Goal: Task Accomplishment & Management: Use online tool/utility

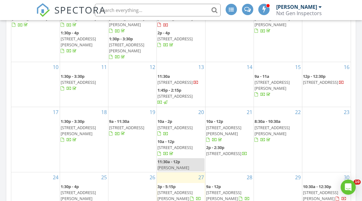
scroll to position [420, 0]
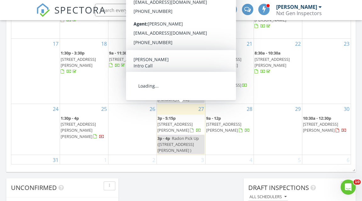
click at [174, 121] on span "7599 Beech Hill Rd., Pulaksi 38478" at bounding box center [175, 127] width 35 height 12
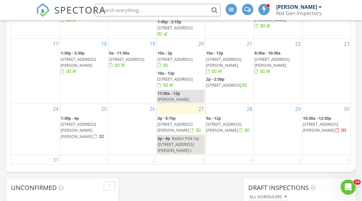
scroll to position [0, 0]
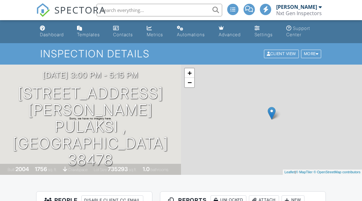
scroll to position [17, 0]
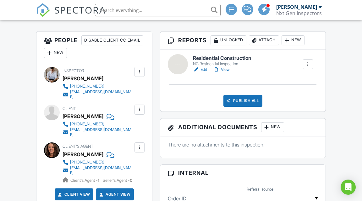
click at [222, 67] on link "View" at bounding box center [222, 69] width 16 height 6
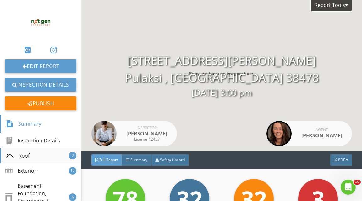
click at [41, 159] on div "Roof 2" at bounding box center [40, 155] width 81 height 15
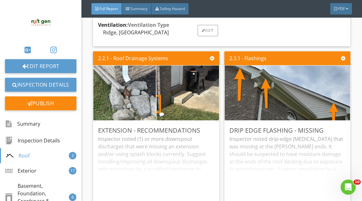
scroll to position [548, 0]
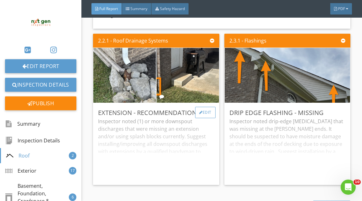
click at [206, 118] on div "Edit" at bounding box center [205, 112] width 20 height 11
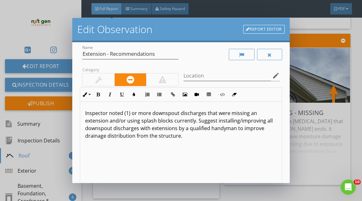
scroll to position [6, 0]
click at [92, 137] on p "Inspector noted (1) or more downspout discharges that were missing an extension…" at bounding box center [181, 124] width 192 height 30
click at [92, 133] on p "Inspector noted (1) or more downspout discharges that were missing an extension…" at bounding box center [181, 124] width 192 height 30
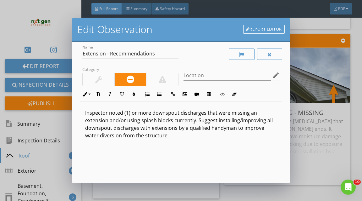
scroll to position [86, 0]
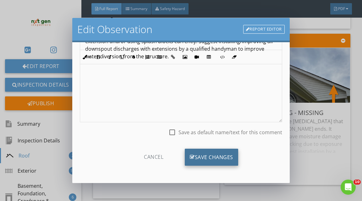
click at [200, 157] on div "Save Changes" at bounding box center [211, 156] width 53 height 17
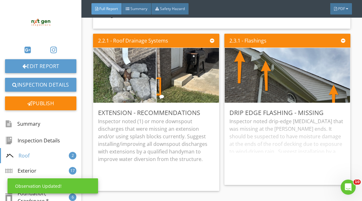
scroll to position [11, 0]
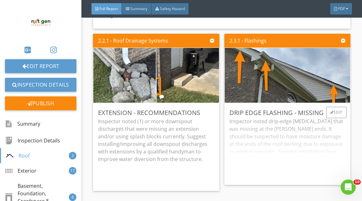
click at [340, 108] on div "Drip Edge Flashing - Missing Inspector noted drip-edge flashing that was missin…" at bounding box center [288, 144] width 126 height 82
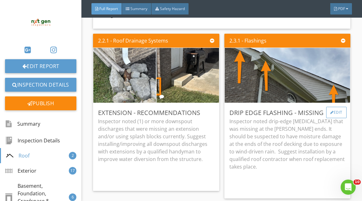
click at [340, 115] on div "Edit" at bounding box center [336, 112] width 20 height 11
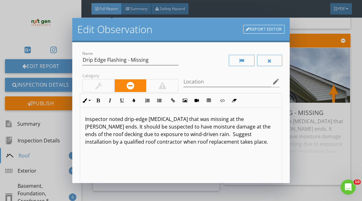
click at [125, 119] on p "Inspector noted drip-edge flashing that was missing at the gable ends. It shoul…" at bounding box center [181, 130] width 192 height 30
click at [224, 118] on p "Inspector noted missing drip-edge flashing that was missing at the gable ends. …" at bounding box center [181, 130] width 192 height 30
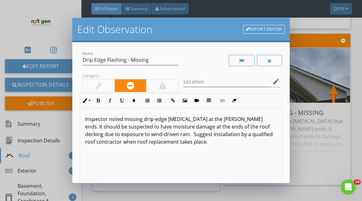
click at [227, 118] on p "Inspector noted missing drip-edge flashing at the gable ends. It should be susp…" at bounding box center [181, 130] width 192 height 30
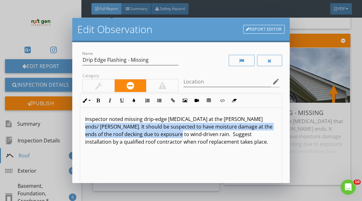
drag, startPoint x: 155, startPoint y: 135, endPoint x: 246, endPoint y: 116, distance: 92.9
click at [246, 116] on p "Inspector noted missing drip-edge flashing at the gable ends/ eaves. It should …" at bounding box center [181, 130] width 192 height 30
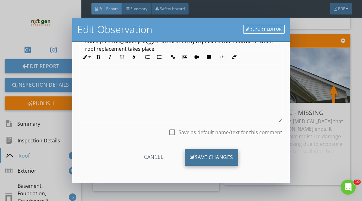
click at [203, 151] on div "Save Changes" at bounding box center [211, 156] width 53 height 17
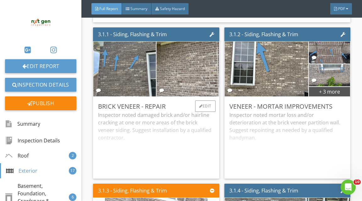
scroll to position [1523, 0]
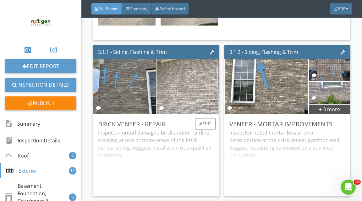
click at [195, 108] on img at bounding box center [188, 86] width 156 height 117
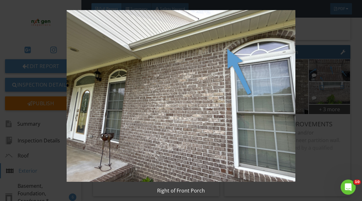
click at [238, 97] on img at bounding box center [181, 95] width 325 height 171
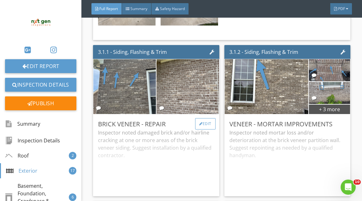
click at [203, 127] on div "Edit" at bounding box center [205, 123] width 20 height 11
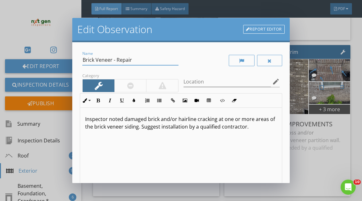
click at [120, 63] on input "Brick Veneer - Repair" at bounding box center [130, 60] width 96 height 10
click at [114, 59] on input "Brick Veneer - Repair" at bounding box center [130, 60] width 96 height 10
click at [147, 60] on input "Brick Veneer Cracking - Repair" at bounding box center [130, 60] width 96 height 10
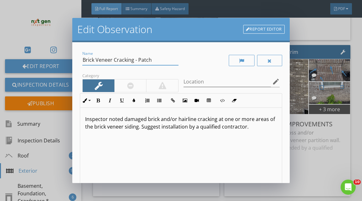
type input "Brick Veneer Cracking - Patch"
click at [124, 118] on p "Inspector noted damaged brick and/or hairline cracking at one or more areas of …" at bounding box center [181, 122] width 192 height 15
drag, startPoint x: 175, startPoint y: 120, endPoint x: 128, endPoint y: 120, distance: 46.9
click at [128, 120] on p "Inspector noted damaged brick and/or hairline cracking at one or more areas of …" at bounding box center [181, 122] width 192 height 15
click at [273, 120] on p "Inspector noted hairline cracking at one or more areas of the brick veneer sidi…" at bounding box center [181, 122] width 192 height 15
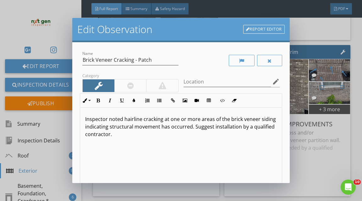
click at [227, 128] on p "Inspector noted hairline cracking at one or more areas of the brick veneer sidi…" at bounding box center [181, 126] width 192 height 23
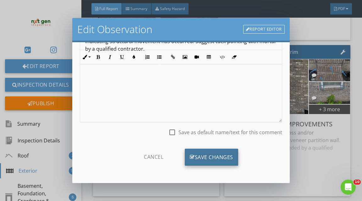
click at [192, 155] on icon at bounding box center [192, 156] width 5 height 7
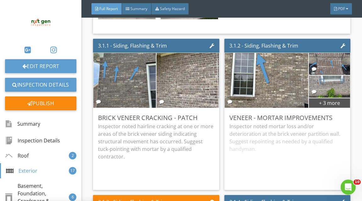
scroll to position [1530, 0]
click at [331, 119] on div at bounding box center [332, 117] width 3 height 4
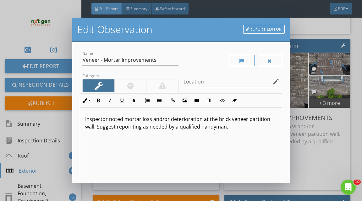
click at [212, 118] on p "Inspector noted mortar loss and/or deterioration at the brick veneer partition …" at bounding box center [181, 122] width 192 height 15
click at [123, 129] on p "Inspector noted mortar loss and/or deterioration at one or more areas of the br…" at bounding box center [181, 126] width 192 height 23
click at [132, 127] on p "Inspector noted mortar loss and/or deterioration at one or more areas of the br…" at bounding box center [181, 122] width 192 height 15
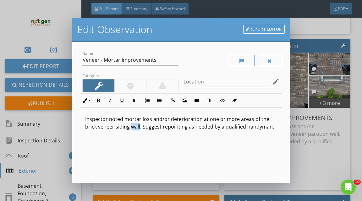
click at [132, 127] on p "Inspector noted mortar loss and/or deterioration at one or more areas of the br…" at bounding box center [181, 122] width 192 height 15
click at [160, 125] on p "Inspector noted mortar loss and/or deterioration at one or more areas of the br…" at bounding box center [181, 122] width 192 height 15
click at [161, 126] on p "Inspector noted mortar loss and/or deterioration at one or more areas of the br…" at bounding box center [181, 122] width 192 height 15
click at [248, 128] on p "Inspector noted mortar loss and/or deterioration at one or more areas of the br…" at bounding box center [181, 122] width 192 height 15
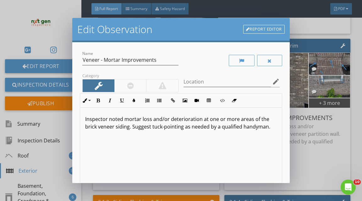
scroll to position [0, 0]
click at [248, 128] on p "Inspector noted mortar loss and/or deterioration at one or more areas of the br…" at bounding box center [181, 122] width 192 height 15
type textarea "<p>Inspector noted mortar loss and/or deterioration at one or more areas of the…"
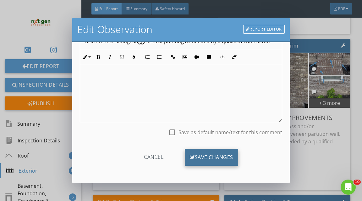
click at [224, 164] on div "Save Changes" at bounding box center [211, 156] width 53 height 17
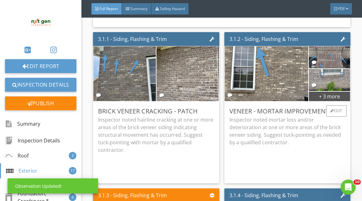
scroll to position [1501, 0]
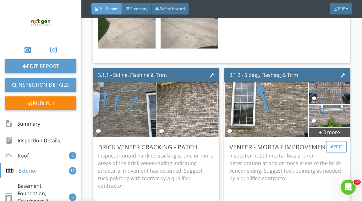
click at [338, 152] on div "Edit" at bounding box center [336, 146] width 20 height 11
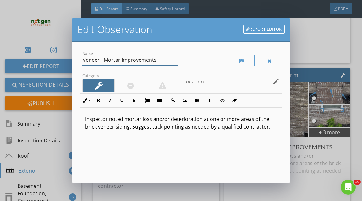
click at [103, 59] on input "Veneer - Mortar Improvements" at bounding box center [130, 60] width 96 height 10
click at [128, 61] on input "Veneer Mortar Improvements" at bounding box center [130, 60] width 96 height 10
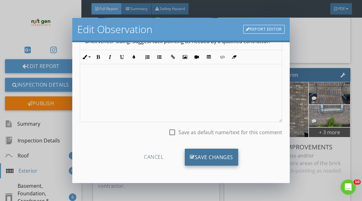
type input "Veneer Mortar Joint - Repair"
click at [194, 158] on div "Save Changes" at bounding box center [211, 156] width 53 height 17
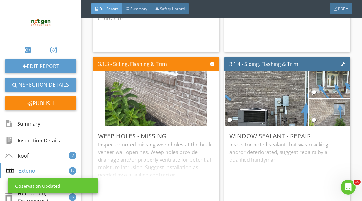
scroll to position [1671, 0]
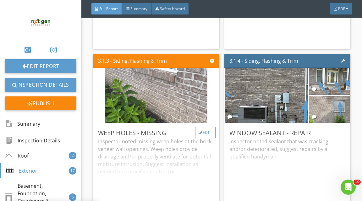
click at [210, 134] on div "Edit" at bounding box center [205, 132] width 20 height 11
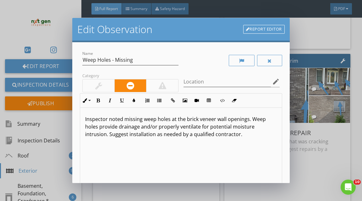
click at [248, 120] on p "Inspector noted missing weep holes at the brick veneer wall openings. Weep hole…" at bounding box center [181, 126] width 192 height 23
click at [253, 117] on p "Inspector noted missing weep holes at the brick veneer wall openings ( doors/ w…" at bounding box center [181, 126] width 192 height 23
click at [106, 128] on p "Inspector noted missing weep holes at the brick veneer wall openings (doors/ wi…" at bounding box center [181, 126] width 192 height 23
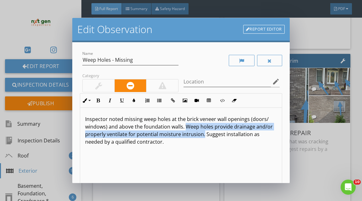
drag, startPoint x: 185, startPoint y: 125, endPoint x: 203, endPoint y: 132, distance: 19.5
click at [203, 132] on p "Inspector noted missing weep holes at the brick veneer wall openings (doors/ wi…" at bounding box center [181, 130] width 192 height 30
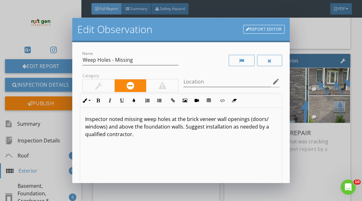
click at [209, 126] on p "Inspector noted missing weep holes at the brick veneer wall openings (doors/ wi…" at bounding box center [181, 126] width 192 height 23
click at [101, 131] on p "Inspector noted missing weep holes at the brick veneer wall openings (doors/ wi…" at bounding box center [181, 126] width 192 height 23
click at [102, 131] on p "Inspector noted missing weep holes at the brick veneer wall openings (doors/ wi…" at bounding box center [181, 126] width 192 height 23
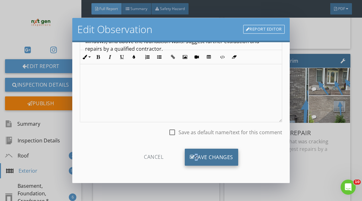
click at [196, 153] on div "Save Changes" at bounding box center [211, 156] width 53 height 17
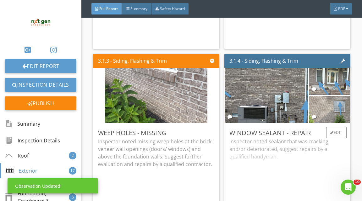
scroll to position [1716, 0]
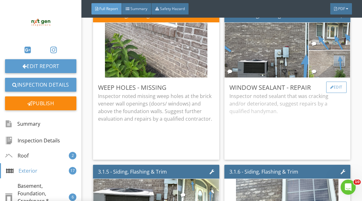
click at [329, 92] on div "Edit" at bounding box center [336, 86] width 20 height 11
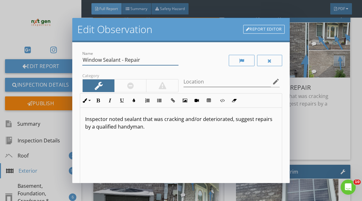
click at [102, 58] on input "Window Sealant - Repair" at bounding box center [130, 60] width 96 height 10
type input "Window/ Doors Sealant - Repair"
click at [175, 120] on p "Inspector noted sealant that was cracking and/or deteriorated, suggest repairs …" at bounding box center [181, 122] width 192 height 15
click at [217, 117] on p "Inspector noted sealant that was separating and/or deteriorated, suggest repair…" at bounding box center [181, 122] width 192 height 15
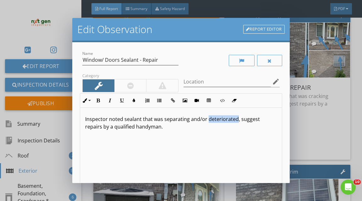
click at [217, 117] on p "Inspector noted sealant that was separating and/or deteriorated, suggest repair…" at bounding box center [181, 122] width 192 height 15
click at [168, 127] on p "Inspector noted sealant that was separating and/or missing at multiple exterior…" at bounding box center [181, 122] width 192 height 15
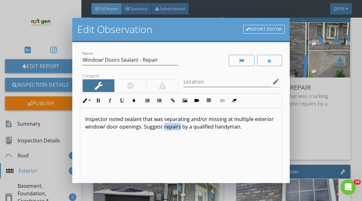
click at [168, 127] on p "Inspector noted sealant that was separating and/or missing at multiple exterior…" at bounding box center [181, 122] width 192 height 15
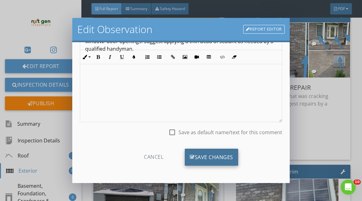
click at [205, 151] on div "Save Changes" at bounding box center [211, 156] width 53 height 17
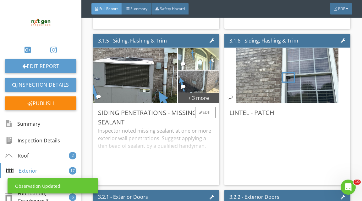
scroll to position [1848, 0]
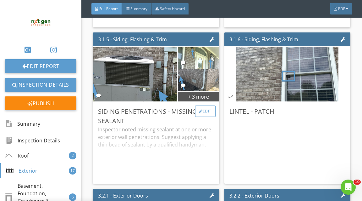
click at [213, 115] on div "Edit" at bounding box center [205, 110] width 20 height 11
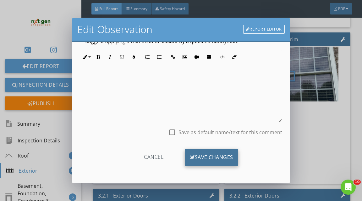
click at [205, 155] on div "Save Changes" at bounding box center [211, 156] width 53 height 17
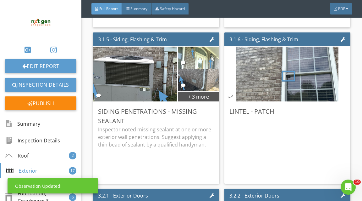
scroll to position [11, 0]
click at [331, 114] on div "Edit" at bounding box center [336, 110] width 20 height 11
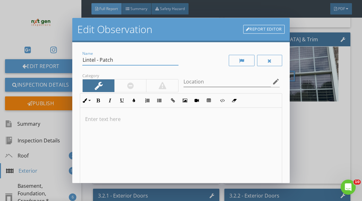
drag, startPoint x: 86, startPoint y: 58, endPoint x: 88, endPoint y: 86, distance: 28.0
click at [87, 76] on div "Name Lintel - Patch Category Location edit Inline Style XLarge Large Normal Sma…" at bounding box center [181, 139] width 202 height 179
type input "L"
type input "Pest Activity - Evaluate"
click at [98, 125] on div at bounding box center [181, 158] width 202 height 100
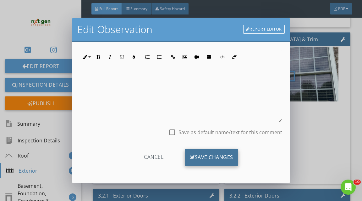
click at [203, 156] on div "Save Changes" at bounding box center [211, 156] width 53 height 17
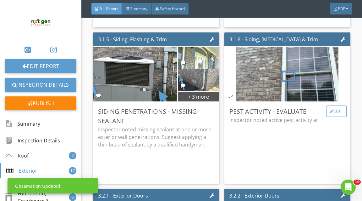
click at [338, 116] on div "Edit" at bounding box center [336, 110] width 20 height 11
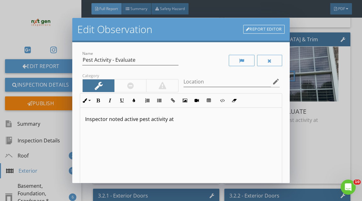
click at [225, 132] on div "Inspector noted active pest activity at" at bounding box center [181, 158] width 202 height 100
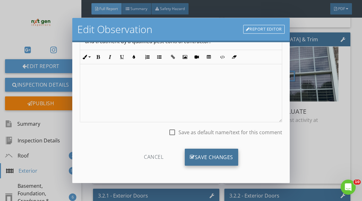
click at [200, 154] on div "Save Changes" at bounding box center [211, 156] width 53 height 17
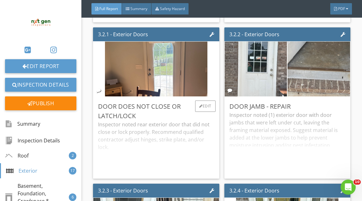
scroll to position [2009, 0]
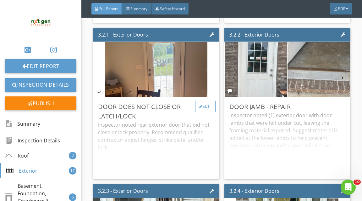
click at [203, 112] on div "Edit" at bounding box center [205, 106] width 20 height 11
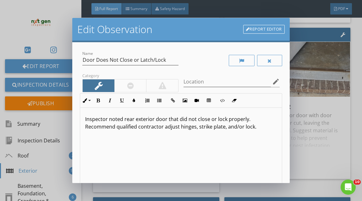
click at [126, 116] on p "Inspector noted rear exterior door that did not close or lock properly. Recomme…" at bounding box center [181, 122] width 192 height 15
click at [138, 119] on p "Inspector noted rear exterior door that did not close or lock properly. Recomme…" at bounding box center [181, 122] width 192 height 15
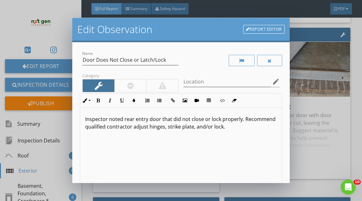
click at [255, 122] on p "Inspector noted rear entry door that did not close or lock properly. Recommend …" at bounding box center [181, 122] width 192 height 15
click at [255, 120] on p "Inspector noted rear entry door that did not close or lock properly. Recommend …" at bounding box center [181, 122] width 192 height 15
click at [145, 125] on p "Inspector noted rear entry door that did not close or lock properly. Suggest re…" at bounding box center [181, 122] width 192 height 15
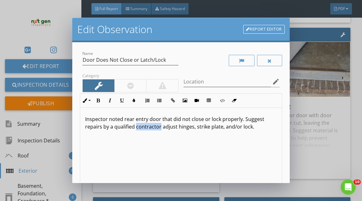
click at [145, 125] on p "Inspector noted rear entry door that did not close or lock properly. Suggest re…" at bounding box center [181, 122] width 192 height 15
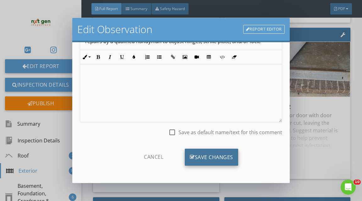
click at [191, 157] on icon at bounding box center [192, 156] width 5 height 7
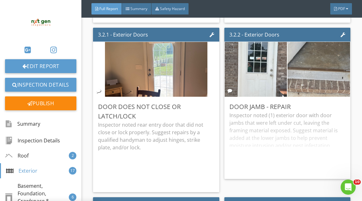
scroll to position [11, 0]
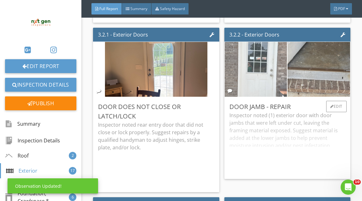
click at [274, 87] on img at bounding box center [256, 69] width 103 height 137
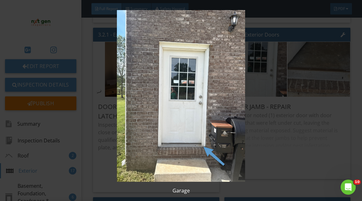
click at [307, 92] on img at bounding box center [181, 95] width 325 height 171
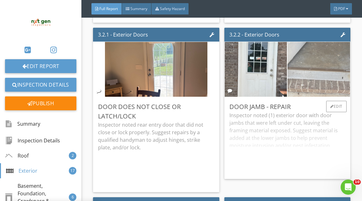
click at [314, 82] on img at bounding box center [319, 69] width 156 height 117
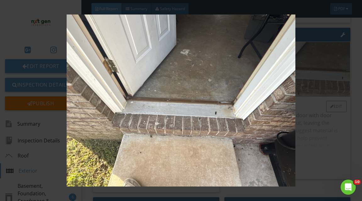
click at [314, 82] on img at bounding box center [181, 99] width 325 height 171
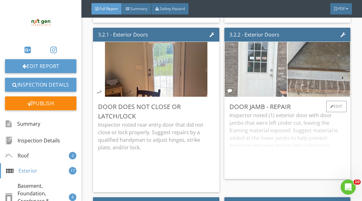
click at [259, 82] on img at bounding box center [256, 69] width 103 height 137
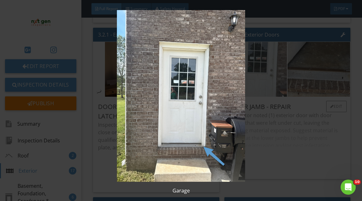
click at [259, 82] on img at bounding box center [181, 95] width 325 height 171
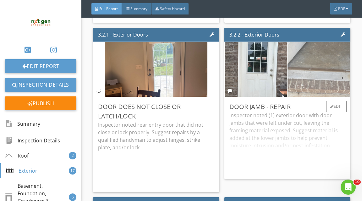
click at [293, 78] on img at bounding box center [319, 69] width 156 height 117
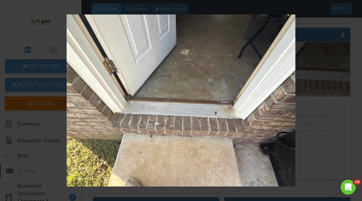
click at [292, 78] on img at bounding box center [181, 99] width 325 height 171
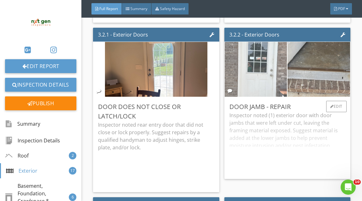
click at [261, 74] on img at bounding box center [256, 69] width 103 height 137
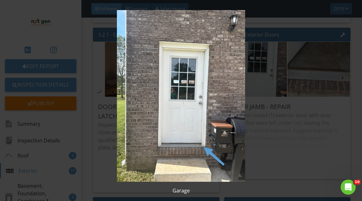
click at [296, 79] on img at bounding box center [181, 95] width 325 height 171
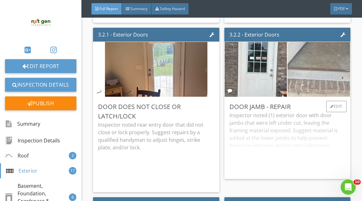
click at [299, 79] on img at bounding box center [319, 69] width 156 height 117
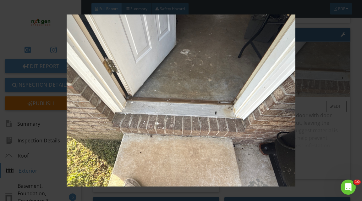
click at [299, 79] on img at bounding box center [181, 99] width 325 height 171
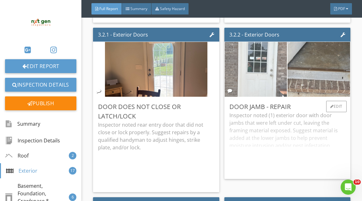
click at [274, 81] on img at bounding box center [256, 69] width 103 height 137
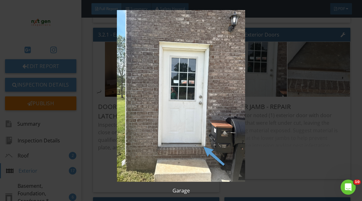
click at [286, 115] on img at bounding box center [181, 95] width 325 height 171
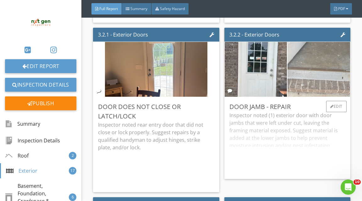
click at [321, 72] on img at bounding box center [319, 69] width 156 height 117
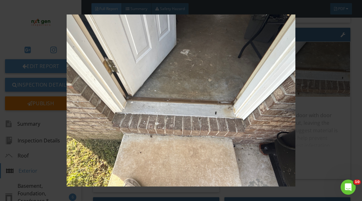
click at [324, 77] on img at bounding box center [181, 99] width 325 height 171
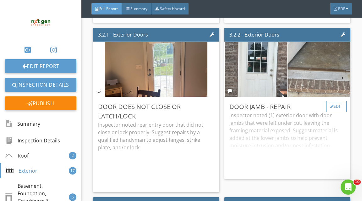
click at [332, 108] on div at bounding box center [332, 106] width 3 height 4
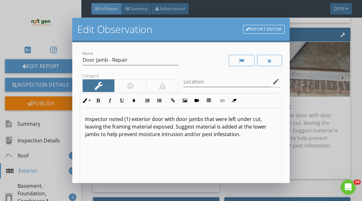
click at [263, 30] on link "Report Editor" at bounding box center [264, 29] width 42 height 9
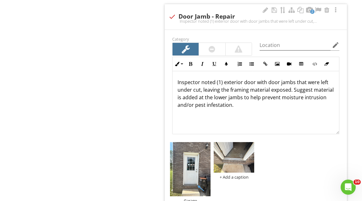
scroll to position [0, 0]
click at [206, 145] on div at bounding box center [207, 146] width 4 height 5
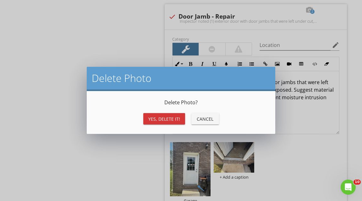
click at [177, 120] on div "Yes, Delete it!" at bounding box center [164, 118] width 32 height 7
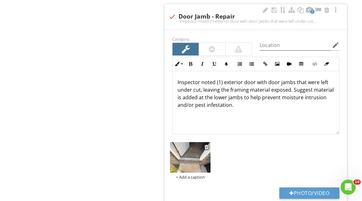
click at [191, 163] on img at bounding box center [190, 157] width 41 height 31
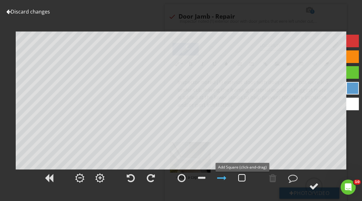
click at [245, 174] on div at bounding box center [242, 177] width 8 height 9
click at [295, 178] on div at bounding box center [292, 177] width 9 height 9
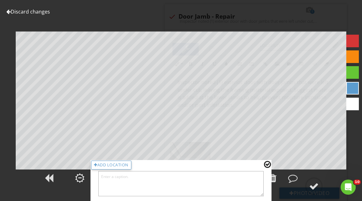
click at [201, 182] on textarea at bounding box center [180, 183] width 165 height 25
type textarea "Rear Wall - Garage Entry"
click at [268, 162] on div at bounding box center [267, 164] width 7 height 8
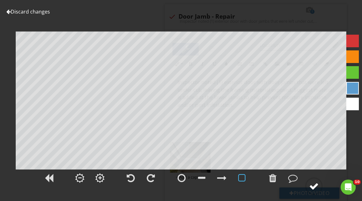
click at [316, 184] on div at bounding box center [313, 185] width 9 height 9
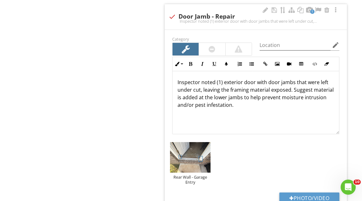
click at [293, 83] on p "Inspector noted (1) exterior door with door jambs that were left under cut, lea…" at bounding box center [256, 93] width 157 height 30
click at [201, 90] on p "Inspector noted (1) exterior door with door jambs that were left under cut, lea…" at bounding box center [256, 93] width 157 height 30
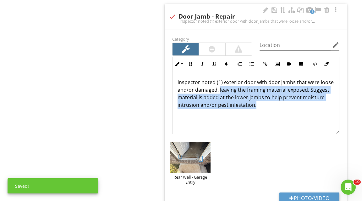
drag, startPoint x: 219, startPoint y: 88, endPoint x: 297, endPoint y: 118, distance: 83.5
click at [297, 118] on div "Inspector noted (1) exterior door with door jambs that were loose and/or damage…" at bounding box center [256, 102] width 167 height 63
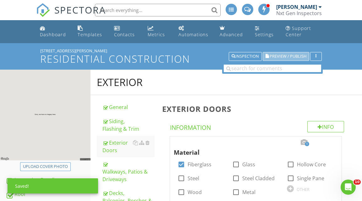
scroll to position [0, 0]
click at [286, 58] on span "Preview / Publish" at bounding box center [288, 56] width 37 height 4
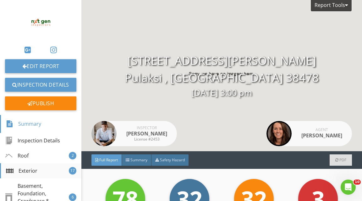
click at [34, 166] on div "Exterior 17" at bounding box center [40, 170] width 81 height 15
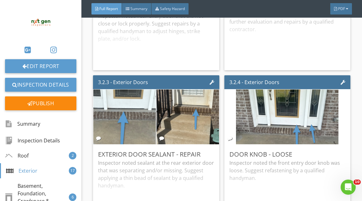
scroll to position [2159, 0]
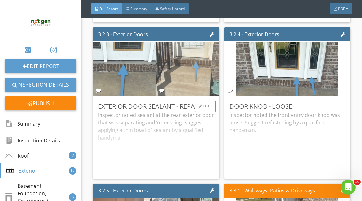
click at [201, 55] on img at bounding box center [187, 68] width 103 height 137
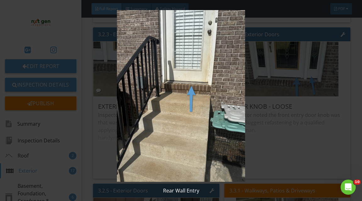
click at [273, 82] on img at bounding box center [181, 95] width 325 height 171
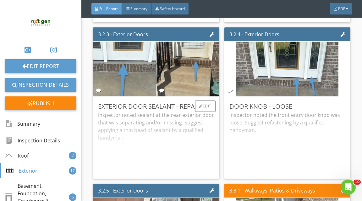
click at [203, 104] on div "Exterior Door Sealant - Repair Inspector noted sealant at the rear exterior doo…" at bounding box center [156, 138] width 126 height 82
click at [206, 109] on div "Edit" at bounding box center [205, 105] width 20 height 11
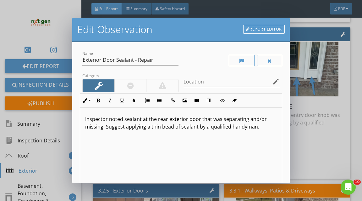
click at [123, 120] on p "Inspector noted sealant at the rear exterior door that was separating and/or mi…" at bounding box center [181, 122] width 192 height 15
click at [260, 118] on p "Inspector noted one or more exterior doors sealant at the rear exterior door th…" at bounding box center [181, 126] width 192 height 23
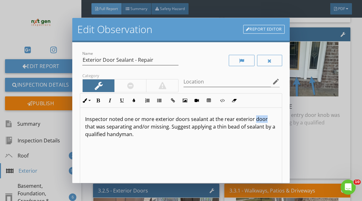
click at [260, 118] on p "Inspector noted one or more exterior doors sealant at the rear exterior door th…" at bounding box center [181, 126] width 192 height 23
click at [203, 119] on p "Inspector noted one or more exterior doors that was separating and/or missing. …" at bounding box center [181, 122] width 192 height 15
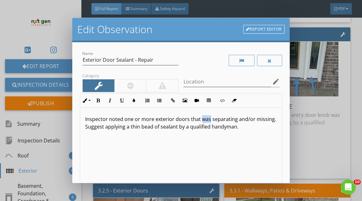
click at [203, 119] on p "Inspector noted one or more exterior doors that was separating and/or missing. …" at bounding box center [181, 122] width 192 height 15
click at [253, 122] on p "Inspector noted one or more exterior doors that were separating and/or missing.…" at bounding box center [181, 122] width 192 height 15
click at [252, 120] on p "Inspector noted one or more exterior doors that were separating and/or missing.…" at bounding box center [181, 122] width 192 height 15
click at [230, 120] on p "Inspector noted one or more exterior doors that were missing. Suggest applying …" at bounding box center [181, 122] width 192 height 15
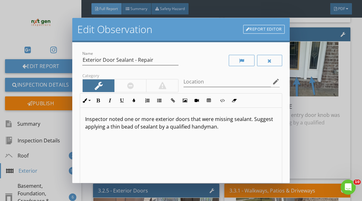
click at [158, 128] on p "Inspector noted one or more exterior doors that were missing sealant. Suggest a…" at bounding box center [181, 122] width 192 height 15
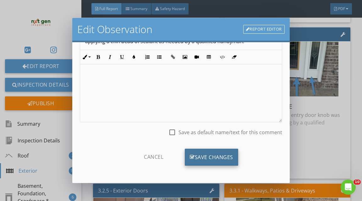
click at [205, 153] on div "Save Changes" at bounding box center [211, 156] width 53 height 17
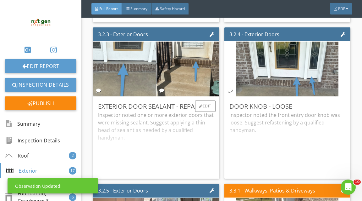
scroll to position [2164, 0]
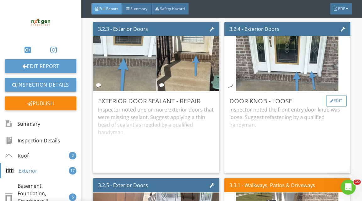
click at [337, 103] on div "Edit" at bounding box center [336, 100] width 20 height 11
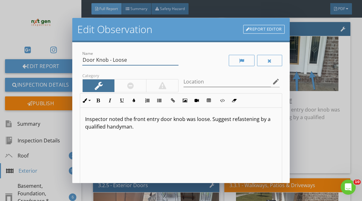
click at [102, 59] on input "Door Knob - Loose" at bounding box center [130, 60] width 96 height 10
click at [106, 59] on input "Door - Loose" at bounding box center [130, 60] width 96 height 10
type input "Door - Minor Corrosion"
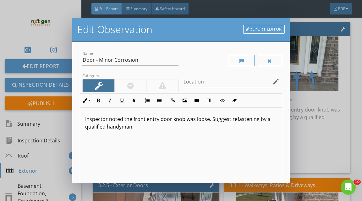
click at [174, 119] on p "Inspector noted the front entry door knob was loose. Suggest refastening by a q…" at bounding box center [181, 122] width 192 height 15
click at [204, 120] on p "Inspector noted the front entry door had minor was loose. Suggest refastening b…" at bounding box center [181, 122] width 192 height 15
click at [227, 121] on p "Inspector noted the front entry door had minor corrosion loose. Suggest refaste…" at bounding box center [181, 122] width 192 height 15
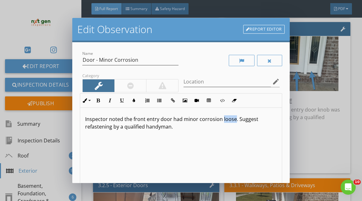
click at [227, 121] on p "Inspector noted the front entry door had minor corrosion loose. Suggest refaste…" at bounding box center [181, 122] width 192 height 15
click at [248, 120] on p "Inspector noted the front entry door had minor corrosion. Suggest refastening b…" at bounding box center [181, 122] width 192 height 15
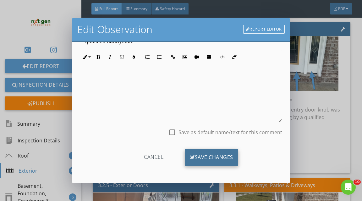
click at [225, 159] on div "Save Changes" at bounding box center [211, 156] width 53 height 17
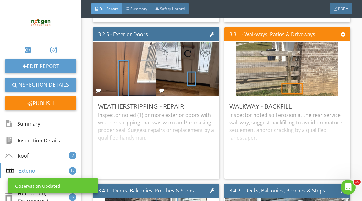
scroll to position [2317, 0]
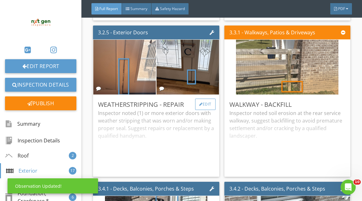
click at [209, 109] on div "Edit" at bounding box center [205, 103] width 20 height 11
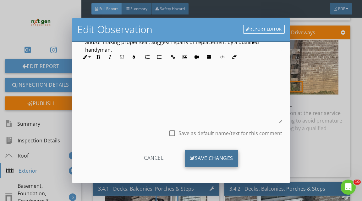
click at [217, 159] on div "Save Changes" at bounding box center [211, 157] width 53 height 17
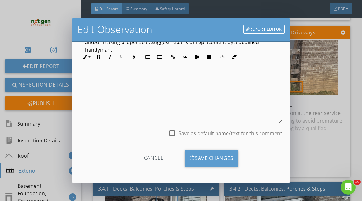
scroll to position [11, 0]
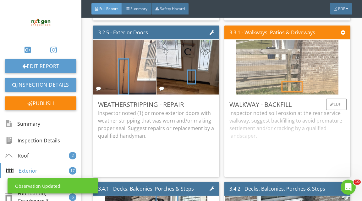
click at [294, 94] on img at bounding box center [287, 66] width 103 height 137
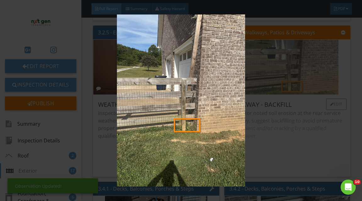
click at [294, 94] on img at bounding box center [181, 99] width 325 height 171
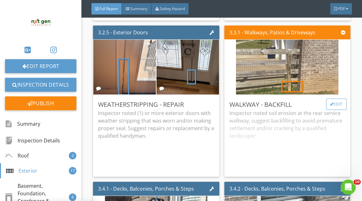
click at [329, 109] on div "Edit" at bounding box center [336, 103] width 20 height 11
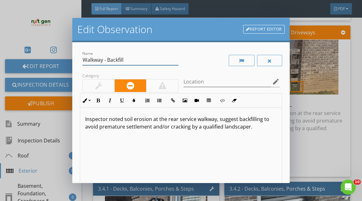
click at [91, 60] on input "Walkway - Backfill" at bounding box center [130, 60] width 96 height 10
type input "Driveway - Backfill"
click at [170, 120] on p "Inspector noted soil erosion at the rear service walkway, suggest backfilling t…" at bounding box center [181, 122] width 192 height 15
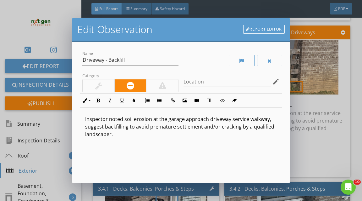
click at [156, 118] on p "Inspector noted soil erosion at the garage approach driveway service walkway, s…" at bounding box center [181, 126] width 192 height 23
click at [239, 118] on p "Inspector noted soil erosion below the garage approach driveway service walkway…" at bounding box center [181, 126] width 192 height 23
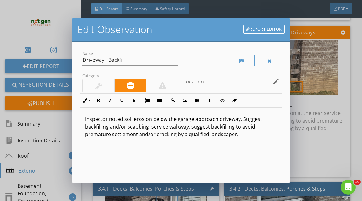
click at [111, 126] on p "Inspector noted soil erosion below the garage approach driveway. Suggest backfi…" at bounding box center [181, 126] width 192 height 23
click at [169, 127] on p "Inspector noted soil erosion below the garage approach driveway. Suggest backfi…" at bounding box center [181, 126] width 192 height 23
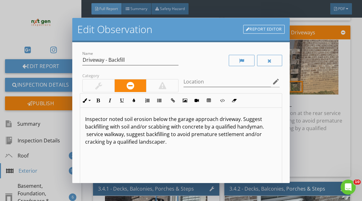
drag, startPoint x: 85, startPoint y: 133, endPoint x: 86, endPoint y: 141, distance: 8.5
click at [86, 141] on p "Inspector noted soil erosion below the garage approach driveway. Suggest backfi…" at bounding box center [181, 130] width 192 height 30
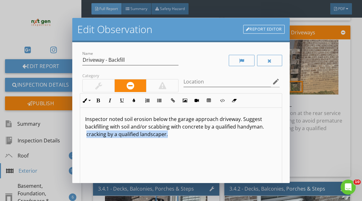
drag, startPoint x: 83, startPoint y: 136, endPoint x: 82, endPoint y: 170, distance: 34.0
click at [82, 170] on div "Inspector noted soil erosion below the garage approach driveway. Suggest backfi…" at bounding box center [181, 158] width 202 height 100
click at [97, 88] on div at bounding box center [98, 86] width 7 height 8
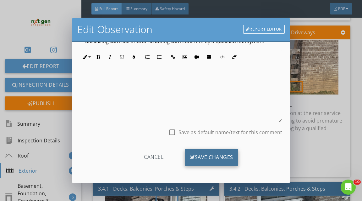
click at [204, 150] on div "Save Changes" at bounding box center [211, 156] width 53 height 17
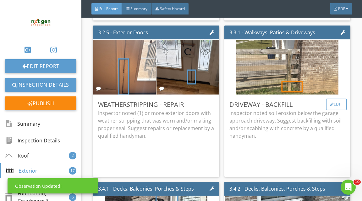
click at [330, 107] on div "Edit" at bounding box center [336, 103] width 20 height 11
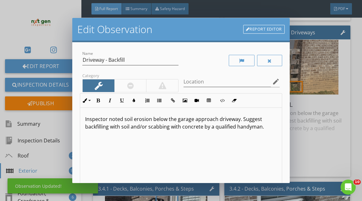
click at [284, 32] on link "Report Editor" at bounding box center [264, 29] width 42 height 9
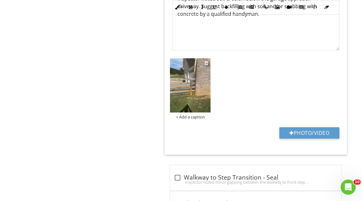
click at [204, 77] on img at bounding box center [190, 85] width 41 height 54
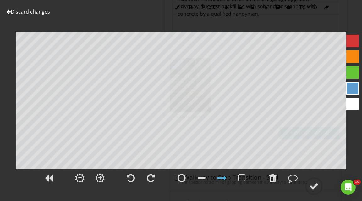
click at [352, 88] on div at bounding box center [353, 88] width 13 height 13
click at [313, 180] on circle at bounding box center [314, 186] width 16 height 16
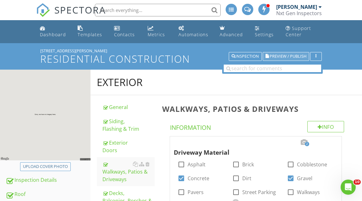
click at [291, 57] on span "Preview / Publish" at bounding box center [288, 56] width 37 height 4
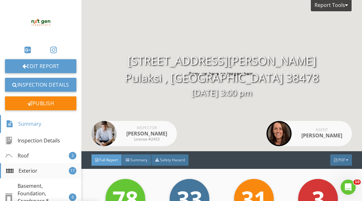
click at [42, 169] on div "Exterior 17" at bounding box center [40, 170] width 81 height 15
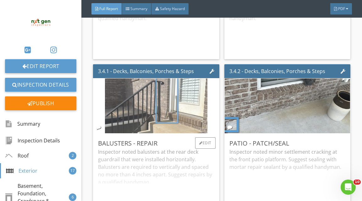
scroll to position [2436, 0]
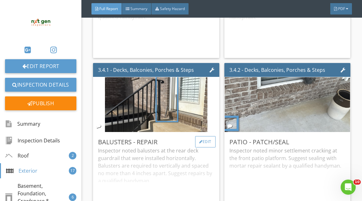
click at [199, 142] on div "Edit" at bounding box center [205, 141] width 20 height 11
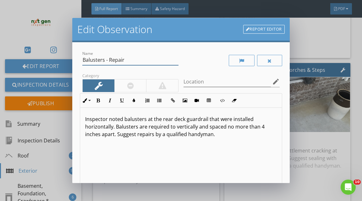
click at [88, 58] on input "Balusters - Repair" at bounding box center [130, 60] width 96 height 10
click at [113, 59] on input "Guardrail - Repair" at bounding box center [130, 60] width 96 height 10
type input "Guardrail - Missing"
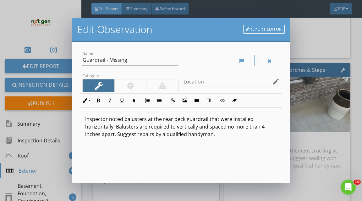
drag, startPoint x: 125, startPoint y: 118, endPoint x: 135, endPoint y: 188, distance: 70.6
click at [134, 181] on div "Inspector noted balusters at the rear deck guardrail that were installed horizo…" at bounding box center [181, 158] width 202 height 100
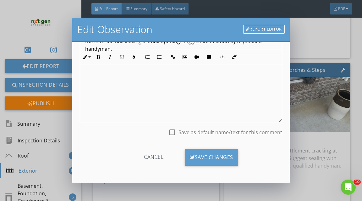
click at [195, 146] on div "Cancel Save Changes" at bounding box center [181, 159] width 202 height 32
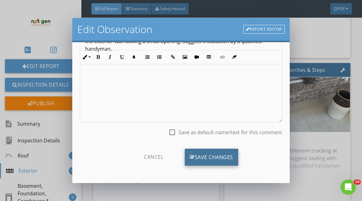
click at [195, 150] on div "Save Changes" at bounding box center [211, 156] width 53 height 17
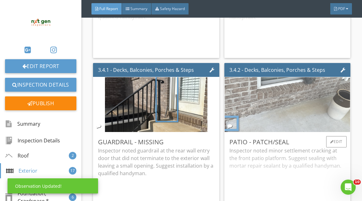
click at [276, 109] on img at bounding box center [287, 104] width 182 height 137
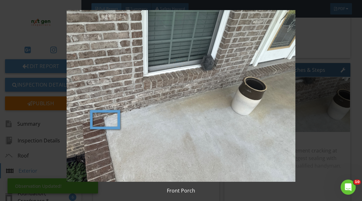
click at [301, 117] on img at bounding box center [181, 95] width 325 height 171
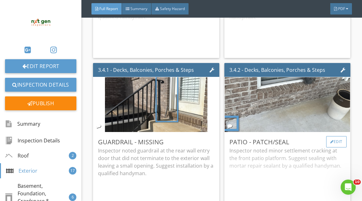
click at [329, 146] on div "Edit" at bounding box center [336, 141] width 20 height 11
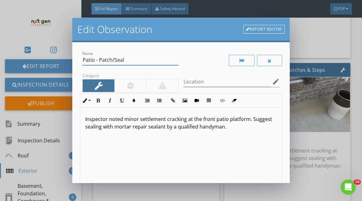
click at [86, 60] on input "Patio - Patch/Seal" at bounding box center [130, 60] width 96 height 10
click at [131, 59] on input "Porch Cap - Patch/Seal" at bounding box center [130, 60] width 96 height 10
type input "Porch Cap - Patch"
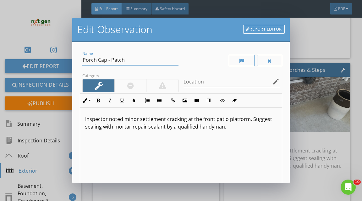
click at [131, 117] on p "Inspector noted minor settlement cracking at the front patio platform. Suggest …" at bounding box center [181, 122] width 192 height 15
click at [136, 118] on p "Inspector noted settlement cracking at the front patio platform. Suggest sealin…" at bounding box center [181, 122] width 192 height 15
click at [192, 120] on p "Inspector noted corner cracking at the front patio platform. Suggest sealing wi…" at bounding box center [181, 122] width 192 height 15
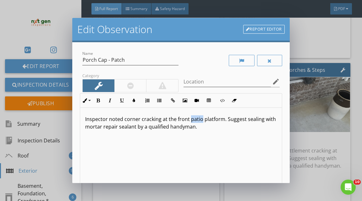
click at [192, 120] on p "Inspector noted corner cracking at the front patio platform. Suggest sealing wi…" at bounding box center [181, 122] width 192 height 15
click at [189, 120] on p "Inspector noted corner cracking at the front concrete platform. Suggest sealing…" at bounding box center [181, 122] width 192 height 15
click at [225, 119] on p "Inspector noted corner cracking at the front porch concrete platform. Suggest s…" at bounding box center [181, 122] width 192 height 15
click at [250, 118] on p "Inspector noted corner cracking at the front porch concrete cap platform. Sugge…" at bounding box center [181, 122] width 192 height 15
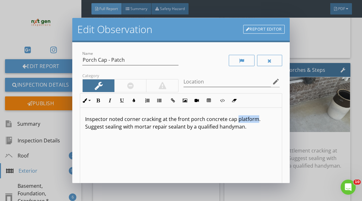
click at [250, 118] on p "Inspector noted corner cracking at the front porch concrete cap platform. Sugge…" at bounding box center [181, 122] width 192 height 15
click at [264, 118] on p "Inspector noted corner cracking at the front porch concrete cap. Suggest sealin…" at bounding box center [181, 122] width 192 height 15
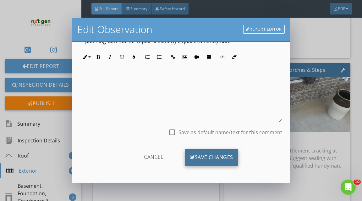
click at [200, 149] on div "Save Changes" at bounding box center [211, 156] width 53 height 17
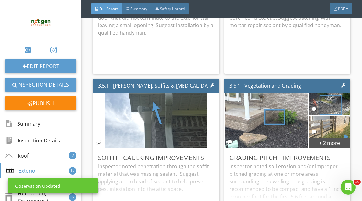
scroll to position [2614, 0]
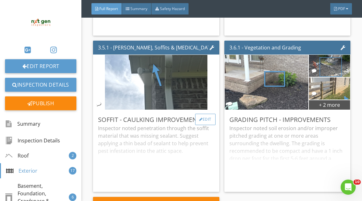
click at [208, 125] on div "Edit" at bounding box center [205, 119] width 20 height 11
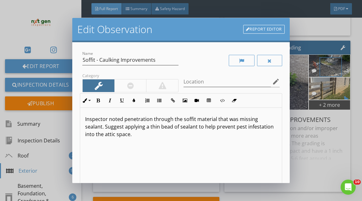
click at [124, 118] on p "Inspector noted penetration through the soffit material that was missing sealan…" at bounding box center [181, 126] width 192 height 23
click at [171, 120] on p "Inspector noted soffit penetration through the soffit material that was missing…" at bounding box center [181, 126] width 192 height 23
click at [173, 120] on p "Inspector noted soffit penetration the soffit material that was missing sealant…" at bounding box center [181, 126] width 192 height 23
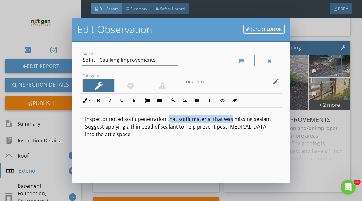
drag, startPoint x: 230, startPoint y: 119, endPoint x: 167, endPoint y: 118, distance: 63.2
click at [167, 118] on p "Inspector noted soffit penetration that soffit material that was missing sealan…" at bounding box center [181, 126] width 192 height 23
click at [210, 120] on p "Inspector noted soffit penetration that soffit material that was missing sealan…" at bounding box center [181, 126] width 192 height 23
drag, startPoint x: 210, startPoint y: 120, endPoint x: 172, endPoint y: 118, distance: 38.4
click at [172, 118] on p "Inspector noted soffit penetration that soffit material that was missing sealan…" at bounding box center [181, 126] width 192 height 23
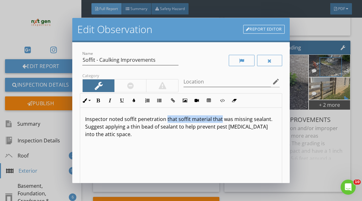
click at [211, 120] on p "Inspector noted soffit penetration that soffit material that was missing sealan…" at bounding box center [181, 126] width 192 height 23
click at [200, 120] on p "Inspector noted soffit penetration that soffit material that was missing sealan…" at bounding box center [181, 126] width 192 height 23
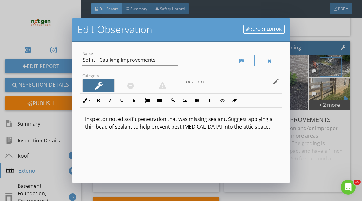
click at [132, 129] on p "Inspector noted soffit penetration that was missing sealant. Suggest applying a…" at bounding box center [181, 122] width 192 height 15
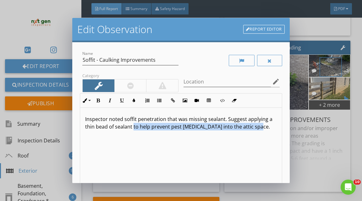
drag, startPoint x: 133, startPoint y: 125, endPoint x: 133, endPoint y: 200, distance: 74.5
click at [133, 158] on div "Inspector noted soffit penetration that was missing sealant. Suggest applying a…" at bounding box center [181, 158] width 202 height 100
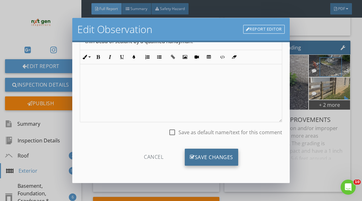
click at [200, 161] on div "Save Changes" at bounding box center [211, 156] width 53 height 17
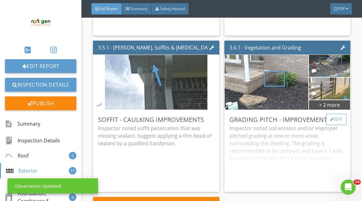
click at [339, 125] on div "Edit" at bounding box center [336, 119] width 20 height 11
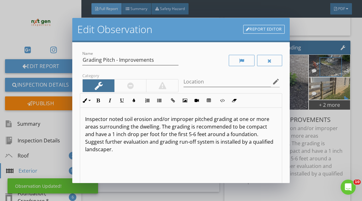
click at [254, 30] on link "Report Editor" at bounding box center [264, 29] width 42 height 9
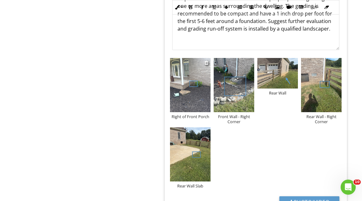
click at [181, 104] on img at bounding box center [190, 85] width 41 height 54
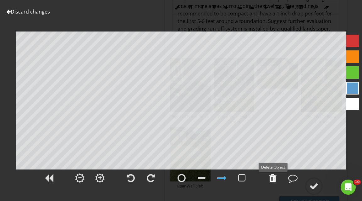
click at [272, 179] on div at bounding box center [273, 177] width 8 height 9
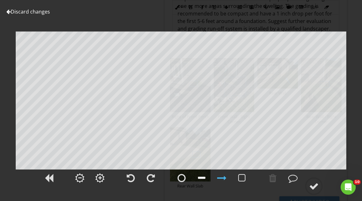
click at [203, 175] on div at bounding box center [202, 177] width 8 height 9
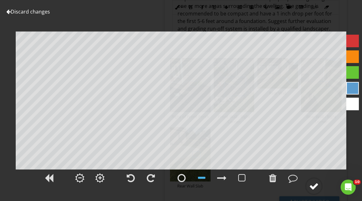
click at [307, 180] on icon at bounding box center [314, 186] width 18 height 18
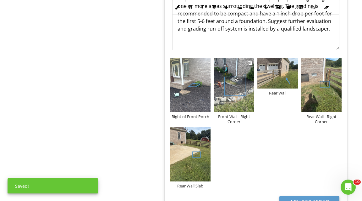
click at [229, 83] on img at bounding box center [234, 85] width 41 height 54
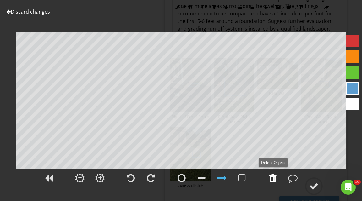
click at [273, 175] on div at bounding box center [273, 177] width 8 height 9
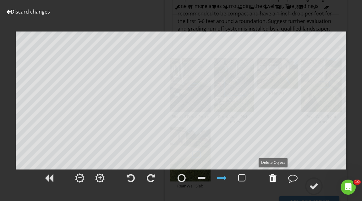
click at [273, 176] on div at bounding box center [273, 177] width 8 height 9
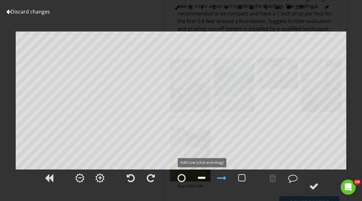
click at [202, 175] on div at bounding box center [202, 177] width 8 height 9
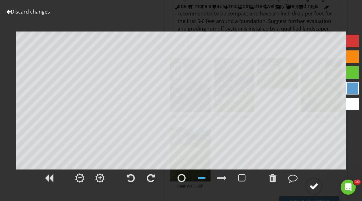
click at [314, 190] on circle at bounding box center [314, 186] width 16 height 16
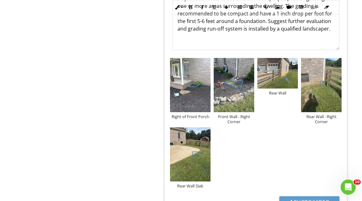
click at [285, 77] on img at bounding box center [278, 73] width 41 height 31
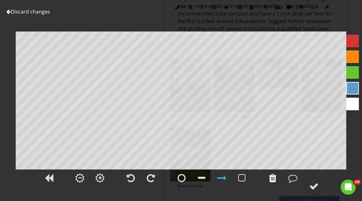
click at [272, 182] on div at bounding box center [273, 177] width 8 height 9
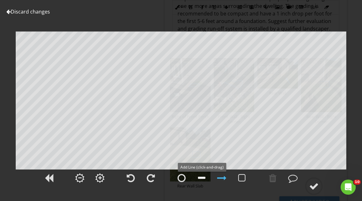
click at [198, 178] on div at bounding box center [202, 178] width 16 height 16
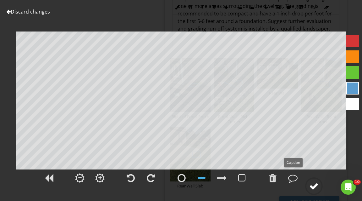
click at [317, 186] on div at bounding box center [313, 185] width 9 height 9
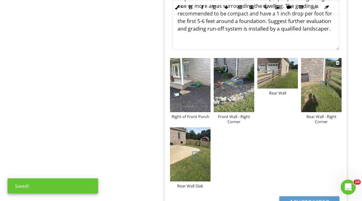
click at [315, 92] on img at bounding box center [321, 85] width 41 height 54
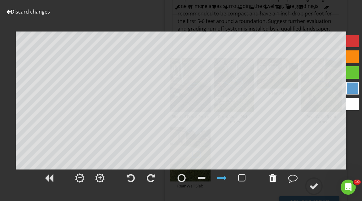
click at [275, 178] on div at bounding box center [273, 177] width 8 height 9
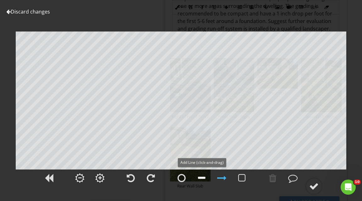
click at [199, 175] on div at bounding box center [202, 177] width 8 height 9
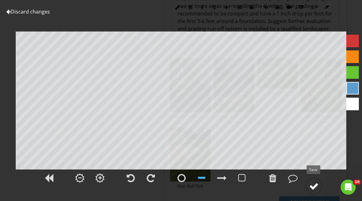
click at [314, 179] on circle at bounding box center [314, 186] width 16 height 16
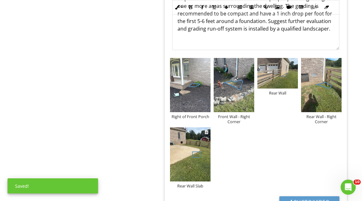
click at [191, 159] on img at bounding box center [190, 154] width 41 height 54
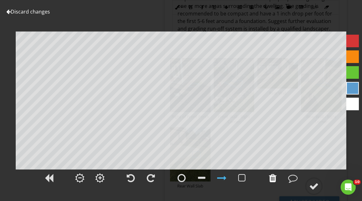
click at [272, 176] on div at bounding box center [273, 177] width 8 height 9
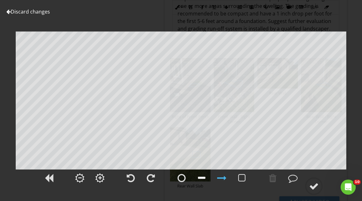
click at [202, 176] on div at bounding box center [202, 177] width 8 height 9
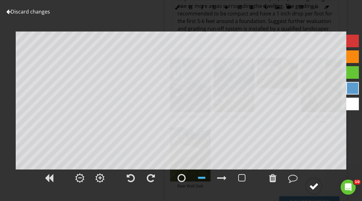
click at [308, 180] on circle at bounding box center [314, 186] width 16 height 16
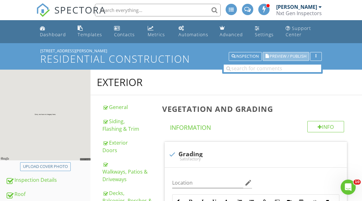
click at [295, 58] on span "Preview / Publish" at bounding box center [288, 56] width 37 height 4
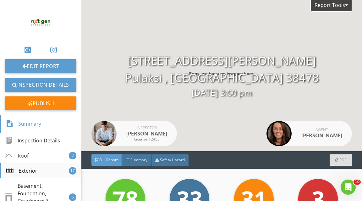
click at [55, 170] on div "Exterior 17" at bounding box center [40, 170] width 81 height 15
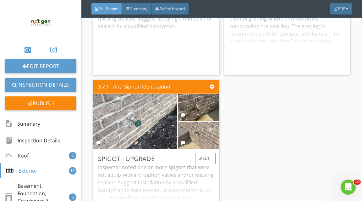
scroll to position [2733, 0]
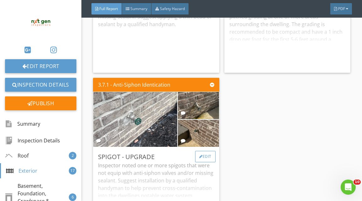
click at [209, 160] on div "Edit" at bounding box center [205, 156] width 20 height 11
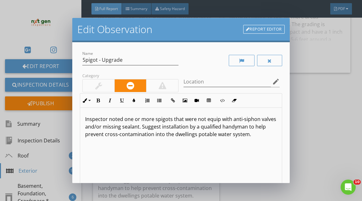
click at [148, 118] on p "Inspector noted one or more spigots that were not equip with anti-siphon valves…" at bounding box center [181, 126] width 192 height 23
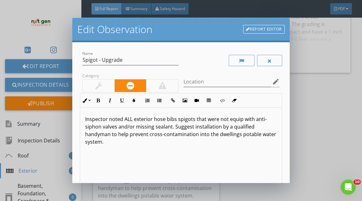
click at [183, 117] on p "Inspector noted ALL exterior hose bibs spigots that were not equip with anti-si…" at bounding box center [181, 130] width 192 height 30
click at [190, 125] on p "Inspector noted ALL exterior hose bibs that were not equip with anti-siphon val…" at bounding box center [181, 126] width 192 height 23
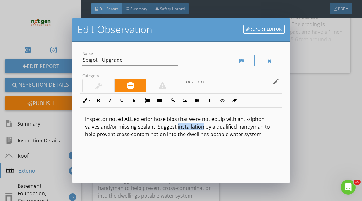
click at [190, 125] on p "Inspector noted ALL exterior hose bibs that were not equip with anti-siphon val…" at bounding box center [181, 126] width 192 height 23
drag, startPoint x: 252, startPoint y: 127, endPoint x: 252, endPoint y: 170, distance: 42.8
click at [252, 151] on div "Inspector noted ALL exterior hose bibs that were not equip with anti-siphon val…" at bounding box center [181, 158] width 202 height 100
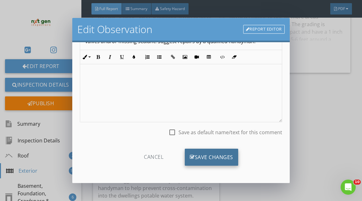
click at [213, 150] on div "Save Changes" at bounding box center [211, 156] width 53 height 17
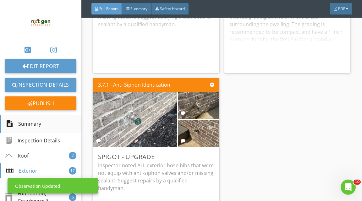
scroll to position [29, 0]
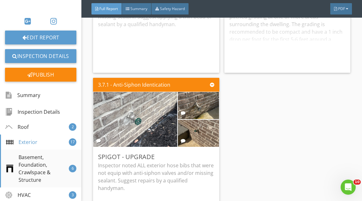
click at [46, 157] on div "Basement, Foundation, Crawlspace & Structure" at bounding box center [37, 168] width 63 height 30
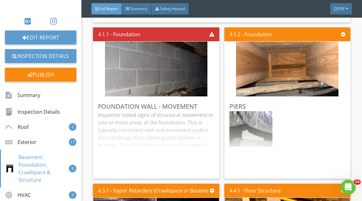
scroll to position [3490, 0]
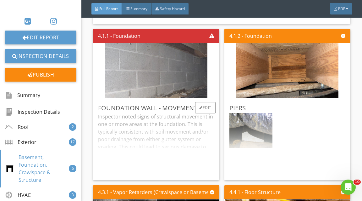
click at [183, 81] on img at bounding box center [156, 70] width 103 height 137
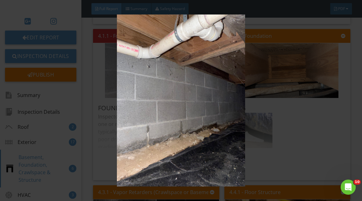
click at [279, 92] on img at bounding box center [181, 99] width 325 height 171
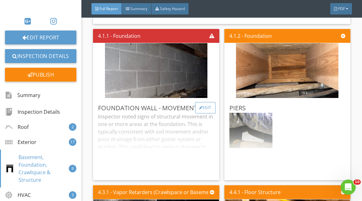
click at [201, 109] on div at bounding box center [200, 108] width 3 height 4
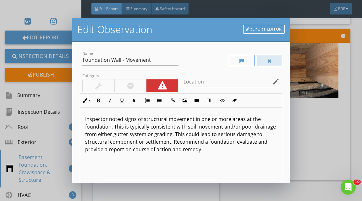
click at [267, 63] on div at bounding box center [269, 60] width 25 height 11
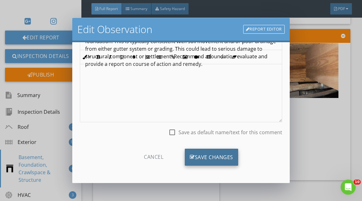
click at [220, 156] on div "Save Changes" at bounding box center [211, 156] width 53 height 17
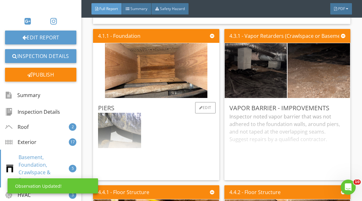
scroll to position [0, 0]
click at [211, 113] on div "Edit" at bounding box center [205, 107] width 20 height 11
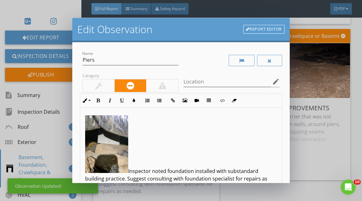
click at [104, 143] on img at bounding box center [106, 144] width 43 height 58
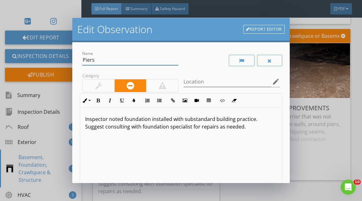
click at [114, 62] on input "Piers" at bounding box center [130, 60] width 96 height 10
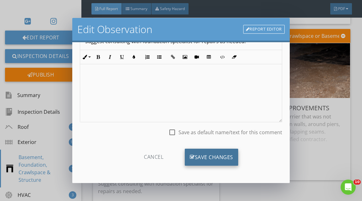
type input "Piers - Evaluate"
click at [216, 157] on div "Save Changes" at bounding box center [211, 156] width 53 height 17
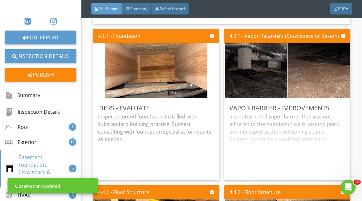
scroll to position [11, 0]
click at [200, 108] on div "Edit" at bounding box center [205, 107] width 20 height 11
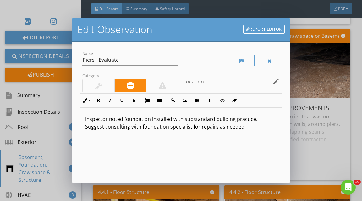
click at [151, 120] on p "Inspector noted foundation installed with substandard building practice. Sugges…" at bounding box center [181, 122] width 192 height 15
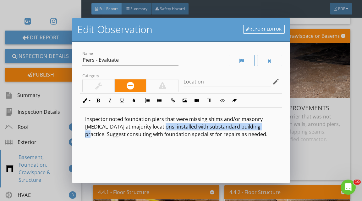
drag, startPoint x: 258, startPoint y: 126, endPoint x: 157, endPoint y: 125, distance: 100.3
click at [157, 125] on p "Inspector noted foundation piers that were missing shims and/or masonry flashin…" at bounding box center [181, 126] width 192 height 23
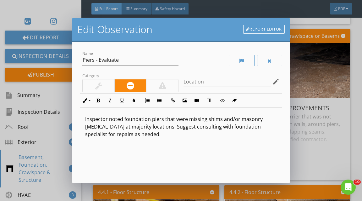
click at [175, 126] on p "Inspector noted foundation piers that were missing shims and/or masonry flashin…" at bounding box center [181, 126] width 192 height 23
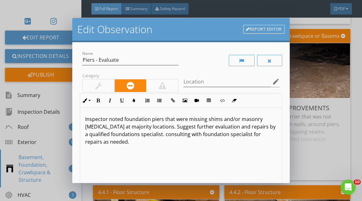
drag, startPoint x: 161, startPoint y: 135, endPoint x: 161, endPoint y: 174, distance: 39.3
click at [161, 155] on div "Inspector noted foundation piers that were missing shims and/or masonry flashin…" at bounding box center [181, 158] width 202 height 100
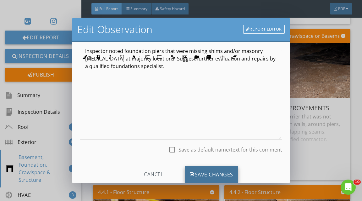
click at [207, 170] on div "Save Changes" at bounding box center [211, 174] width 53 height 17
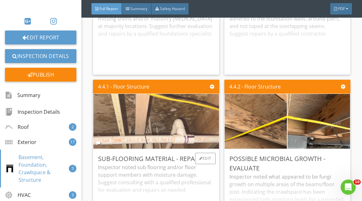
scroll to position [3611, 0]
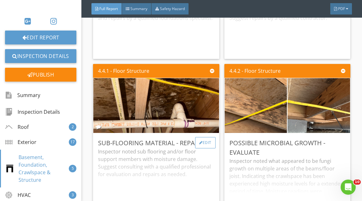
click at [207, 147] on div "Edit" at bounding box center [205, 142] width 20 height 11
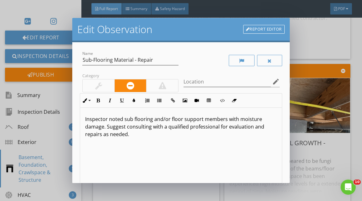
click at [134, 120] on p "Inspector noted sub flooring and/or floor support members with moisture damage.…" at bounding box center [181, 126] width 192 height 23
drag, startPoint x: 153, startPoint y: 119, endPoint x: 153, endPoint y: 200, distance: 80.8
click at [153, 200] on div "Edit Observation Report Editor Name Sub-Flooring Material - Repair Category Loc…" at bounding box center [181, 100] width 362 height 201
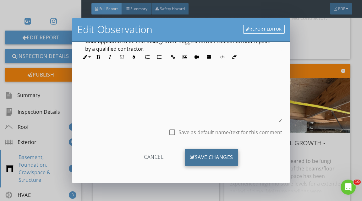
click at [197, 156] on div "Save Changes" at bounding box center [211, 156] width 53 height 17
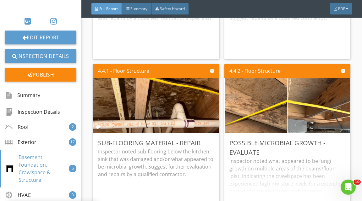
scroll to position [11, 0]
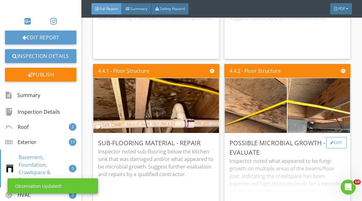
click at [330, 148] on div "Edit" at bounding box center [336, 142] width 20 height 11
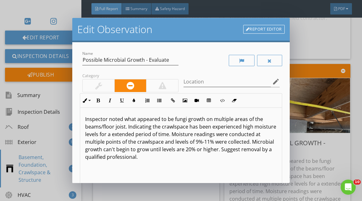
click at [216, 120] on p "Inspector noted what appeared to be fungi growth on multiple areas of the beams…" at bounding box center [181, 137] width 192 height 45
click at [123, 127] on p "Inspector noted what appeared to be fungi growth at one or more areas of the be…" at bounding box center [181, 137] width 192 height 45
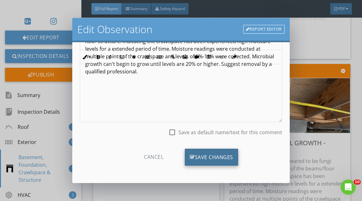
click at [217, 157] on div "Save Changes" at bounding box center [211, 156] width 53 height 17
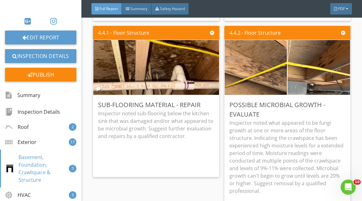
scroll to position [3627, 0]
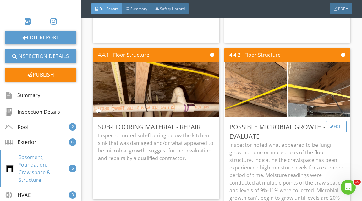
click at [343, 129] on div "Edit" at bounding box center [336, 126] width 20 height 11
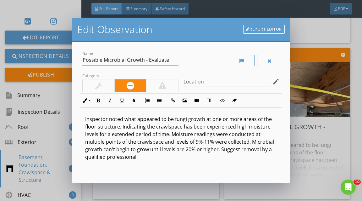
click at [198, 142] on p "Inspector noted what appeared to be fungi growth at one or more areas of the fl…" at bounding box center [181, 137] width 192 height 45
click at [239, 151] on p "Inspector noted what appeared to be fungi growth at one or more areas of the fl…" at bounding box center [181, 137] width 192 height 45
click at [242, 150] on p "Inspector noted what appeared to be fungi growth at one or more areas of the fl…" at bounding box center [181, 137] width 192 height 45
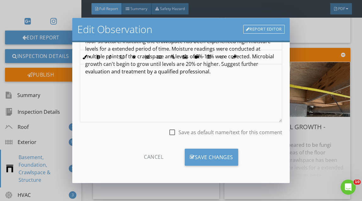
scroll to position [32, 0]
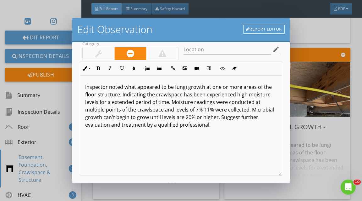
click at [192, 122] on p "Inspector noted what appeared to be fungi growth at one or more areas of the fl…" at bounding box center [181, 105] width 192 height 45
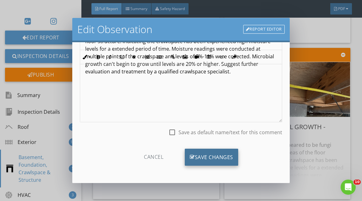
click at [201, 153] on div "Save Changes" at bounding box center [211, 156] width 53 height 17
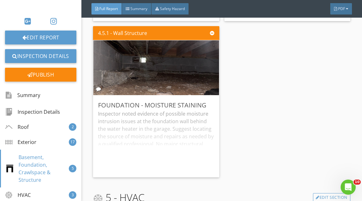
scroll to position [3805, 0]
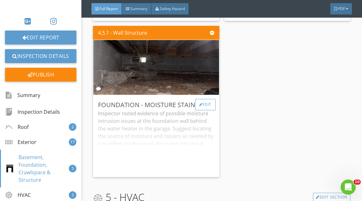
click at [207, 108] on div "Edit" at bounding box center [205, 104] width 20 height 11
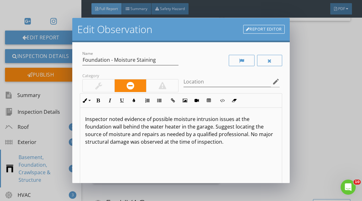
click at [249, 30] on link "Report Editor" at bounding box center [264, 29] width 42 height 9
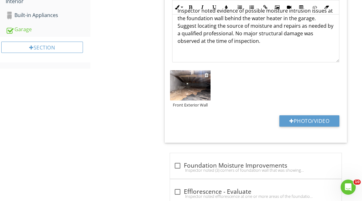
click at [195, 70] on img at bounding box center [190, 85] width 41 height 31
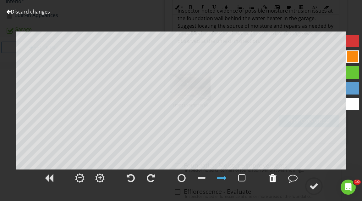
click at [275, 181] on div at bounding box center [273, 177] width 8 height 9
click at [310, 187] on div at bounding box center [313, 185] width 9 height 9
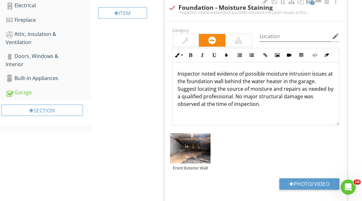
scroll to position [260, 0]
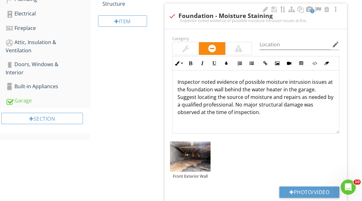
click at [295, 78] on p "Inspector noted evidence of possible moisture intrusion issues at the foundatio…" at bounding box center [256, 97] width 157 height 38
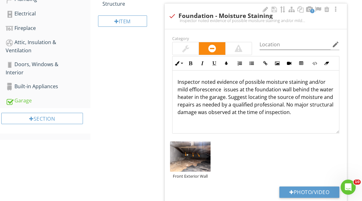
click at [229, 78] on p "Inspector noted evidence of possible moisture staining and/or mild efflorescenc…" at bounding box center [256, 97] width 157 height 38
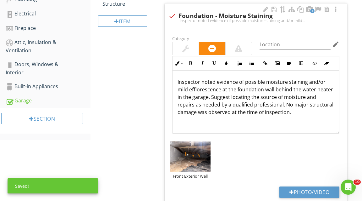
click at [237, 78] on p "Inspector noted evidence of possible moisture staining and/or mild efflorescenc…" at bounding box center [256, 97] width 157 height 38
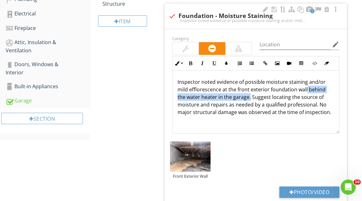
drag, startPoint x: 240, startPoint y: 84, endPoint x: 306, endPoint y: 75, distance: 66.0
click at [306, 78] on p "Inspector noted evidence of possible moisture staining and/or mild efflorescenc…" at bounding box center [256, 97] width 157 height 38
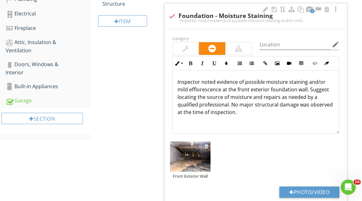
drag, startPoint x: 177, startPoint y: 82, endPoint x: 187, endPoint y: 145, distance: 63.6
click at [186, 137] on div "Category Location edit Inline Style XLarge Large Normal Small Light Small/Light…" at bounding box center [256, 121] width 182 height 185
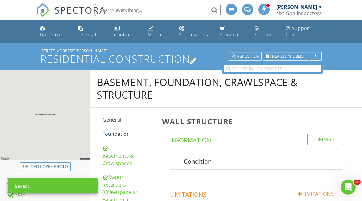
scroll to position [0, 0]
click at [291, 57] on span "Preview / Publish" at bounding box center [288, 56] width 37 height 4
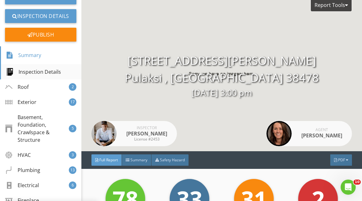
scroll to position [87, 0]
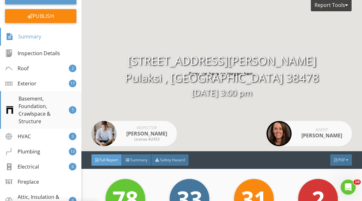
click at [52, 92] on div "Basement, Foundation, Crawlspace & Structure 5" at bounding box center [40, 110] width 81 height 38
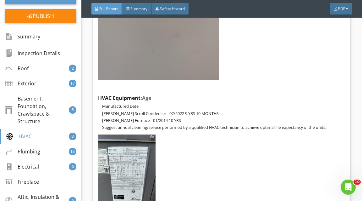
scroll to position [4334, 0]
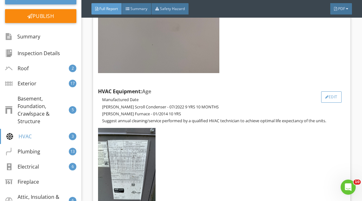
click at [329, 103] on div "Edit" at bounding box center [331, 96] width 20 height 11
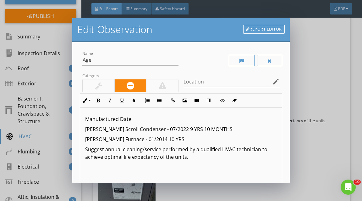
click at [91, 130] on p "[PERSON_NAME] Scroll Condenser - 07/2022 9 YRS 10 MONTHS" at bounding box center [181, 129] width 192 height 8
click at [91, 130] on p "Copeland Scroll Condenser - 07/2022 9 YRS 10 MONTHS" at bounding box center [181, 129] width 192 height 8
click at [108, 130] on p "Carrier Scroll Condenser - 07/2022 9 YRS 10 MONTHS" at bounding box center [181, 129] width 192 height 8
click at [128, 127] on p "Carrier Package Condenser - 07/2022 9 YRS 10 MONTHS" at bounding box center [181, 129] width 192 height 8
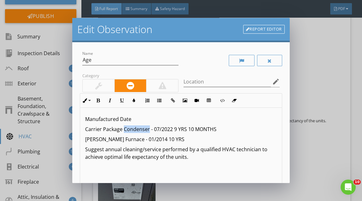
click at [128, 127] on p "Carrier Package Condenser - 07/2022 9 YRS 10 MONTHS" at bounding box center [181, 129] width 192 height 8
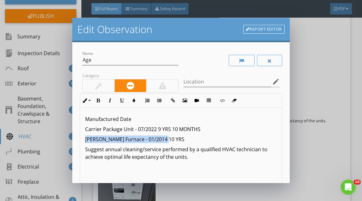
drag, startPoint x: 85, startPoint y: 138, endPoint x: 178, endPoint y: 138, distance: 92.8
click at [178, 138] on p "Goodman Furnace - 01/2014 10 YRS" at bounding box center [181, 139] width 192 height 8
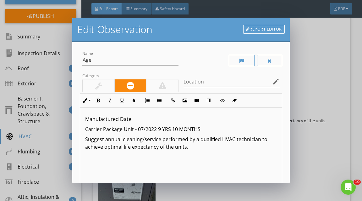
click at [161, 130] on p "Carrier Package Unit - 07/2022 9 YRS 10 MONTHS" at bounding box center [181, 129] width 192 height 8
click at [176, 129] on p "Carrier Package Unit - 07/2022 3 YRS 10 MONTHS" at bounding box center [181, 129] width 192 height 8
click at [197, 129] on p "Carrier Package Unit - 07/2022 3 YRS 1 MONTHS" at bounding box center [181, 129] width 192 height 8
drag, startPoint x: 158, startPoint y: 127, endPoint x: 198, endPoint y: 127, distance: 40.6
click at [198, 127] on p "Carrier Package Unit - 07/2022 3 YRS 1 MONTH" at bounding box center [181, 129] width 192 height 8
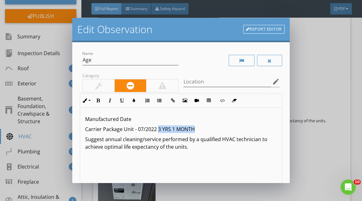
drag, startPoint x: 157, startPoint y: 128, endPoint x: 195, endPoint y: 128, distance: 37.4
click at [195, 128] on p "Carrier Package Unit - 07/2022 3 YRS 1 MONTH" at bounding box center [181, 129] width 192 height 8
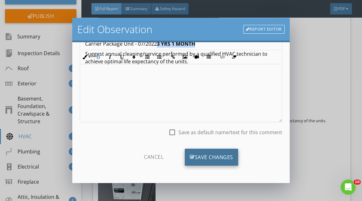
click at [219, 153] on div "Save Changes" at bounding box center [211, 156] width 53 height 17
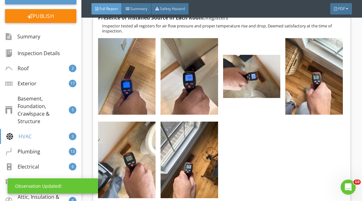
scroll to position [4534, 0]
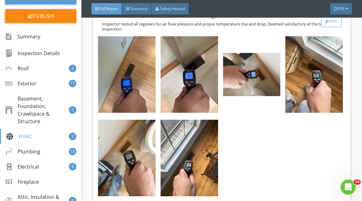
click at [326, 23] on div at bounding box center [327, 21] width 3 height 4
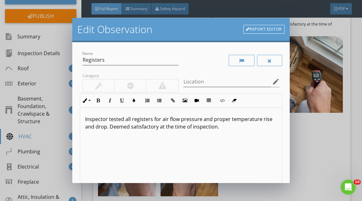
click at [274, 27] on link "Report Editor" at bounding box center [264, 29] width 42 height 9
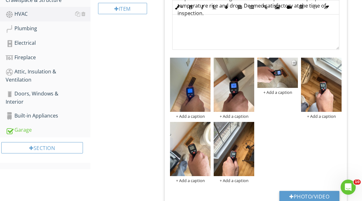
click at [273, 68] on img at bounding box center [278, 73] width 41 height 31
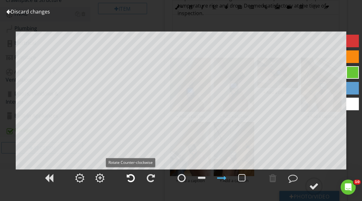
click at [131, 180] on div at bounding box center [131, 177] width 8 height 9
click at [312, 183] on div at bounding box center [313, 185] width 9 height 9
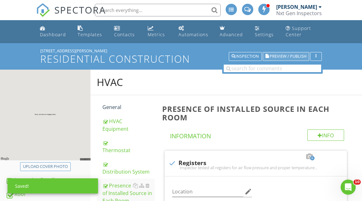
click at [290, 56] on span "Preview / Publish" at bounding box center [288, 56] width 37 height 4
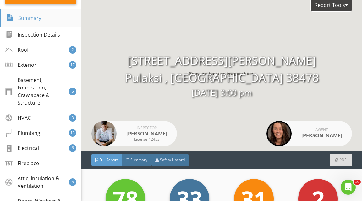
scroll to position [114, 0]
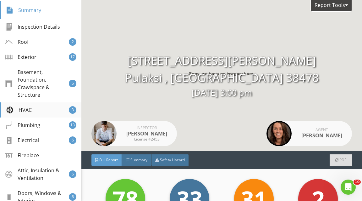
click at [49, 114] on div "HVAC 3" at bounding box center [40, 109] width 81 height 15
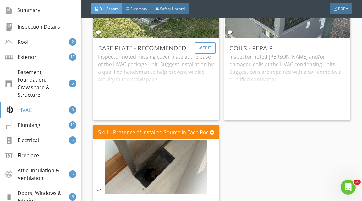
scroll to position [4763, 0]
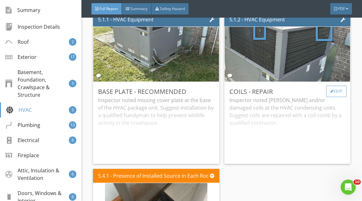
click at [333, 97] on div "Edit" at bounding box center [336, 91] width 20 height 11
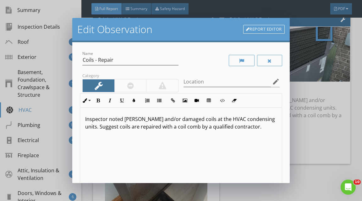
click at [223, 129] on p "Inspector noted [PERSON_NAME] and/or damaged coils at the HVAC condensing units…" at bounding box center [181, 122] width 192 height 15
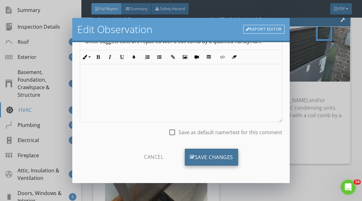
click at [209, 153] on div "Save Changes" at bounding box center [211, 156] width 53 height 17
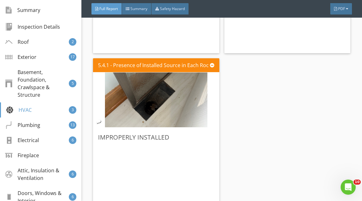
scroll to position [4881, 0]
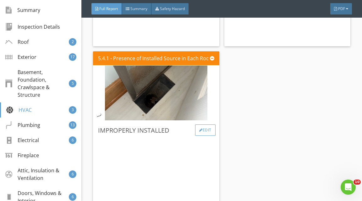
click at [203, 133] on div "Edit" at bounding box center [205, 129] width 20 height 11
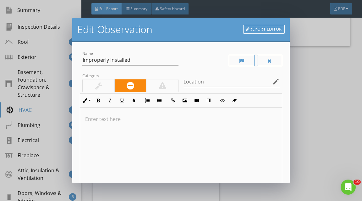
click at [106, 84] on div at bounding box center [99, 85] width 32 height 13
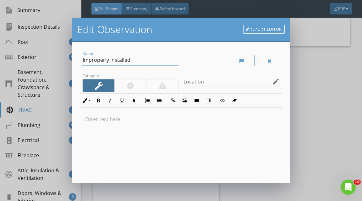
drag, startPoint x: 87, startPoint y: 60, endPoint x: 121, endPoint y: 120, distance: 68.5
click at [94, 73] on div "Name Improperly Installed Category Location edit Inline Style XLarge Large Norm…" at bounding box center [181, 139] width 202 height 179
type input "I"
type input "HVAC Supply Register - Repair"
click at [100, 110] on div at bounding box center [181, 158] width 202 height 100
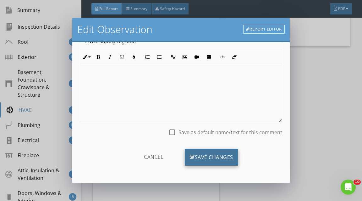
click at [219, 161] on div "Save Changes" at bounding box center [211, 156] width 53 height 17
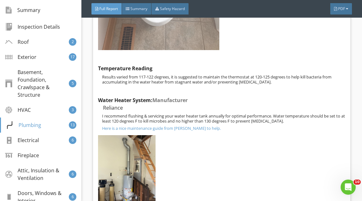
scroll to position [6158, 0]
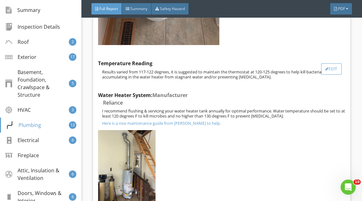
click at [332, 75] on div "Edit" at bounding box center [331, 68] width 20 height 11
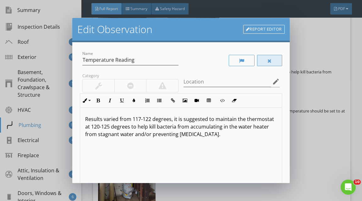
click at [277, 63] on div at bounding box center [269, 60] width 25 height 11
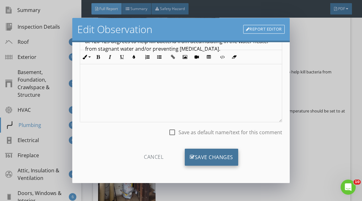
click at [218, 151] on div "Save Changes" at bounding box center [211, 156] width 53 height 17
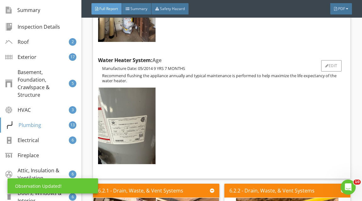
scroll to position [6291, 0]
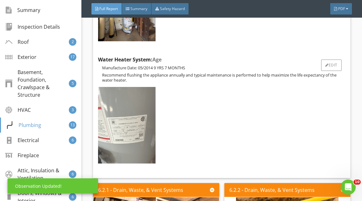
click at [140, 126] on img at bounding box center [127, 125] width 58 height 76
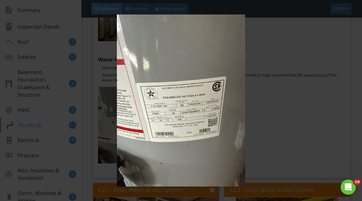
click at [284, 108] on img at bounding box center [181, 99] width 325 height 171
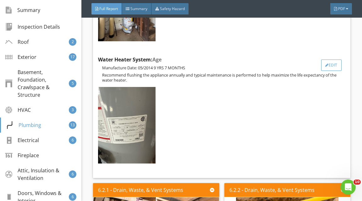
click at [335, 71] on div "Edit" at bounding box center [331, 64] width 20 height 11
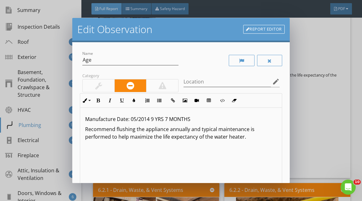
click at [137, 117] on p "Manufacture Date: 05/2014 9 YRS 7 MONTHS" at bounding box center [181, 119] width 192 height 8
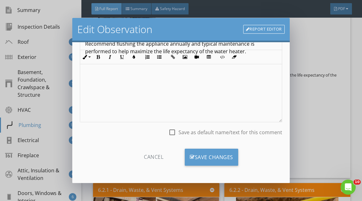
click at [190, 147] on div "Cancel Save Changes" at bounding box center [181, 159] width 202 height 32
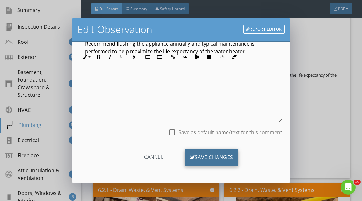
click at [191, 153] on div "Save Changes" at bounding box center [211, 156] width 53 height 17
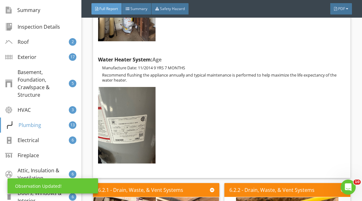
scroll to position [11, 0]
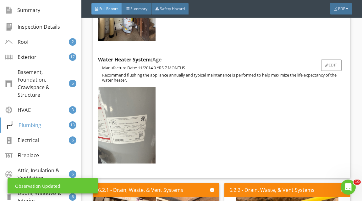
click at [138, 125] on img at bounding box center [127, 125] width 58 height 76
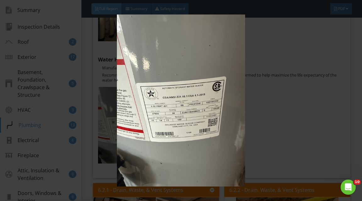
click at [270, 125] on img at bounding box center [181, 99] width 325 height 171
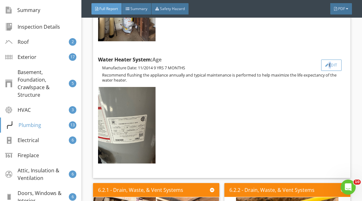
click at [329, 69] on div "Edit" at bounding box center [331, 64] width 20 height 11
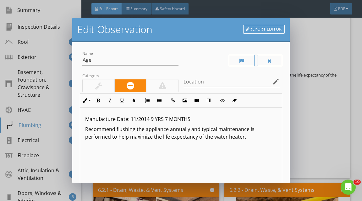
click at [148, 119] on p "Manufacture Date: 11/2014 9 YRS 7 MONTHS" at bounding box center [181, 119] width 192 height 8
click at [153, 118] on p "Manufacture Date: 11/2023 9 YRS 7 MONTHS" at bounding box center [181, 119] width 192 height 8
click at [168, 117] on p "Manufacture Date: 11/2023 2 YRS 7 MONTHS" at bounding box center [181, 119] width 192 height 8
drag, startPoint x: 151, startPoint y: 117, endPoint x: 191, endPoint y: 117, distance: 40.6
click at [191, 117] on p "Manufacture Date: 11/2023 2 YRS 9 MONTHS" at bounding box center [181, 119] width 192 height 8
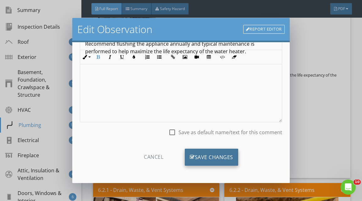
click at [200, 151] on div "Save Changes" at bounding box center [211, 156] width 53 height 17
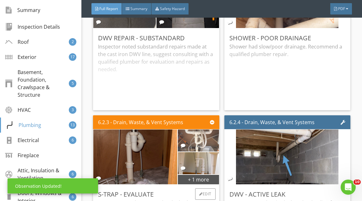
scroll to position [6426, 0]
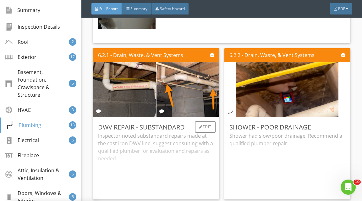
click at [203, 140] on div "Inspector noted substandard repairs made at the cast iron DWV line, suggest con…" at bounding box center [156, 163] width 116 height 62
click at [207, 132] on div "Edit" at bounding box center [205, 126] width 20 height 11
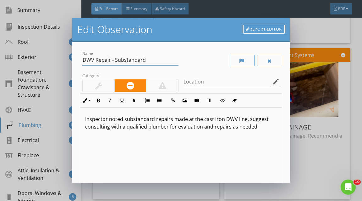
click at [89, 59] on input "DWV Repair - Substandard" at bounding box center [130, 60] width 96 height 10
click at [118, 58] on input "Drain Line Repair - Substandard" at bounding box center [130, 60] width 96 height 10
click at [135, 62] on input "Drain Line Pitch - Substandard" at bounding box center [130, 60] width 96 height 10
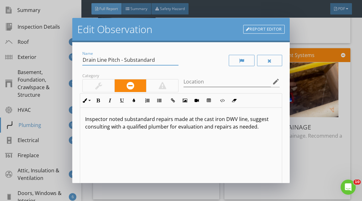
click at [135, 62] on input "Drain Line Pitch - Substandard" at bounding box center [130, 60] width 96 height 10
type input "Drain Line Pitch - R"
type input "e"
click at [131, 61] on input "Drain Line Pitch - R" at bounding box center [130, 60] width 96 height 10
type input "Drain Line Pitch - Repair"
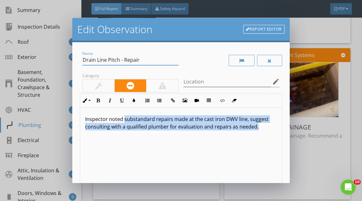
drag, startPoint x: 124, startPoint y: 120, endPoint x: 124, endPoint y: 148, distance: 27.4
click at [124, 142] on div "Inspector noted substandard repairs made at the cast iron DWV line, suggest con…" at bounding box center [181, 158] width 202 height 100
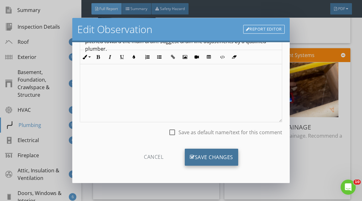
click at [230, 149] on div "Save Changes" at bounding box center [211, 156] width 53 height 17
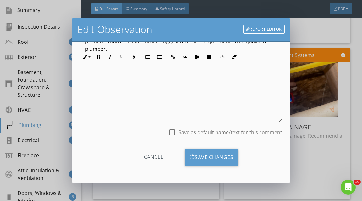
scroll to position [11, 0]
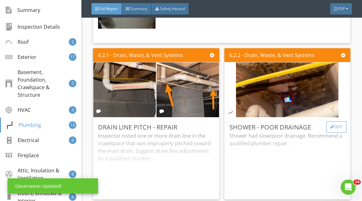
click at [341, 132] on div "Edit" at bounding box center [336, 126] width 20 height 11
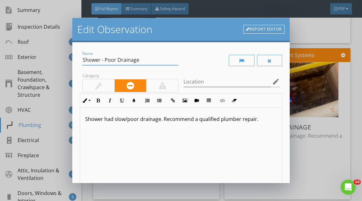
drag, startPoint x: 84, startPoint y: 59, endPoint x: 101, endPoint y: 92, distance: 36.6
click at [101, 92] on div "Name Shower - Poor Drainage Category Location edit Inline Style XLarge Large No…" at bounding box center [181, 139] width 202 height 179
type input "DWV - Active Leakage"
drag, startPoint x: 85, startPoint y: 117, endPoint x: 85, endPoint y: 145, distance: 28.3
click at [85, 126] on div "Shower had slow/poor drainage. Recommend a qualified plumber repair." at bounding box center [181, 158] width 202 height 100
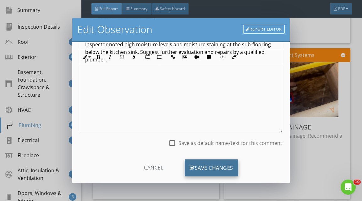
click at [219, 168] on div "Save Changes" at bounding box center [211, 167] width 53 height 17
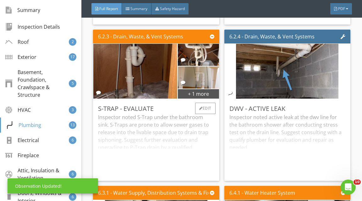
scroll to position [6605, 0]
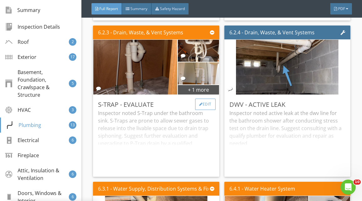
click at [207, 110] on div "Edit" at bounding box center [205, 103] width 20 height 11
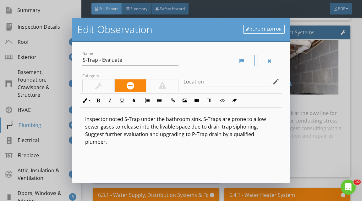
click at [144, 119] on p "Inspector noted S-Trap under the bathroom sink. S-Traps are prone to allow sewe…" at bounding box center [181, 130] width 192 height 30
click at [156, 119] on p "Inspector noted S-Trap under the bathroom sink. S-Traps are prone to allow sewe…" at bounding box center [181, 130] width 192 height 30
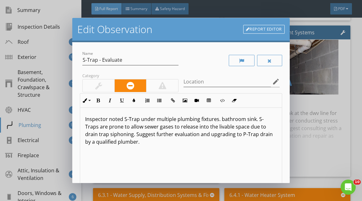
click at [251, 120] on p "Inspector noted S-Trap under multiple plumbing fixtures. bathroom sink. S-Traps…" at bounding box center [181, 130] width 192 height 30
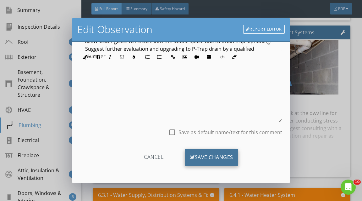
click at [209, 151] on div "Save Changes" at bounding box center [211, 156] width 53 height 17
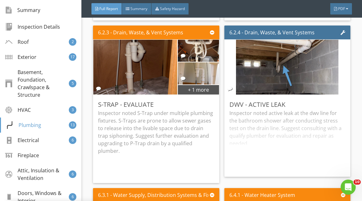
scroll to position [11, 0]
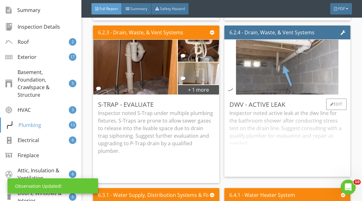
click at [300, 86] on img at bounding box center [287, 67] width 103 height 137
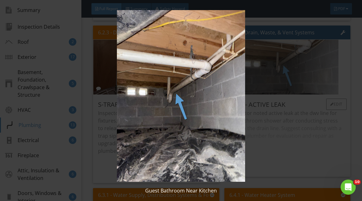
click at [300, 86] on img at bounding box center [181, 95] width 325 height 171
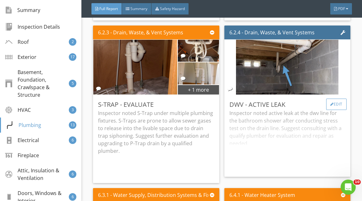
click at [344, 108] on div "Edit" at bounding box center [336, 103] width 20 height 11
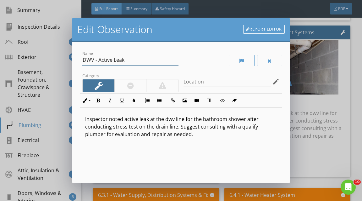
drag, startPoint x: 100, startPoint y: 59, endPoint x: 134, endPoint y: 179, distance: 124.2
click at [120, 131] on div "Name DWV - Active Leak Category Location edit Inline Style XLarge Large Normal …" at bounding box center [181, 139] width 202 height 179
click at [97, 59] on input "DWV - Pipe Hanger" at bounding box center [130, 60] width 96 height 10
click at [137, 61] on input "Drain Line Pipe Hanger" at bounding box center [130, 60] width 96 height 10
type input "Drain Line Pipe Hanger - Missing"
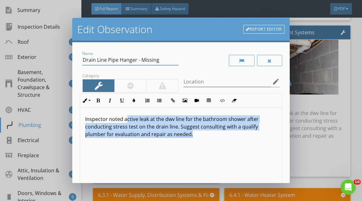
drag, startPoint x: 125, startPoint y: 117, endPoint x: 125, endPoint y: 185, distance: 67.6
click at [125, 179] on div "Inspector noted active leak at the dwv line for the bathroom shower after condu…" at bounding box center [181, 158] width 202 height 100
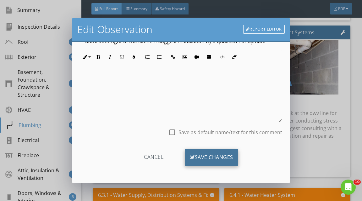
click at [213, 162] on div "Save Changes" at bounding box center [211, 156] width 53 height 17
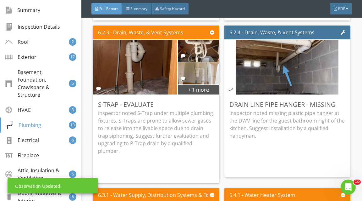
scroll to position [6760, 0]
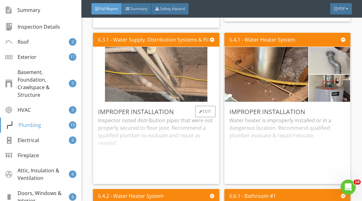
click at [145, 75] on img at bounding box center [156, 74] width 103 height 137
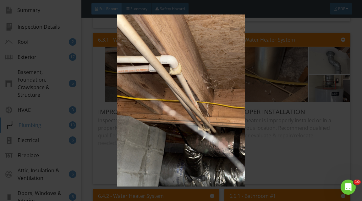
click at [258, 77] on img at bounding box center [181, 99] width 325 height 171
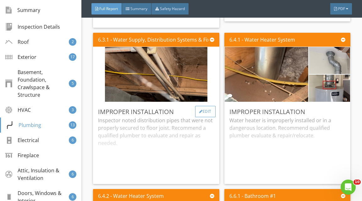
click at [209, 110] on div "Edit" at bounding box center [205, 111] width 20 height 11
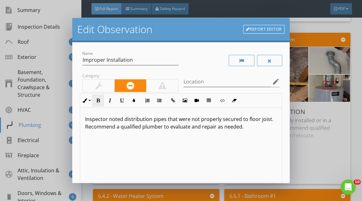
click at [101, 94] on button "Bold" at bounding box center [98, 100] width 12 height 12
click at [100, 85] on div at bounding box center [98, 86] width 7 height 8
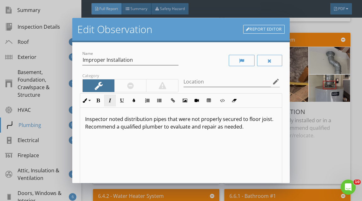
drag, startPoint x: 81, startPoint y: 60, endPoint x: 104, endPoint y: 95, distance: 41.7
click at [88, 70] on div "Name Improper Installation" at bounding box center [130, 61] width 101 height 22
click at [86, 59] on input "Improper Installation" at bounding box center [130, 60] width 96 height 10
drag, startPoint x: 86, startPoint y: 59, endPoint x: 94, endPoint y: 74, distance: 17.0
click at [91, 69] on div "Name Improper Installation" at bounding box center [130, 63] width 96 height 17
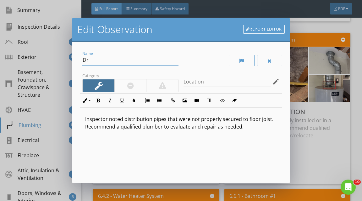
type input "D"
type input "Water Lines - Missing Insulated Sleeve"
click at [123, 118] on p "​ Inspector noted distribution pipes that were not properly secured to floor jo…" at bounding box center [181, 122] width 192 height 15
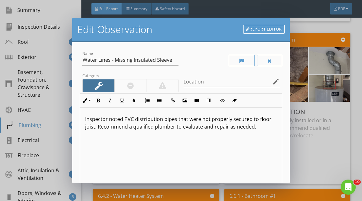
click at [165, 121] on p "Inspector noted PVC distribution pipes that were not properly secured to floor …" at bounding box center [181, 122] width 192 height 15
click at [231, 118] on p "Inspector noted PVC distribution lines in the crawlspace that that were not pro…" at bounding box center [181, 126] width 192 height 23
click at [244, 119] on p "Inspector noted PVC distribution lines in the crawlspace that were not properly…" at bounding box center [181, 126] width 192 height 23
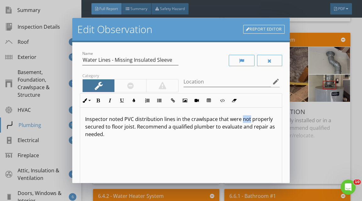
click at [244, 119] on p "Inspector noted PVC distribution lines in the crawlspace that were not properly…" at bounding box center [181, 126] width 192 height 23
click at [206, 125] on p "Inspector noted PVC distribution lines in the crawlspace that were missing insu…" at bounding box center [181, 126] width 192 height 23
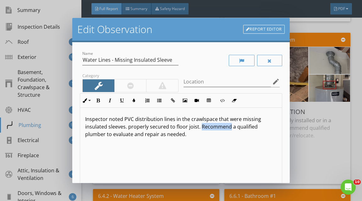
click at [206, 125] on p "Inspector noted PVC distribution lines in the crawlspace that were missing insu…" at bounding box center [181, 126] width 192 height 23
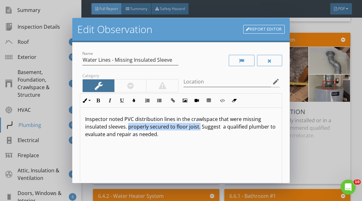
drag, startPoint x: 199, startPoint y: 126, endPoint x: 129, endPoint y: 126, distance: 69.8
click at [129, 126] on p "Inspector noted PVC distribution lines in the crawlspace that were missing insu…" at bounding box center [181, 126] width 192 height 23
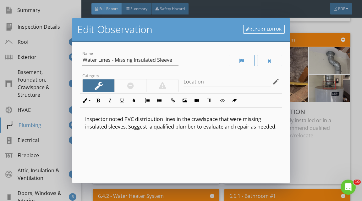
drag, startPoint x: 147, startPoint y: 125, endPoint x: 147, endPoint y: 173, distance: 48.1
click at [147, 159] on div "Inspector noted PVC distribution lines in the crawlspace that were missing insu…" at bounding box center [181, 158] width 202 height 100
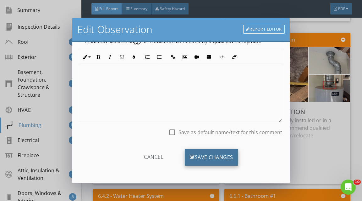
click at [204, 153] on div "Save Changes" at bounding box center [211, 156] width 53 height 17
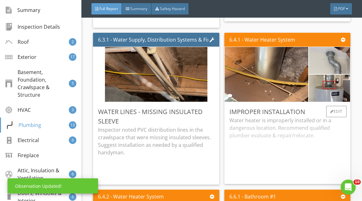
scroll to position [6760, 0]
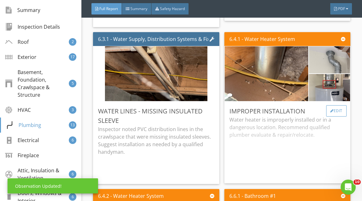
click at [343, 109] on div "Edit" at bounding box center [336, 110] width 20 height 11
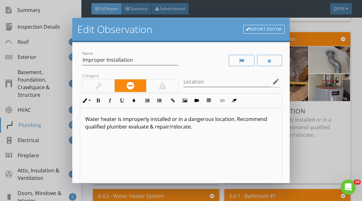
click at [162, 88] on div at bounding box center [163, 86] width 8 height 8
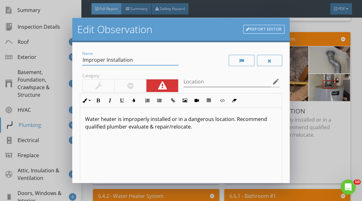
drag, startPoint x: 88, startPoint y: 62, endPoint x: 92, endPoint y: 78, distance: 16.8
click at [92, 78] on div "Name Improper Installation Category Location edit Inline Style XLarge Large Nor…" at bounding box center [181, 139] width 202 height 179
type input "I"
type input "Exhaust Flue - R"
type input "E"
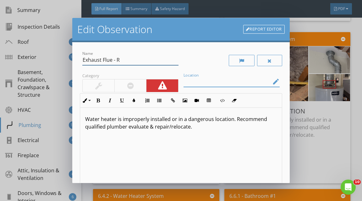
click at [121, 62] on input "Exhaust Flue - R" at bounding box center [130, 60] width 96 height 10
type input "Exhaust Flue - Repair"
drag, startPoint x: 84, startPoint y: 119, endPoint x: 84, endPoint y: 149, distance: 30.5
click at [84, 135] on div "Water heater is improperly installed or in a dangerous location. Recommend qual…" at bounding box center [181, 158] width 202 height 100
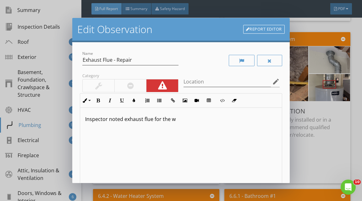
click at [125, 118] on p "Inspector noted exhaust flue for the w" at bounding box center [181, 119] width 192 height 8
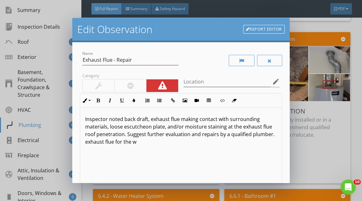
drag, startPoint x: 86, startPoint y: 141, endPoint x: 95, endPoint y: 191, distance: 50.5
click at [91, 177] on div "Inspector noted back draft, exhaust flue making contact with surrounding materi…" at bounding box center [181, 158] width 202 height 100
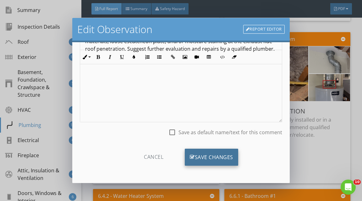
click at [200, 159] on div "Save Changes" at bounding box center [211, 156] width 53 height 17
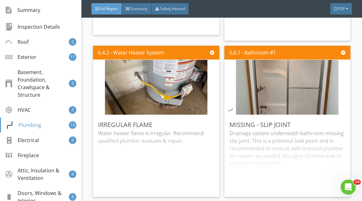
scroll to position [6910, 0]
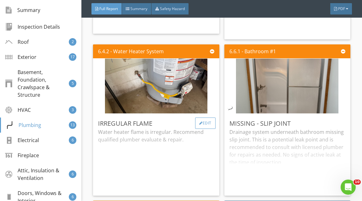
click at [201, 122] on div "Edit" at bounding box center [205, 122] width 20 height 11
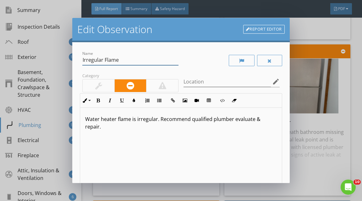
drag, startPoint x: 85, startPoint y: 59, endPoint x: 102, endPoint y: 86, distance: 31.8
click at [98, 80] on div "Name Irregular Flame Category Location edit Inline Style XLarge Large Normal Sm…" at bounding box center [181, 139] width 202 height 179
type input "I"
type input "Drip Leg - Missing"
drag, startPoint x: 85, startPoint y: 119, endPoint x: 92, endPoint y: 181, distance: 63.2
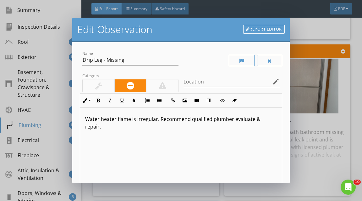
click at [88, 152] on div "Water heater flame is irregular. Recommend qualified plumber evaluate & repair." at bounding box center [181, 158] width 202 height 100
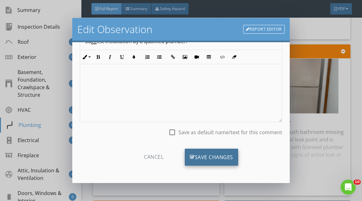
click at [219, 156] on div "Save Changes" at bounding box center [211, 156] width 53 height 17
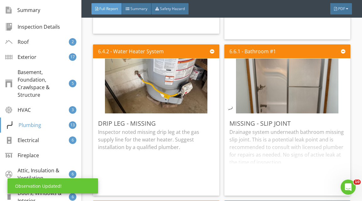
scroll to position [11, 0]
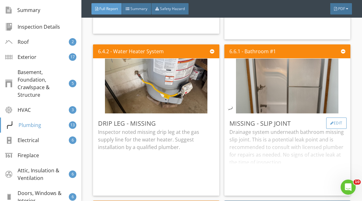
click at [332, 121] on div at bounding box center [332, 123] width 3 height 4
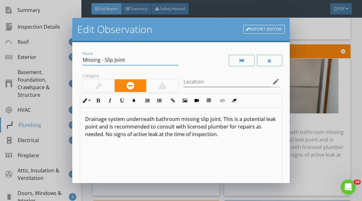
drag, startPoint x: 88, startPoint y: 57, endPoint x: 103, endPoint y: 83, distance: 30.4
click at [91, 64] on input "Missing - Slip Joint" at bounding box center [130, 60] width 96 height 10
type input "M"
type input "S"
type input "s"
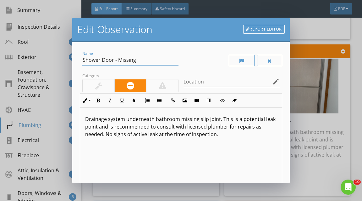
type input "Shower Door - Missing"
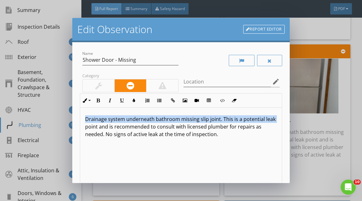
drag, startPoint x: 85, startPoint y: 120, endPoint x: 104, endPoint y: 200, distance: 81.9
click at [102, 198] on div "Edit Observation Report Editor Name Shower Door - Missing Category Location edi…" at bounding box center [181, 100] width 362 height 201
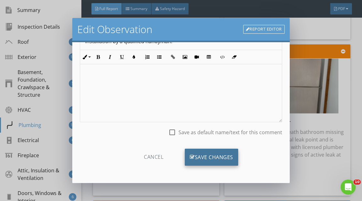
click at [191, 147] on div "Cancel Save Changes" at bounding box center [181, 159] width 202 height 32
click at [191, 148] on div "Save Changes" at bounding box center [211, 156] width 53 height 17
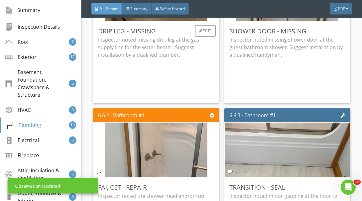
scroll to position [7018, 0]
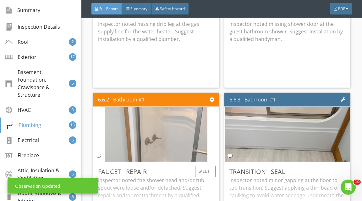
click at [166, 135] on img at bounding box center [156, 133] width 103 height 137
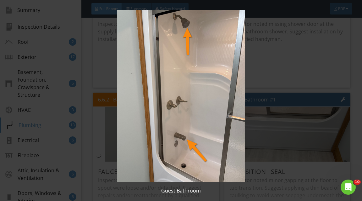
click at [263, 105] on img at bounding box center [181, 95] width 325 height 171
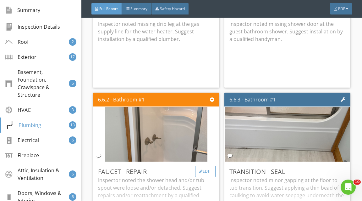
click at [210, 166] on div "Edit" at bounding box center [205, 170] width 20 height 11
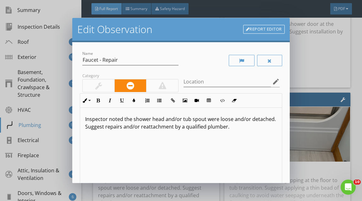
click at [129, 118] on p "Inspector noted the shower head and/or tub spout were loose and/or detached. Su…" at bounding box center [181, 122] width 192 height 15
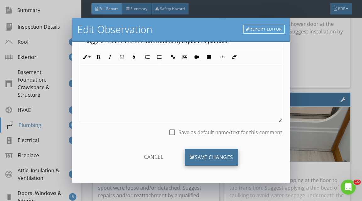
click at [209, 162] on div "Save Changes" at bounding box center [211, 156] width 53 height 17
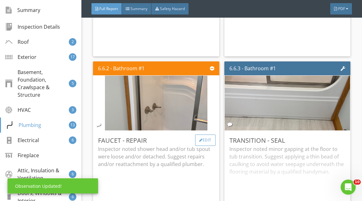
scroll to position [7075, 0]
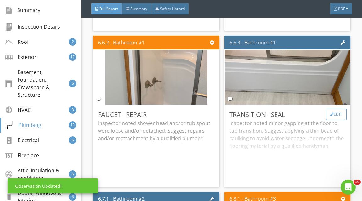
click at [342, 109] on div "Edit" at bounding box center [336, 114] width 20 height 11
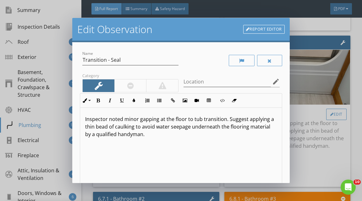
click at [342, 109] on div "Edit Observation Report Editor Name Transition - Seal Category Location edit In…" at bounding box center [181, 100] width 362 height 201
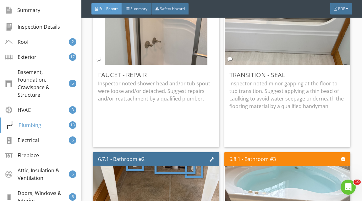
scroll to position [7101, 0]
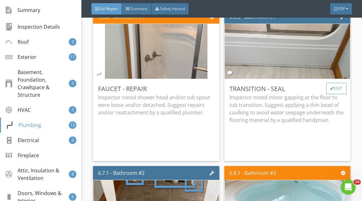
click at [337, 87] on div "Edit" at bounding box center [336, 88] width 20 height 11
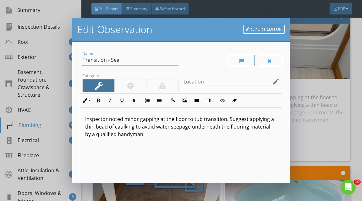
click at [116, 62] on input "Transition - Seal" at bounding box center [130, 60] width 96 height 10
type input "Transition Trim - Missing"
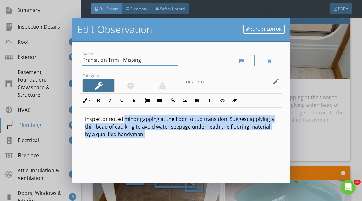
drag, startPoint x: 124, startPoint y: 119, endPoint x: 124, endPoint y: 200, distance: 81.1
click at [124, 198] on div "Edit Observation Report Editor Name Transition Trim - Missing Category Location…" at bounding box center [181, 100] width 362 height 201
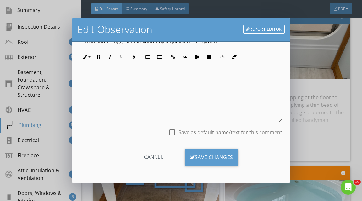
click at [195, 165] on div "Cancel Save Changes" at bounding box center [181, 159] width 202 height 22
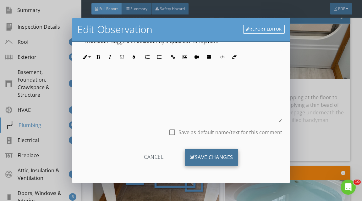
click at [197, 153] on div "Save Changes" at bounding box center [211, 156] width 53 height 17
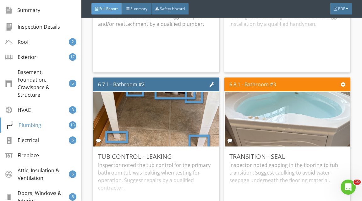
scroll to position [7208, 0]
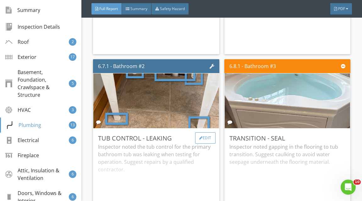
click at [204, 133] on div "Edit" at bounding box center [205, 137] width 20 height 11
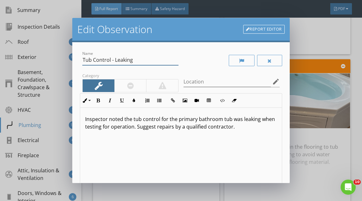
drag, startPoint x: 85, startPoint y: 62, endPoint x: 85, endPoint y: 87, distance: 25.2
click at [85, 64] on input "Tub Control - Leaking" at bounding box center [130, 60] width 96 height 10
type input "T"
type input "Sink - Repair"
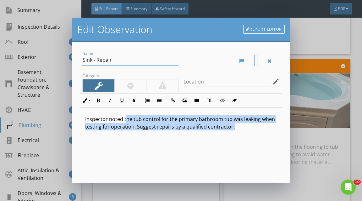
drag, startPoint x: 125, startPoint y: 120, endPoint x: 125, endPoint y: 183, distance: 63.2
click at [125, 182] on div "Inspector noted the tub control for the primary bathroom tub was leaking when t…" at bounding box center [181, 158] width 202 height 100
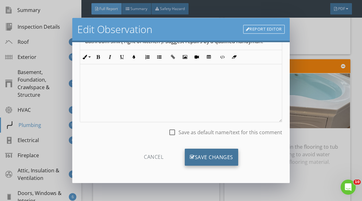
click at [212, 156] on div "Save Changes" at bounding box center [211, 156] width 53 height 17
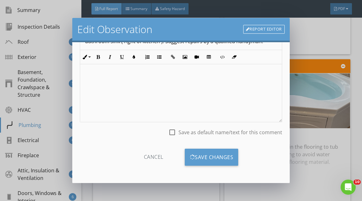
scroll to position [11, 0]
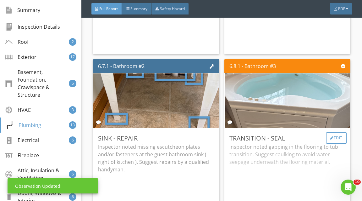
click at [337, 132] on div "Edit" at bounding box center [336, 137] width 20 height 11
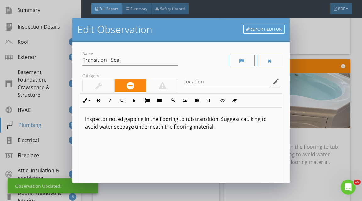
click at [101, 86] on div at bounding box center [98, 86] width 7 height 8
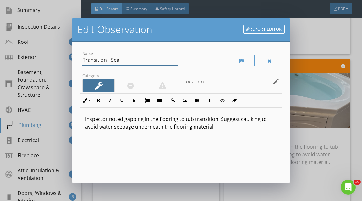
drag, startPoint x: 86, startPoint y: 60, endPoint x: 89, endPoint y: 107, distance: 46.7
click at [89, 105] on div "Name Transition - Seal Category Location edit Inline Style XLarge Large Normal …" at bounding box center [181, 139] width 202 height 179
type input "Tub Surrounding - Seal"
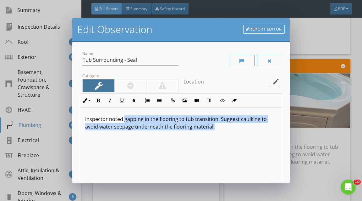
drag, startPoint x: 123, startPoint y: 119, endPoint x: 123, endPoint y: 198, distance: 79.9
click at [123, 191] on div "Edit Observation Report Editor Name Tub Surrounding - Seal Category Location ed…" at bounding box center [181, 100] width 362 height 201
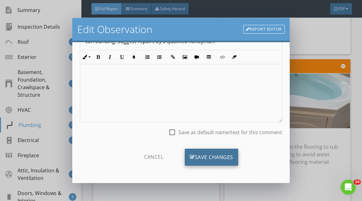
click at [198, 159] on div "Save Changes" at bounding box center [211, 156] width 53 height 17
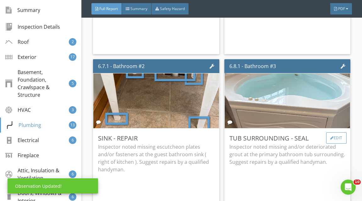
click at [346, 134] on div "Edit" at bounding box center [336, 137] width 20 height 11
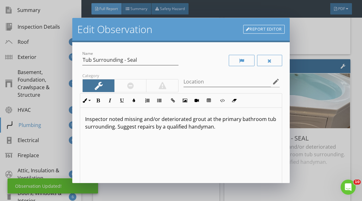
click at [268, 28] on link "Report Editor" at bounding box center [264, 29] width 42 height 9
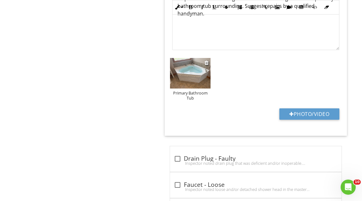
click at [180, 83] on img at bounding box center [190, 73] width 41 height 31
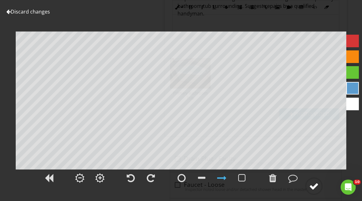
click at [312, 185] on div at bounding box center [313, 185] width 9 height 9
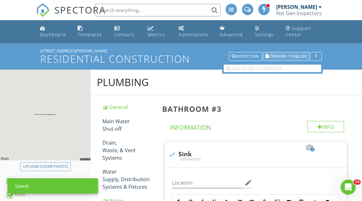
click at [296, 59] on button "Preview / Publish" at bounding box center [286, 56] width 47 height 9
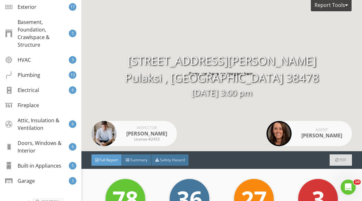
scroll to position [168, 0]
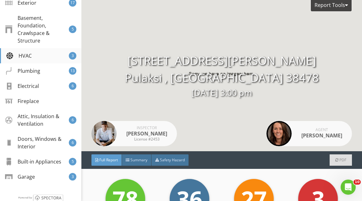
click at [40, 53] on div "HVAC 3" at bounding box center [40, 55] width 81 height 15
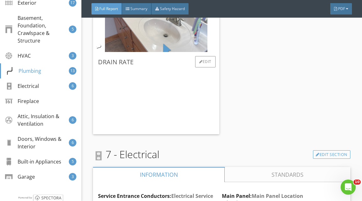
scroll to position [7426, 0]
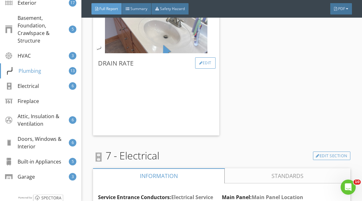
click at [208, 69] on div "Edit" at bounding box center [205, 62] width 20 height 11
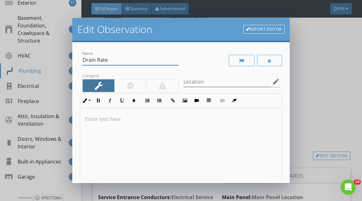
click at [121, 63] on input "Drain Rate" at bounding box center [130, 60] width 96 height 10
type input "Drain Rate - Poor"
click at [107, 120] on p at bounding box center [181, 119] width 192 height 8
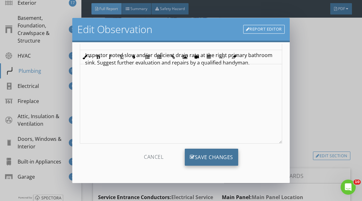
click at [197, 162] on div "Save Changes" at bounding box center [211, 156] width 53 height 17
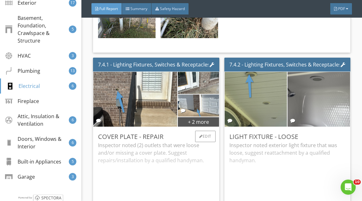
scroll to position [8276, 0]
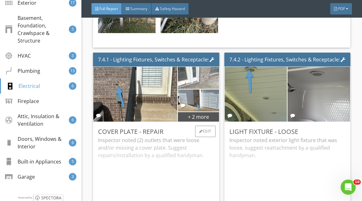
click at [208, 86] on img at bounding box center [198, 77] width 41 height 55
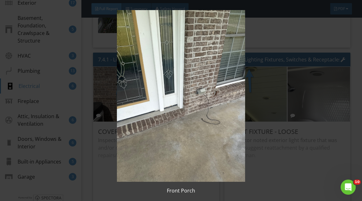
click at [272, 89] on img at bounding box center [181, 95] width 325 height 171
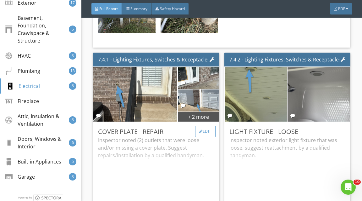
click at [199, 133] on div at bounding box center [200, 131] width 3 height 4
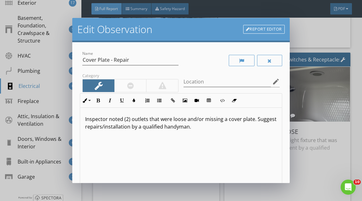
click at [273, 33] on link "Report Editor" at bounding box center [264, 29] width 42 height 9
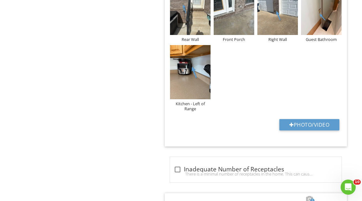
scroll to position [442, 0]
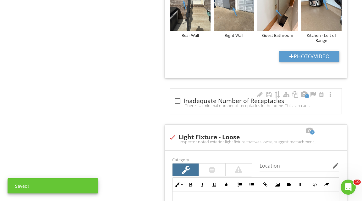
click at [177, 100] on div at bounding box center [177, 101] width 11 height 11
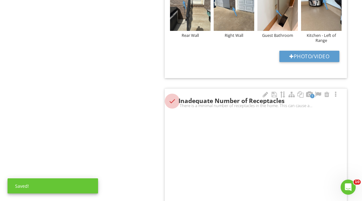
checkbox input "true"
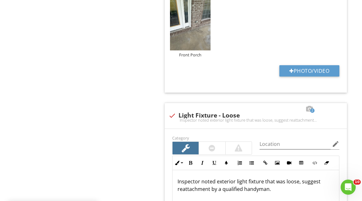
scroll to position [676, 0]
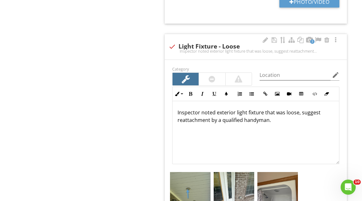
drag, startPoint x: 201, startPoint y: 27, endPoint x: 319, endPoint y: 121, distance: 150.6
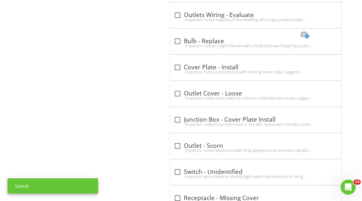
scroll to position [1016, 0]
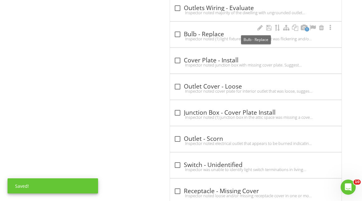
drag, startPoint x: 175, startPoint y: 34, endPoint x: 175, endPoint y: 37, distance: 3.5
click at [175, 34] on div at bounding box center [177, 34] width 11 height 11
checkbox input "true"
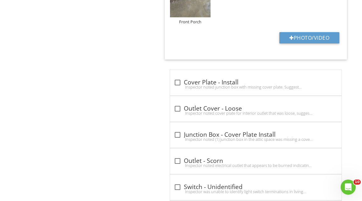
scroll to position [1222, 0]
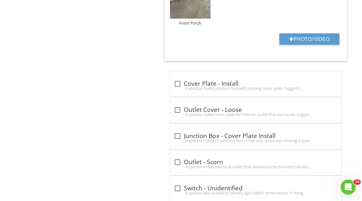
drag, startPoint x: 197, startPoint y: 9, endPoint x: 207, endPoint y: 15, distance: 11.6
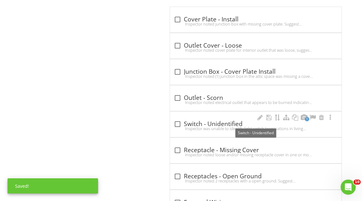
click at [177, 126] on div "Inspector was unable to identify light switch terminations in living room and k…" at bounding box center [256, 128] width 164 height 5
checkbox input "true"
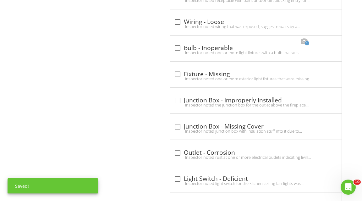
scroll to position [1936, 0]
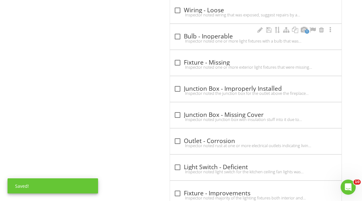
click at [176, 38] on div "Inspector noted one or more light fixtures with a bulb that was inoperable at t…" at bounding box center [256, 40] width 164 height 5
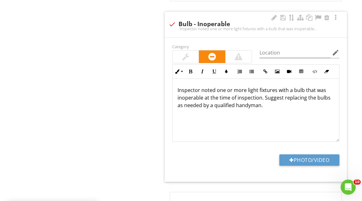
scroll to position [1938, 0]
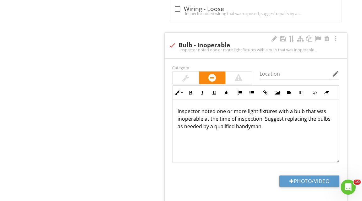
click at [171, 47] on div "Inspector noted one or more light fixtures with a bulb that was inoperable at t…" at bounding box center [256, 49] width 175 height 5
checkbox input "true"
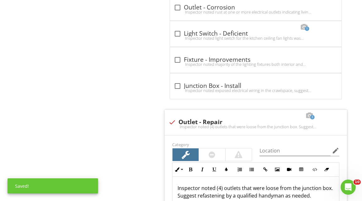
scroll to position [2068, 0]
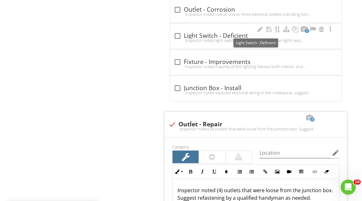
click at [179, 31] on div at bounding box center [177, 36] width 11 height 11
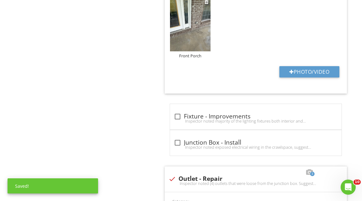
scroll to position [2244, 0]
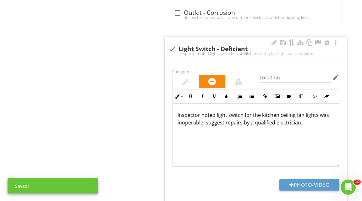
click at [171, 44] on div at bounding box center [172, 49] width 11 height 11
checkbox input "true"
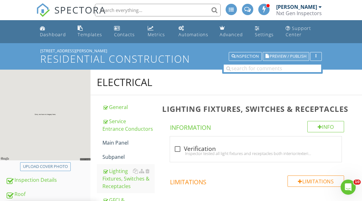
scroll to position [0, 0]
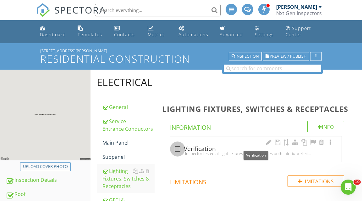
click at [180, 148] on div at bounding box center [177, 148] width 11 height 11
checkbox input "true"
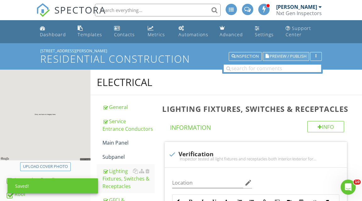
click at [279, 57] on span "Preview / Publish" at bounding box center [288, 56] width 37 height 4
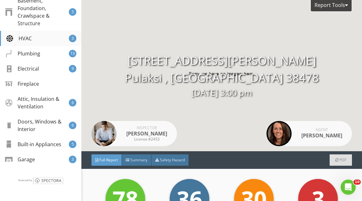
scroll to position [186, 0]
click at [52, 69] on div "Electrical 9" at bounding box center [40, 68] width 81 height 15
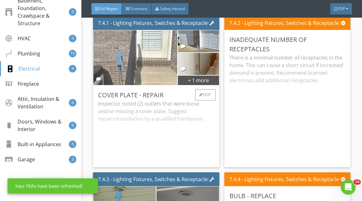
scroll to position [8347, 0]
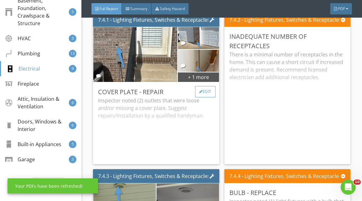
click at [203, 97] on div "Edit" at bounding box center [205, 91] width 20 height 11
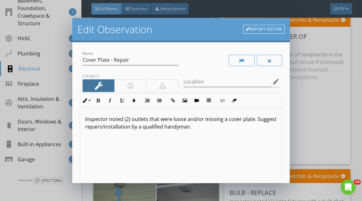
click at [128, 120] on p "Inspector noted (2) outlets that were loose and/or missing a cover plate. Sugge…" at bounding box center [181, 122] width 192 height 15
click at [137, 120] on p "Inspector noted (1) outlets that were loose and/or missing a cover plate. Sugge…" at bounding box center [181, 122] width 192 height 15
click at [102, 126] on p "Inspector noted (1) or more junction boxes and/or receptacles that were loose a…" at bounding box center [181, 126] width 192 height 23
click at [150, 126] on p "Inspector noted (1) or more junction boxes and/or receptacles that were missing…" at bounding box center [181, 122] width 192 height 15
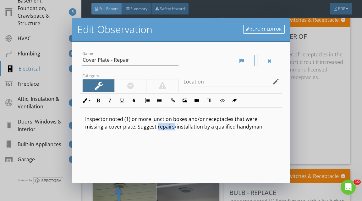
click at [150, 126] on p "Inspector noted (1) or more junction boxes and/or receptacles that were missing…" at bounding box center [181, 122] width 192 height 15
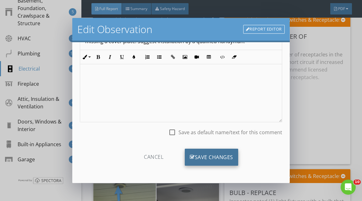
click at [204, 164] on div "Save Changes" at bounding box center [211, 156] width 53 height 17
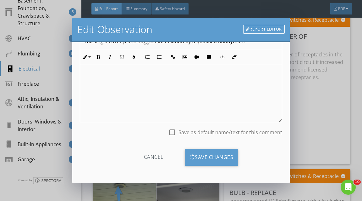
scroll to position [11, 0]
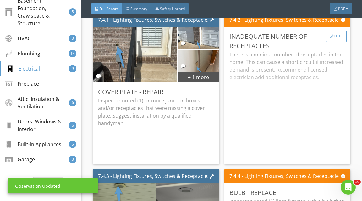
click at [337, 42] on div "Edit" at bounding box center [336, 36] width 20 height 11
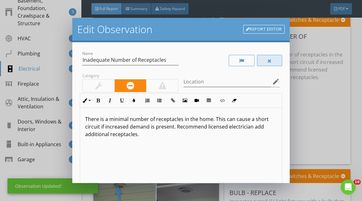
click at [274, 58] on div at bounding box center [269, 60] width 25 height 11
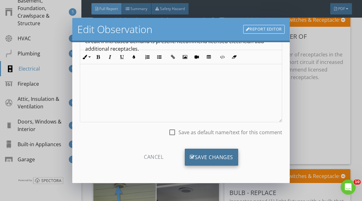
click at [214, 151] on div "Save Changes" at bounding box center [211, 156] width 53 height 17
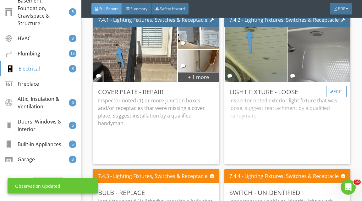
click at [340, 97] on div "Edit" at bounding box center [336, 91] width 20 height 11
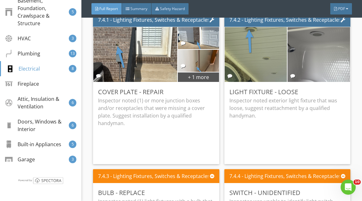
click at [292, 85] on div "Edit Observation Report Editor Name Light Fixture - Loose Category Location edi…" at bounding box center [181, 100] width 362 height 201
click at [343, 97] on div "Edit" at bounding box center [336, 91] width 20 height 11
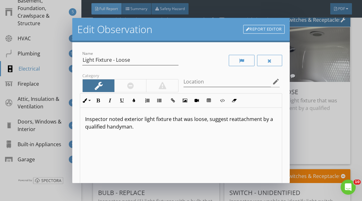
click at [269, 30] on link "Report Editor" at bounding box center [264, 29] width 42 height 9
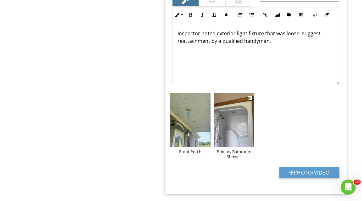
click at [230, 119] on img at bounding box center [234, 120] width 41 height 54
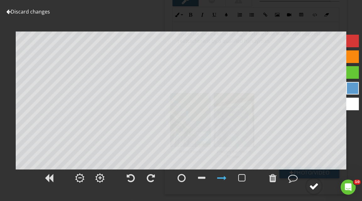
click at [309, 186] on circle at bounding box center [314, 186] width 16 height 16
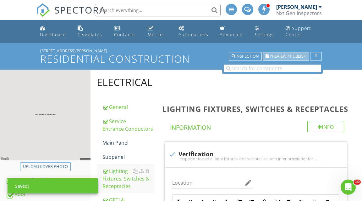
click at [290, 58] on span "Preview / Publish" at bounding box center [288, 56] width 37 height 4
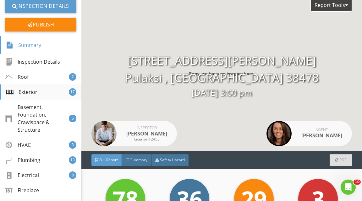
scroll to position [137, 0]
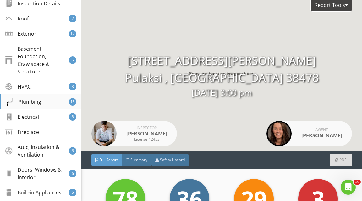
click at [35, 106] on div "Plumbing 13" at bounding box center [40, 101] width 81 height 15
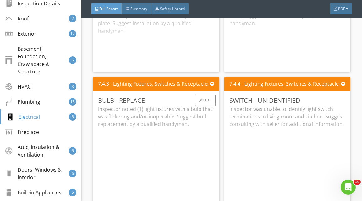
scroll to position [8434, 0]
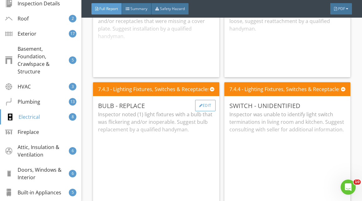
click at [202, 111] on div "Edit" at bounding box center [205, 105] width 20 height 11
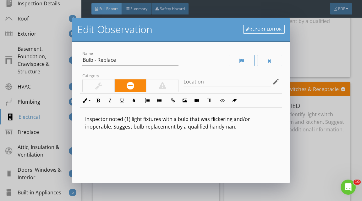
click at [316, 108] on div "Edit Observation Report Editor Name Bulb - Replace Category Location edit Inlin…" at bounding box center [181, 100] width 362 height 201
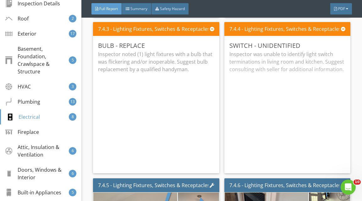
scroll to position [8427, 0]
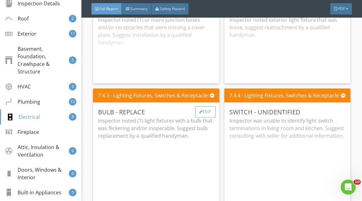
click at [209, 116] on div "Edit" at bounding box center [205, 111] width 20 height 11
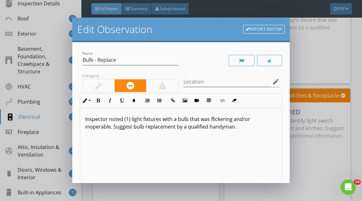
click at [267, 66] on div at bounding box center [231, 61] width 101 height 22
click at [268, 61] on div at bounding box center [270, 60] width 4 height 5
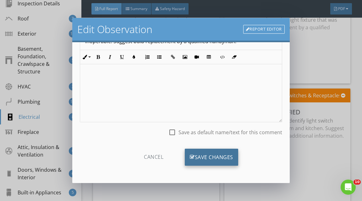
click at [210, 154] on div "Save Changes" at bounding box center [211, 156] width 53 height 17
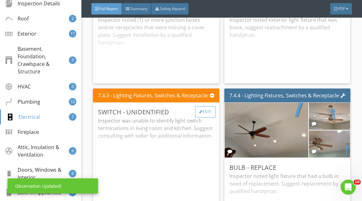
click at [196, 117] on div "Edit" at bounding box center [205, 111] width 20 height 11
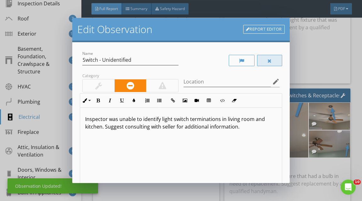
click at [264, 62] on div at bounding box center [269, 60] width 25 height 11
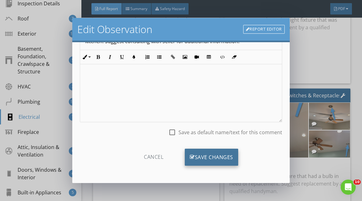
click at [215, 158] on div "Save Changes" at bounding box center [211, 156] width 53 height 17
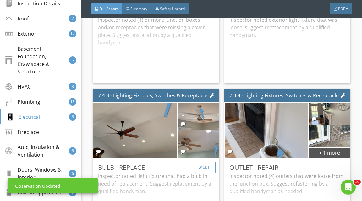
click at [204, 173] on div "Edit" at bounding box center [205, 166] width 20 height 11
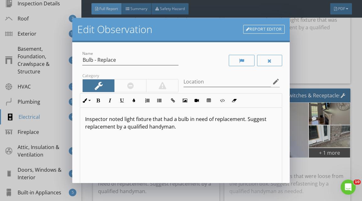
click at [123, 120] on p "Inspector noted light fixture that had a bulb in need of replacement. Suggest r…" at bounding box center [181, 122] width 192 height 15
click at [171, 120] on p "Inspector noted multiple light fixture that had a bulb in need of replacement. …" at bounding box center [181, 122] width 192 height 15
click at [188, 119] on p "Inspector noted multiple light fixtures that had a bulb in need of replacement.…" at bounding box center [181, 122] width 192 height 15
click at [192, 120] on p "Inspector noted multiple light fixtures that were a bulb in need of replacement…" at bounding box center [181, 122] width 192 height 15
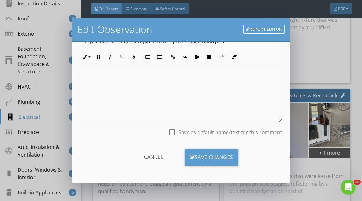
scroll to position [45, 0]
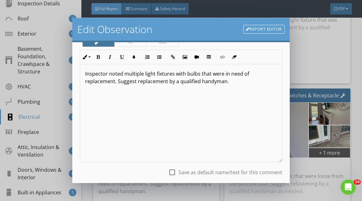
click at [168, 83] on p "Inspector noted multiple light fixtures with bulbs that were in need of replace…" at bounding box center [181, 77] width 192 height 15
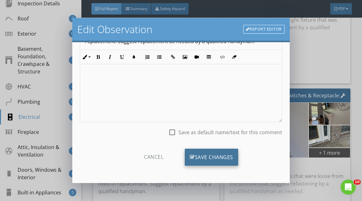
click at [197, 153] on div "Save Changes" at bounding box center [211, 156] width 53 height 17
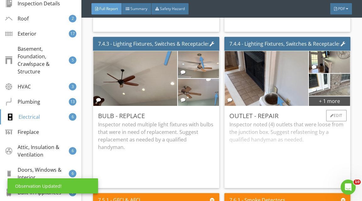
scroll to position [8484, 0]
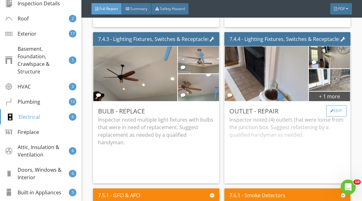
click at [332, 113] on div at bounding box center [332, 111] width 3 height 4
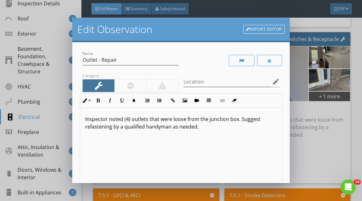
click at [129, 119] on p "Inspector noted (4) outlets that were loose from the junction box. Suggest refa…" at bounding box center [181, 122] width 192 height 15
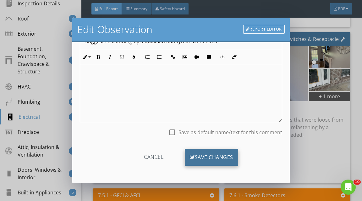
click at [199, 162] on div "Save Changes" at bounding box center [211, 156] width 53 height 17
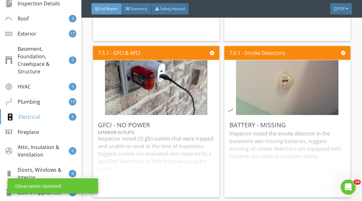
scroll to position [8630, 0]
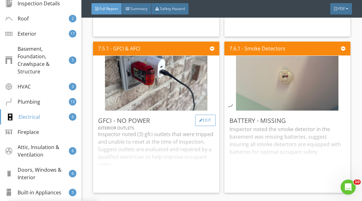
click at [198, 125] on div "Edit" at bounding box center [205, 119] width 20 height 11
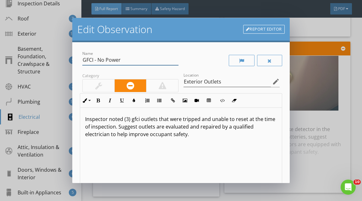
click at [94, 60] on input "GFCI - No Power" at bounding box center [130, 60] width 96 height 10
drag, startPoint x: 125, startPoint y: 60, endPoint x: 125, endPoint y: 75, distance: 15.4
click at [125, 69] on div "Name GFCI Protection - No Power" at bounding box center [130, 63] width 96 height 17
type input "GFCI Protection - Missing"
click at [130, 120] on p "Inspector noted (3) gfci outlets that were tripped and unable to reset at the t…" at bounding box center [181, 126] width 192 height 23
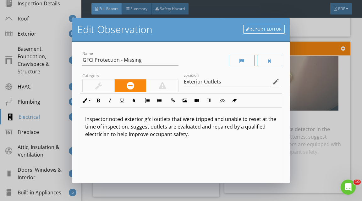
click at [148, 120] on p "Inspector noted exterior gfci outlets that were tripped and unable to reset at …" at bounding box center [181, 126] width 192 height 23
click at [185, 119] on p "Inspector noted exterior outlets that were tripped and unable to reset at the t…" at bounding box center [181, 126] width 192 height 23
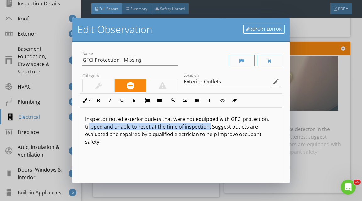
drag, startPoint x: 209, startPoint y: 126, endPoint x: 86, endPoint y: 125, distance: 122.4
click at [86, 125] on p "Inspector noted exterior outlets that were not equipped with GFCI protection. t…" at bounding box center [181, 130] width 192 height 30
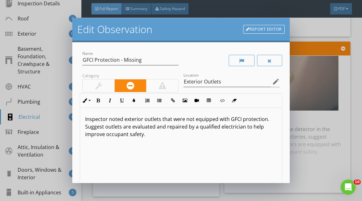
drag, startPoint x: 106, startPoint y: 127, endPoint x: 113, endPoint y: 176, distance: 49.9
click at [111, 166] on div "Inspector noted exterior outlets that were not equipped with GFCI protection. S…" at bounding box center [181, 158] width 202 height 100
click at [168, 127] on p "Inspector noted exterior outlets that were not equipped with GFCI protection. S…" at bounding box center [181, 122] width 192 height 15
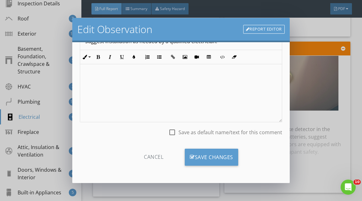
click at [204, 146] on div "Cancel Save Changes" at bounding box center [181, 159] width 202 height 32
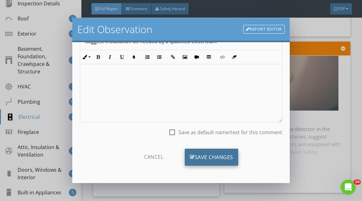
click at [204, 157] on div "Save Changes" at bounding box center [211, 156] width 53 height 17
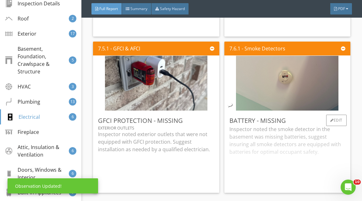
scroll to position [11, 0]
click at [333, 126] on div "Edit" at bounding box center [336, 119] width 20 height 11
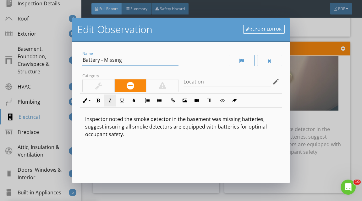
drag, startPoint x: 87, startPoint y: 58, endPoint x: 105, endPoint y: 97, distance: 42.6
click at [97, 81] on div "Name Battery - Missing Category Location edit Inline Style XLarge Large Normal …" at bounding box center [181, 139] width 202 height 179
type input "B"
type input "Smoke Detectors - Evaluate"
click at [101, 89] on div at bounding box center [99, 85] width 32 height 13
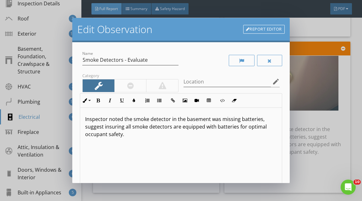
click at [130, 118] on p "Inspector noted the smoke detector in the basement was missing batteries, sugge…" at bounding box center [181, 126] width 192 height 23
click at [181, 119] on p "Inspector noted multiple smoke detector in the basement was missing batteries, …" at bounding box center [181, 126] width 192 height 23
drag, startPoint x: 185, startPoint y: 119, endPoint x: 185, endPoint y: 168, distance: 49.4
click at [185, 129] on p "Inspector noted multiple smoke detectors in the basement was missing batteries,…" at bounding box center [181, 126] width 192 height 23
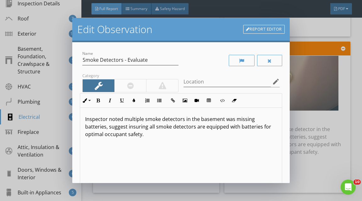
click at [189, 127] on p "Inspector noted multiple smoke detectors in the basement was missing batteries,…" at bounding box center [181, 126] width 192 height 23
drag, startPoint x: 185, startPoint y: 118, endPoint x: 191, endPoint y: 179, distance: 61.7
click at [191, 179] on div "Inspector noted multiple smoke detectors in the basement was missing batteries,…" at bounding box center [181, 158] width 202 height 100
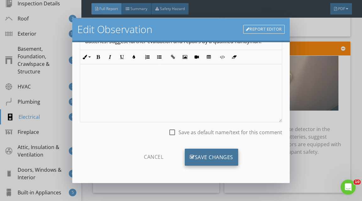
click at [203, 153] on div "Save Changes" at bounding box center [211, 156] width 53 height 17
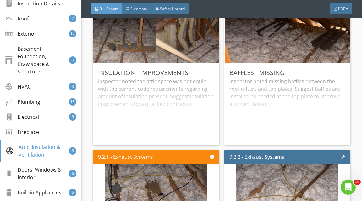
scroll to position [9196, 0]
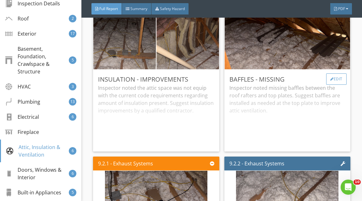
click at [336, 85] on div "Edit" at bounding box center [336, 78] width 20 height 11
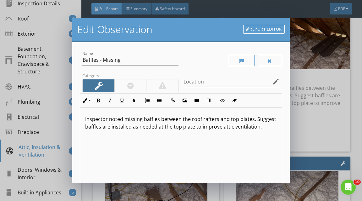
click at [135, 117] on p "Inspector noted missing baffles between the roof rafters and top plates. Sugges…" at bounding box center [181, 122] width 192 height 15
click at [135, 118] on p "Inspector noted missing baffles between the roof rafters and top plates. Sugges…" at bounding box center [181, 122] width 192 height 15
click at [147, 118] on p "Inspector noted baffles between the roof rafters and top plates. Suggest baffle…" at bounding box center [181, 122] width 192 height 15
click at [147, 119] on p "Inspector noted baffles between the roof rafters and top plates. Suggest baffle…" at bounding box center [181, 122] width 192 height 15
drag, startPoint x: 220, startPoint y: 118, endPoint x: 220, endPoint y: 179, distance: 61.3
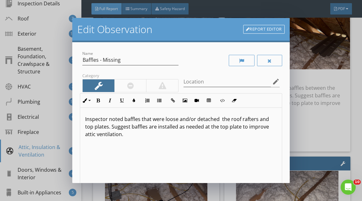
click at [220, 175] on div "Inspector noted baffles that were loose and/or detached the roof rafters and to…" at bounding box center [181, 158] width 202 height 100
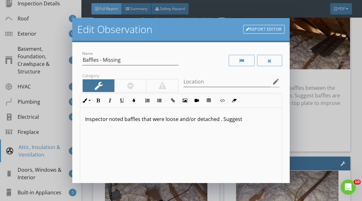
click at [219, 120] on p "Inspector noted baffles that were loose and/or detached . Suggest" at bounding box center [181, 119] width 192 height 8
click at [248, 117] on p "Inspector noted baffles that were loose and/or detached. Suggest" at bounding box center [181, 119] width 192 height 8
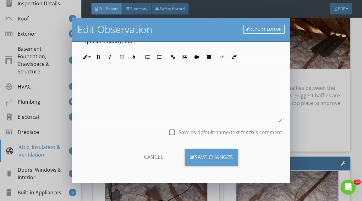
click at [201, 145] on div "Cancel Save Changes" at bounding box center [181, 159] width 202 height 32
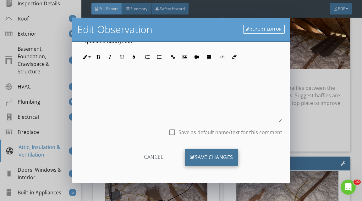
click at [201, 151] on div "Save Changes" at bounding box center [211, 156] width 53 height 17
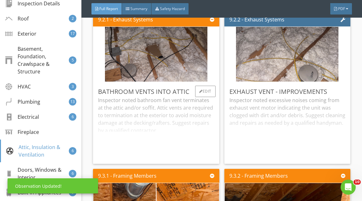
scroll to position [9340, 0]
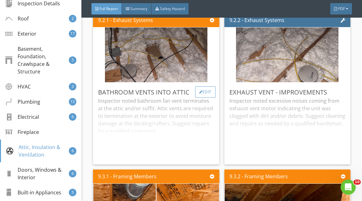
click at [203, 97] on div "Edit" at bounding box center [205, 91] width 20 height 11
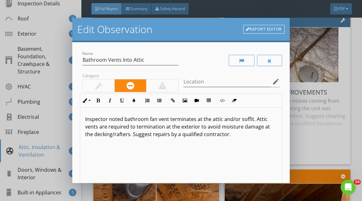
click at [152, 119] on p "Inspector noted bathroom fan vent terminates at the attic and/or soffit. Attic …" at bounding box center [181, 126] width 192 height 23
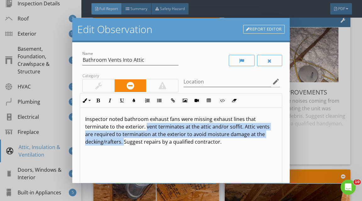
drag, startPoint x: 146, startPoint y: 126, endPoint x: 123, endPoint y: 142, distance: 27.9
click at [123, 142] on p "Inspector noted bathroom exhaust fans were missing exhaust lines that terminate…" at bounding box center [181, 130] width 192 height 30
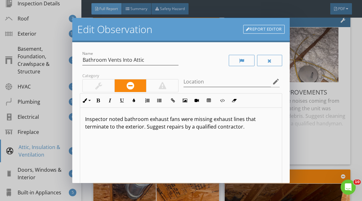
click at [169, 124] on p "Inspector noted bathroom exhaust fans were missing exhaust lines that terminate…" at bounding box center [181, 122] width 192 height 15
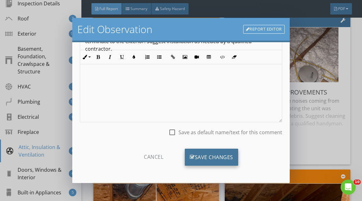
click at [201, 149] on div "Save Changes" at bounding box center [211, 156] width 53 height 17
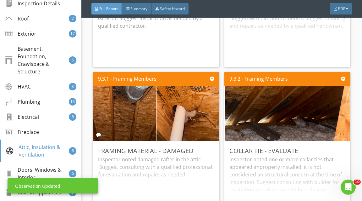
scroll to position [9438, 0]
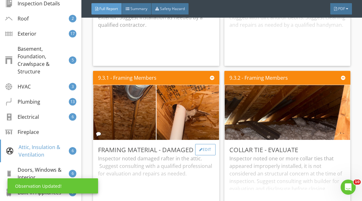
click at [204, 153] on div "Edit" at bounding box center [205, 149] width 20 height 11
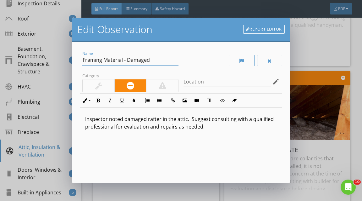
drag, startPoint x: 88, startPoint y: 59, endPoint x: 110, endPoint y: 132, distance: 76.1
click at [109, 129] on div "Name Framing Material - Damaged Category Location edit Inline Style XLarge Larg…" at bounding box center [181, 139] width 202 height 179
type input "F"
type input "Roof Decking - Moisture Staining"
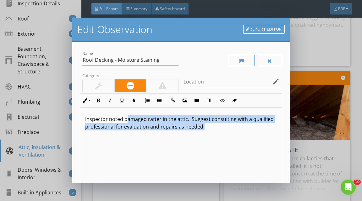
drag, startPoint x: 125, startPoint y: 118, endPoint x: 125, endPoint y: 200, distance: 82.4
click at [125, 200] on div "Edit Observation Report Editor Name Roof Decking - Moisture Staining Category L…" at bounding box center [181, 100] width 362 height 201
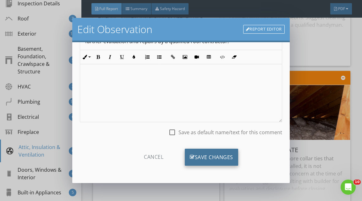
click at [206, 156] on div "Save Changes" at bounding box center [211, 156] width 53 height 17
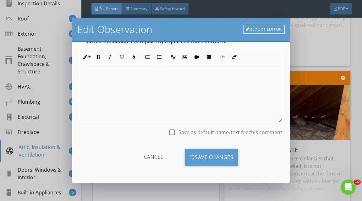
scroll to position [11, 0]
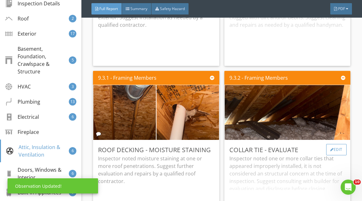
click at [343, 155] on div "Edit" at bounding box center [336, 149] width 20 height 11
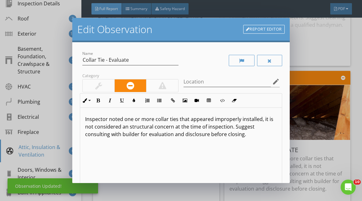
click at [96, 87] on div at bounding box center [98, 86] width 7 height 8
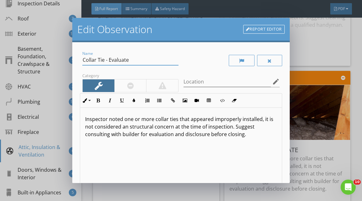
click at [85, 59] on input "Collar Tie - Evaluate" at bounding box center [130, 60] width 96 height 10
click at [114, 60] on input "Hurricane Tie - Evaluate" at bounding box center [130, 60] width 96 height 10
type input "Hurricane Ties - Evaluate"
click at [266, 59] on div at bounding box center [269, 60] width 25 height 11
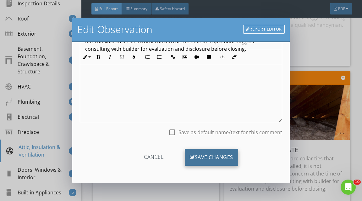
click at [210, 158] on div "Save Changes" at bounding box center [211, 156] width 53 height 17
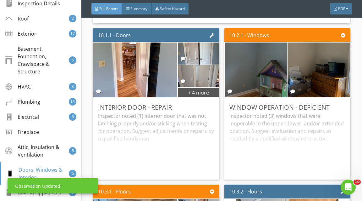
scroll to position [9757, 0]
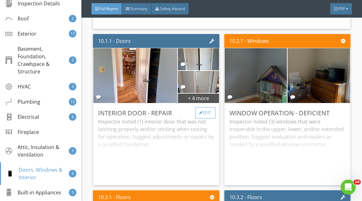
click at [208, 118] on div "Edit" at bounding box center [205, 112] width 20 height 11
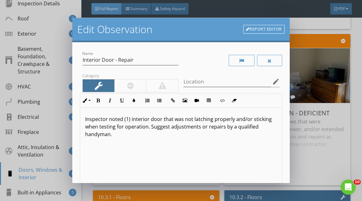
click at [130, 119] on p "Inspector noted (1) interior door that was not latching properly and/or stickin…" at bounding box center [181, 126] width 192 height 23
click at [181, 117] on p "Inspector noted (1) or more interior door that was not latching properly and/or…" at bounding box center [181, 126] width 192 height 23
click at [198, 119] on p "Inspector noted (1) or more interior doors that was not latching properly and/o…" at bounding box center [181, 126] width 192 height 23
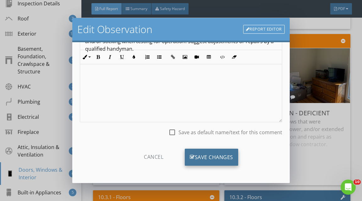
click at [213, 162] on div "Save Changes" at bounding box center [211, 156] width 53 height 17
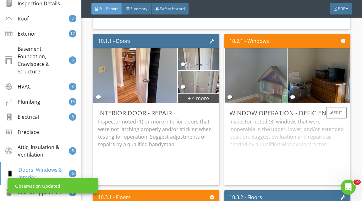
scroll to position [9767, 0]
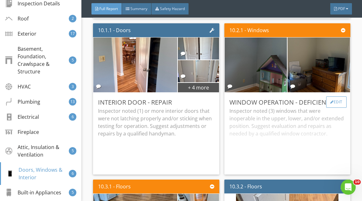
click at [331, 104] on div at bounding box center [332, 102] width 3 height 4
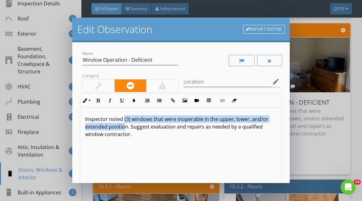
drag, startPoint x: 124, startPoint y: 118, endPoint x: 126, endPoint y: 177, distance: 58.8
click at [124, 137] on p "Inspector noted (3) windows that were inoperable in the upper, lower, and/or ex…" at bounding box center [181, 126] width 192 height 23
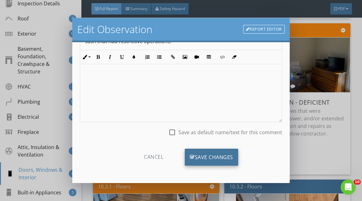
click at [203, 162] on div "Save Changes" at bounding box center [211, 156] width 53 height 17
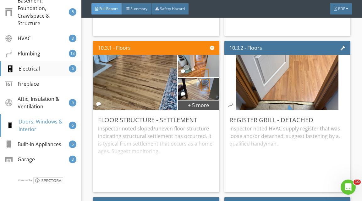
scroll to position [186, 0]
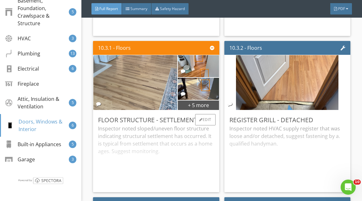
click at [148, 103] on img at bounding box center [135, 82] width 103 height 137
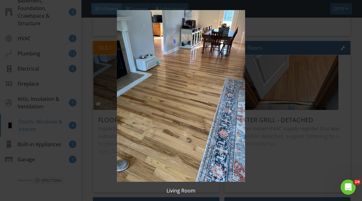
click at [226, 112] on img at bounding box center [181, 95] width 325 height 171
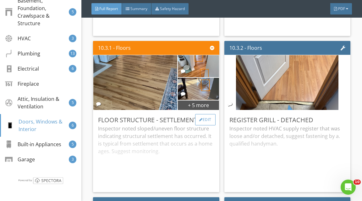
click at [200, 121] on div at bounding box center [200, 120] width 3 height 4
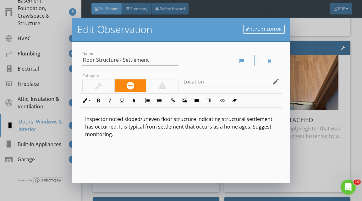
click at [263, 31] on link "Report Editor" at bounding box center [264, 29] width 42 height 9
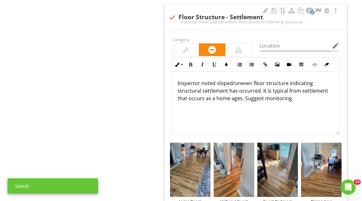
click at [202, 166] on img at bounding box center [190, 169] width 41 height 54
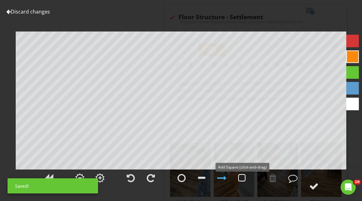
click at [238, 178] on div at bounding box center [242, 178] width 16 height 16
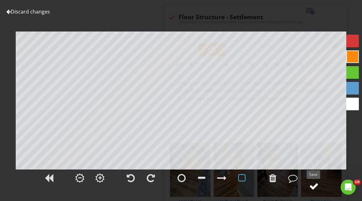
click at [312, 183] on div at bounding box center [313, 185] width 9 height 9
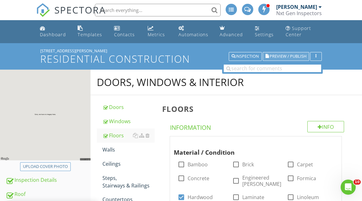
click at [272, 55] on span "Preview / Publish" at bounding box center [288, 56] width 37 height 4
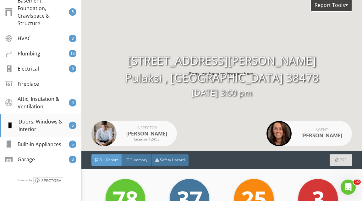
scroll to position [186, 0]
click at [55, 127] on div "Doors, Windows & Interior" at bounding box center [37, 125] width 63 height 15
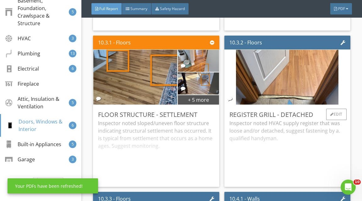
scroll to position [9913, 0]
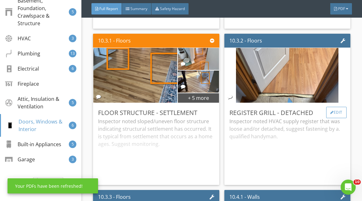
click at [339, 118] on div "Edit" at bounding box center [336, 112] width 20 height 11
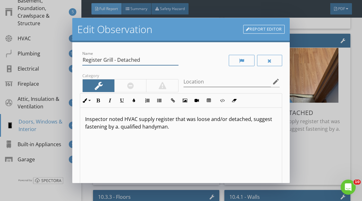
drag, startPoint x: 84, startPoint y: 58, endPoint x: 104, endPoint y: 108, distance: 53.8
click at [97, 90] on div "Name Register Grill - Detached Category Location edit Inline Style XLarge Large…" at bounding box center [181, 139] width 202 height 179
type input "R"
type input "Transition Trim - Missing"
drag, startPoint x: 125, startPoint y: 118, endPoint x: 125, endPoint y: 200, distance: 82.1
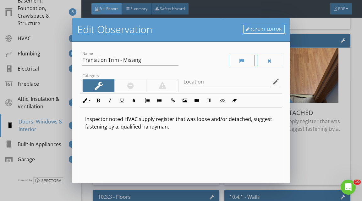
click at [125, 143] on div "Inspector noted HVAC supply register that was loose and/or detached, suggest fa…" at bounding box center [181, 158] width 202 height 100
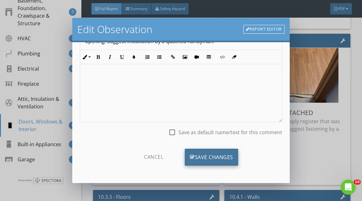
click at [206, 155] on div "Save Changes" at bounding box center [211, 156] width 53 height 17
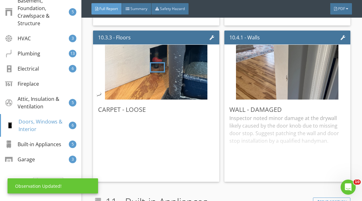
scroll to position [10074, 0]
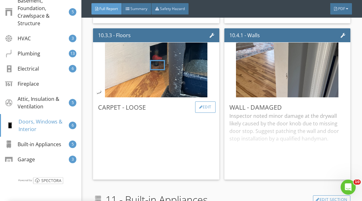
click at [202, 111] on div "Edit" at bounding box center [205, 106] width 20 height 11
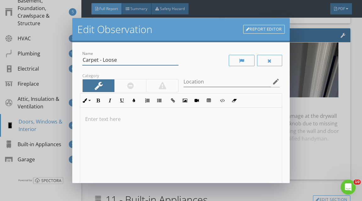
drag, startPoint x: 87, startPoint y: 61, endPoint x: 112, endPoint y: 119, distance: 62.8
click at [112, 119] on div "Name Carpet - Loose Category Location edit Inline Style XLarge Large Normal Sma…" at bounding box center [181, 139] width 202 height 179
type input "C"
type input "Escutcheon Plate - Missing"
click at [106, 121] on p at bounding box center [181, 119] width 192 height 8
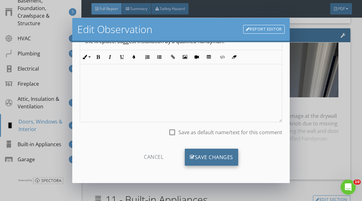
click at [218, 153] on div "Save Changes" at bounding box center [211, 156] width 53 height 17
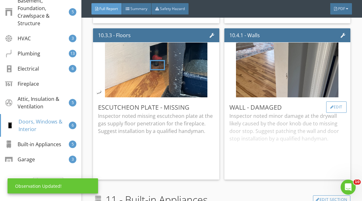
click at [342, 113] on div "Edit" at bounding box center [336, 106] width 20 height 11
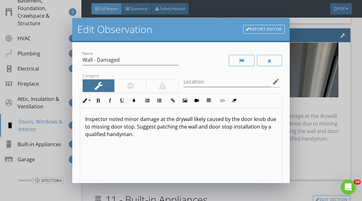
drag, startPoint x: 192, startPoint y: 119, endPoint x: 192, endPoint y: 171, distance: 52.2
click at [192, 162] on div "Inspector noted minor damage at the drywall likely caused by the door knob due …" at bounding box center [181, 158] width 202 height 100
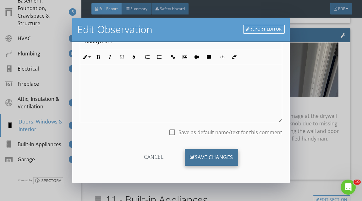
click at [207, 152] on div "Save Changes" at bounding box center [211, 156] width 53 height 17
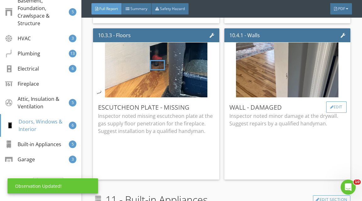
click at [340, 113] on div "Edit" at bounding box center [336, 106] width 20 height 11
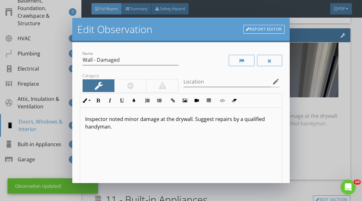
click at [266, 29] on link "Report Editor" at bounding box center [264, 29] width 42 height 9
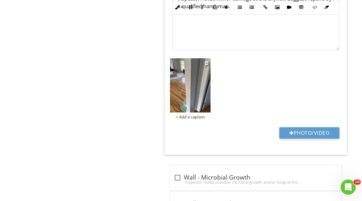
click at [204, 86] on img at bounding box center [190, 85] width 41 height 54
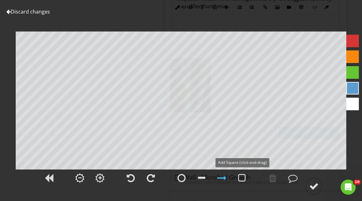
click at [243, 180] on div at bounding box center [242, 177] width 8 height 9
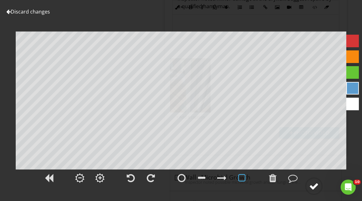
click at [316, 186] on div at bounding box center [313, 185] width 9 height 9
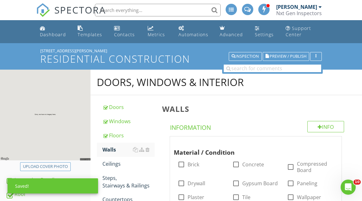
click at [298, 57] on span "Preview / Publish" at bounding box center [288, 56] width 37 height 4
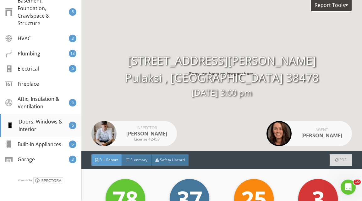
scroll to position [186, 0]
click at [51, 128] on div "Doors, Windows & Interior" at bounding box center [37, 125] width 63 height 15
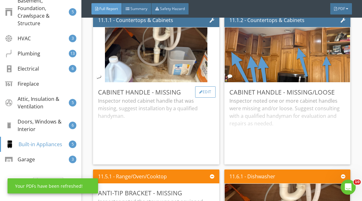
scroll to position [10774, 0]
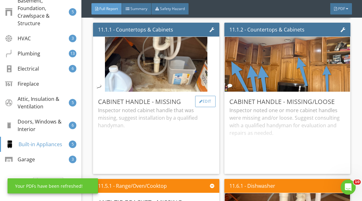
click at [205, 107] on div "Edit" at bounding box center [205, 101] width 20 height 11
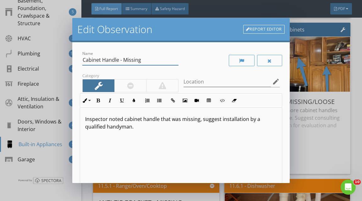
click at [101, 61] on input "Cabinet Handle - Missing" at bounding box center [130, 60] width 96 height 10
click at [109, 59] on input "Cabinetry Handle - Missing" at bounding box center [130, 60] width 96 height 10
click at [110, 59] on input "Cabinetry Handle - Missing" at bounding box center [130, 60] width 96 height 10
click at [121, 59] on input "Cabinetry - Missing" at bounding box center [130, 60] width 96 height 10
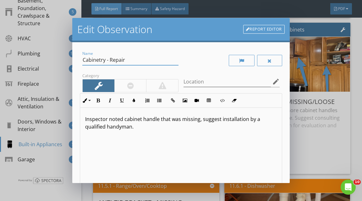
type input "Cabinetry - Repair"
click at [141, 120] on p "Inspector noted cabinet handle that was missing, suggest installation by a qual…" at bounding box center [181, 122] width 192 height 15
drag, startPoint x: 147, startPoint y: 119, endPoint x: 147, endPoint y: 200, distance: 81.5
click at [147, 200] on div "Edit Observation Report Editor Name Cabinetry - Repair Category Location edit I…" at bounding box center [181, 100] width 362 height 201
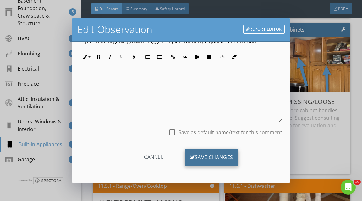
click at [206, 150] on div "Save Changes" at bounding box center [211, 156] width 53 height 17
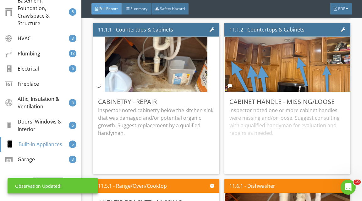
scroll to position [11, 0]
click at [340, 107] on div "Edit" at bounding box center [336, 101] width 20 height 11
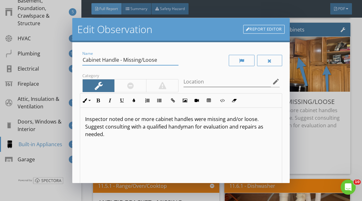
click at [108, 60] on input "Cabinet Handle - Missing/Loose" at bounding box center [130, 60] width 96 height 10
click at [149, 61] on input "Cabinet Door Handles - Missing/Loose" at bounding box center [130, 60] width 96 height 10
type input "Cabinet Door Handles - Loose"
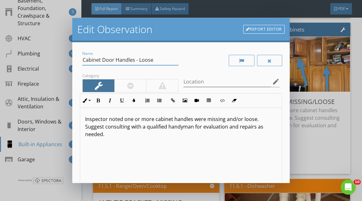
click at [175, 120] on p "Inspector noted one or more cabinet handles were missing and/or loose. Suggest …" at bounding box center [181, 126] width 192 height 23
click at [262, 120] on p "Inspector noted one or more cabinet door handles that were missing and/or loose…" at bounding box center [181, 126] width 192 height 23
click at [102, 126] on p "Inspector noted one or more cabinet door handles that were loose. Suggest consu…" at bounding box center [181, 122] width 192 height 15
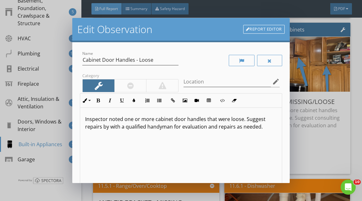
click at [112, 126] on p "Inspector noted one or more cabinet door handles that were loose. Suggest repai…" at bounding box center [181, 122] width 192 height 15
drag, startPoint x: 161, startPoint y: 126, endPoint x: 160, endPoint y: 144, distance: 17.6
click at [161, 136] on div "Inspector noted one or more cabinet door handles that were loose. Suggest repai…" at bounding box center [181, 158] width 202 height 100
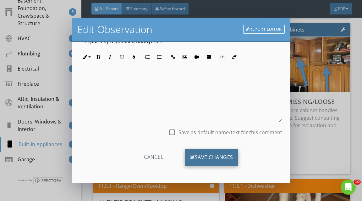
click at [209, 159] on div "Save Changes" at bounding box center [211, 156] width 53 height 17
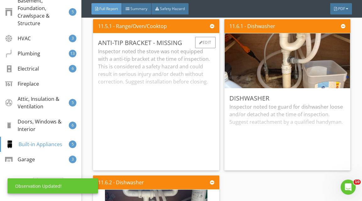
scroll to position [10931, 0]
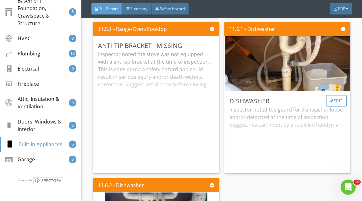
click at [338, 106] on div "Edit" at bounding box center [336, 100] width 20 height 11
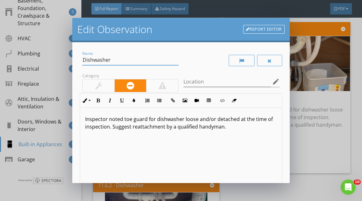
click at [121, 61] on input "Dishwasher" at bounding box center [130, 60] width 96 height 10
type input "Dishwasher Electrical - Evaluate"
drag, startPoint x: 124, startPoint y: 118, endPoint x: 127, endPoint y: 171, distance: 53.6
click at [124, 140] on div "Inspector noted toe guard for dishwasher loose and/or detached at the time of i…" at bounding box center [181, 158] width 202 height 100
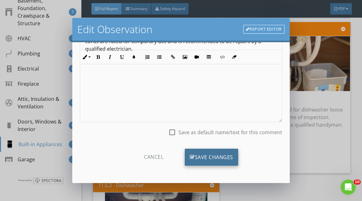
click at [205, 158] on div "Save Changes" at bounding box center [211, 156] width 53 height 17
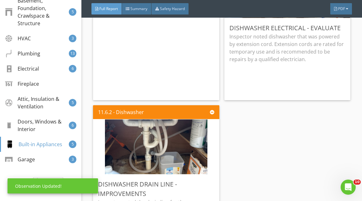
scroll to position [11082, 0]
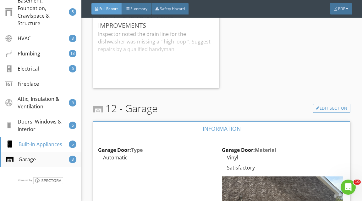
click at [32, 156] on div "Garage" at bounding box center [21, 159] width 30 height 8
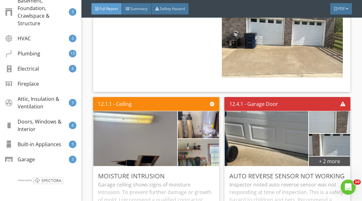
scroll to position [11441, 0]
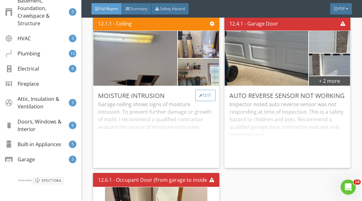
click at [201, 97] on div at bounding box center [200, 95] width 3 height 4
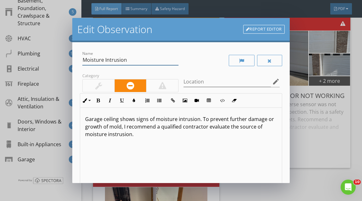
drag, startPoint x: 86, startPoint y: 57, endPoint x: 96, endPoint y: 119, distance: 63.4
click at [86, 74] on div "Name Moisture Intrusion Category Location edit Inline Style XLarge Large Normal…" at bounding box center [181, 139] width 202 height 179
type input "M"
type input "Ceiling/ Wall - Repair"
drag, startPoint x: 86, startPoint y: 118, endPoint x: 86, endPoint y: 152, distance: 33.3
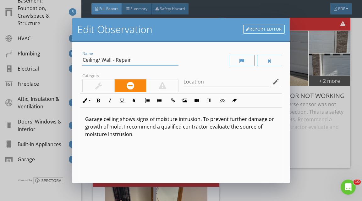
click at [86, 143] on div "Garage ceiling shows signs of moisture intrusion. To prevent further damage or …" at bounding box center [181, 158] width 202 height 100
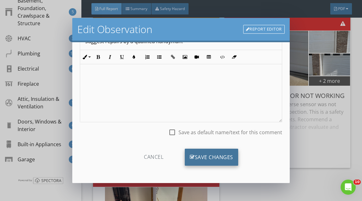
click at [211, 156] on div "Save Changes" at bounding box center [211, 156] width 53 height 17
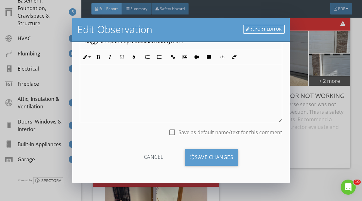
scroll to position [11, 0]
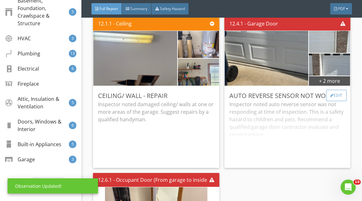
click at [331, 101] on div "Edit" at bounding box center [336, 95] width 20 height 11
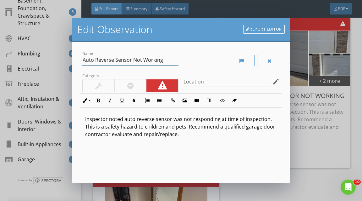
drag, startPoint x: 88, startPoint y: 60, endPoint x: 130, endPoint y: 125, distance: 77.5
click at [116, 107] on div "Name Auto Reverse Sensor Not Working Category Location edit Inline Style XLarge…" at bounding box center [181, 139] width 202 height 179
type input "A"
type input "Garage Doors - Repair"
drag, startPoint x: 123, startPoint y: 117, endPoint x: 122, endPoint y: 200, distance: 82.7
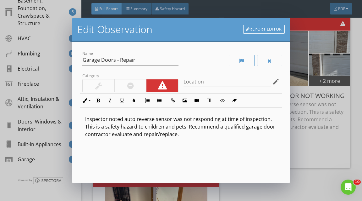
click at [123, 156] on div "Inspector noted auto reverse sensor was not responding at time of inspection. T…" at bounding box center [181, 158] width 202 height 100
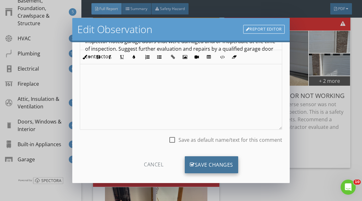
click at [204, 160] on div "Save Changes" at bounding box center [211, 164] width 53 height 17
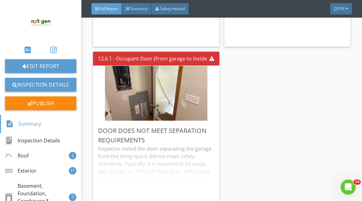
scroll to position [0, 0]
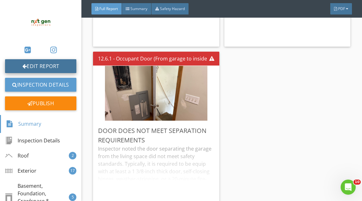
click at [51, 63] on link "Edit Report" at bounding box center [40, 66] width 71 height 14
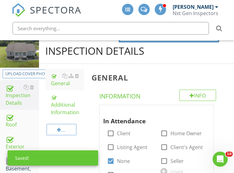
scroll to position [74, 0]
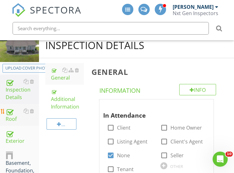
click at [10, 115] on div "Roof" at bounding box center [22, 115] width 33 height 16
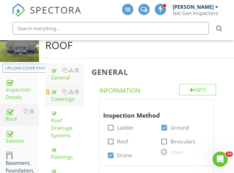
click at [58, 97] on div "Coverings" at bounding box center [67, 95] width 33 height 15
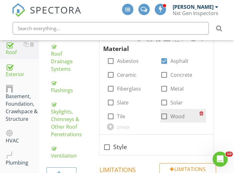
scroll to position [156, 0]
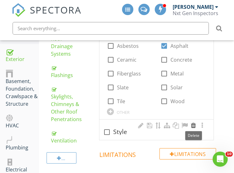
click at [191, 127] on div at bounding box center [194, 125] width 8 height 6
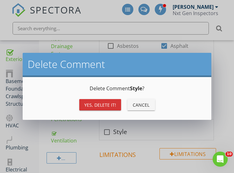
click at [101, 107] on div "Yes, Delete it!" at bounding box center [100, 105] width 32 height 7
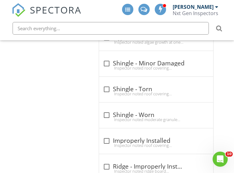
scroll to position [963, 0]
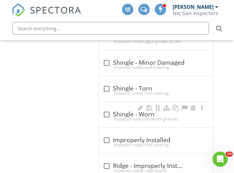
click at [104, 111] on div at bounding box center [106, 114] width 11 height 11
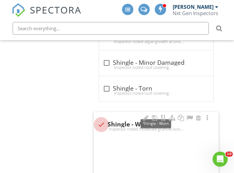
click at [104, 112] on div "check Shingle - Worn Inspector noted moderate granule loss, exposed fiberglass …" at bounding box center [156, 124] width 125 height 25
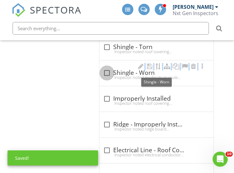
click at [107, 70] on div at bounding box center [107, 73] width 11 height 11
checkbox input "true"
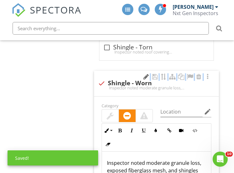
click at [144, 76] on div at bounding box center [146, 77] width 8 height 6
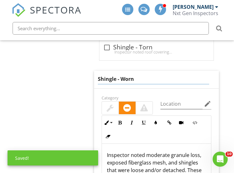
click at [106, 74] on input "Shingle - Worn" at bounding box center [153, 79] width 111 height 10
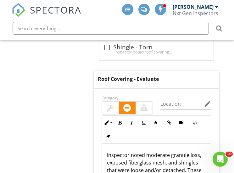
type input "Roof Covering - Evaluate"
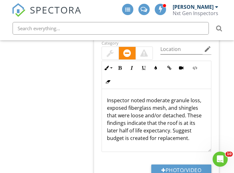
scroll to position [1065, 0]
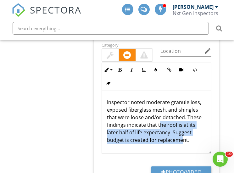
drag, startPoint x: 160, startPoint y: 122, endPoint x: 161, endPoint y: 173, distance: 50.6
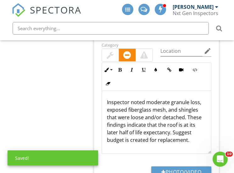
click at [169, 143] on div "Inspector noted moderate granule loss, exposed fiberglass mesh, and shingles th…" at bounding box center [156, 122] width 109 height 63
drag, startPoint x: 160, startPoint y: 131, endPoint x: 160, endPoint y: 173, distance: 42.8
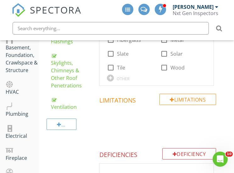
scroll to position [158, 0]
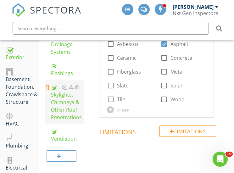
click at [62, 100] on div "Skylights, Chimneys & Other Roof Penetrations" at bounding box center [67, 102] width 33 height 38
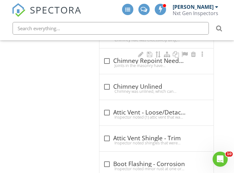
click at [107, 61] on div at bounding box center [107, 61] width 11 height 11
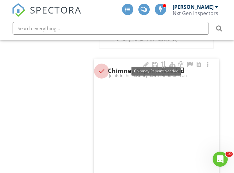
checkbox input "true"
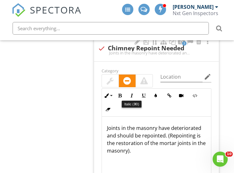
scroll to position [525, 0]
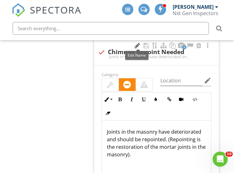
click at [135, 47] on div at bounding box center [137, 45] width 8 height 6
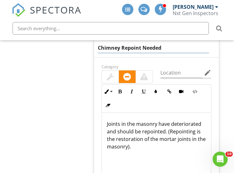
click at [109, 47] on input "Chimney Repoint Needed" at bounding box center [153, 48] width 111 height 10
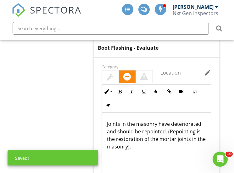
type input "Boot Flashing - Evaluate"
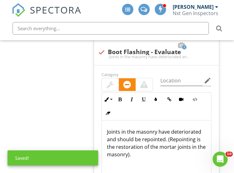
drag, startPoint x: 106, startPoint y: 122, endPoint x: 114, endPoint y: 187, distance: 65.9
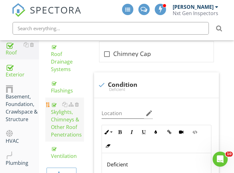
scroll to position [127, 0]
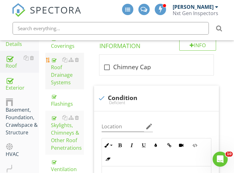
click at [63, 75] on div "Roof Drainage Systems" at bounding box center [67, 71] width 33 height 30
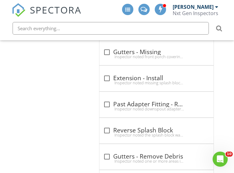
scroll to position [893, 0]
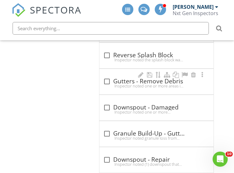
click at [103, 78] on div at bounding box center [107, 81] width 11 height 11
checkbox input "true"
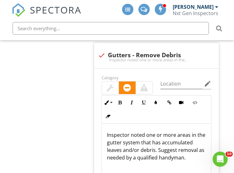
scroll to position [942, 0]
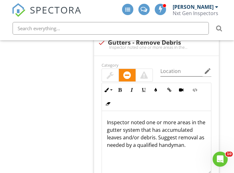
click at [148, 136] on p "Inspector noted one or more areas in the gutter system that has accumulated lea…" at bounding box center [156, 134] width 99 height 30
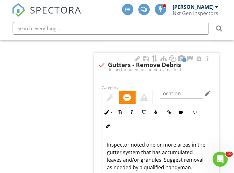
scroll to position [927, 0]
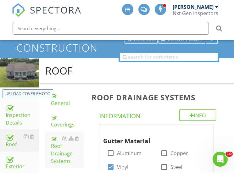
scroll to position [120, 0]
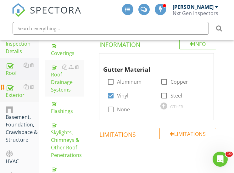
click at [16, 89] on div "Exterior" at bounding box center [22, 91] width 33 height 16
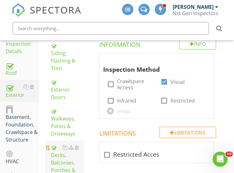
click at [62, 159] on div "Decks, Balconies, Porches & Steps" at bounding box center [67, 163] width 33 height 38
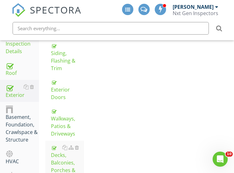
scroll to position [120, 0]
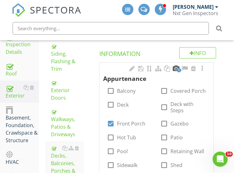
click at [176, 70] on div at bounding box center [176, 68] width 8 height 6
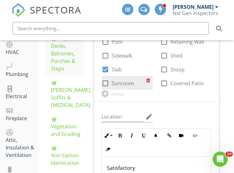
scroll to position [211, 0]
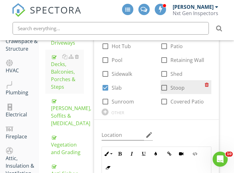
click at [165, 88] on div at bounding box center [164, 87] width 11 height 11
checkbox input "true"
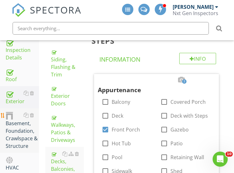
scroll to position [93, 0]
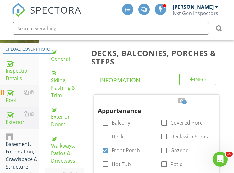
click at [14, 92] on div "Roof" at bounding box center [22, 96] width 33 height 16
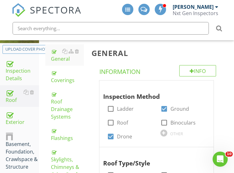
scroll to position [115, 0]
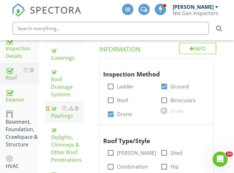
click at [61, 111] on div "Flashings" at bounding box center [67, 111] width 33 height 15
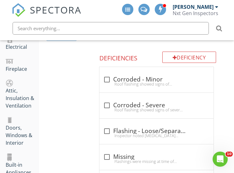
scroll to position [282, 0]
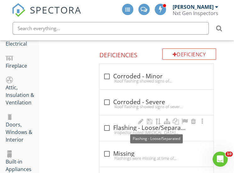
click at [107, 129] on div at bounding box center [107, 128] width 11 height 11
checkbox input "true"
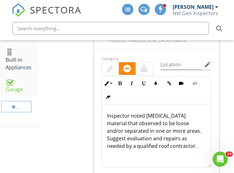
scroll to position [361, 0]
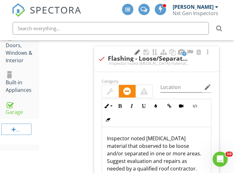
click at [139, 53] on div at bounding box center [137, 52] width 8 height 6
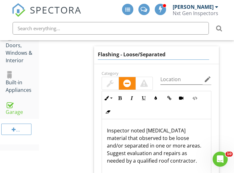
drag, startPoint x: 125, startPoint y: 54, endPoint x: 137, endPoint y: 81, distance: 29.7
click at [133, 74] on div "[MEDICAL_DATA] - Loose/Separated Category Location edit Inline Style XLarge Lar…" at bounding box center [156, 151] width 125 height 210
type input "Flashing - Evaluate"
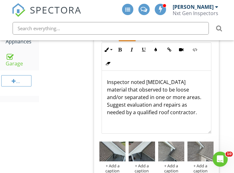
scroll to position [420, 0]
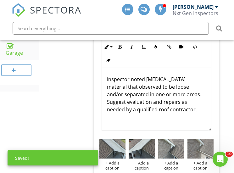
click at [145, 71] on div "Inspector noted [MEDICAL_DATA] material that observed to be loose and/or separa…" at bounding box center [156, 99] width 109 height 63
click at [145, 79] on p "Inspector noted [MEDICAL_DATA] material that observed to be loose and/or separa…" at bounding box center [156, 94] width 99 height 38
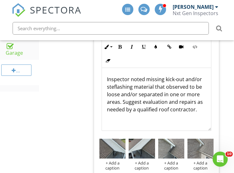
click at [200, 79] on p "Inspector noted missing kick-out and/or steflashing material that observed to b…" at bounding box center [156, 94] width 99 height 38
click at [114, 86] on p "Inspector noted missing kick-out, steflashing material that observed to be loos…" at bounding box center [156, 94] width 99 height 38
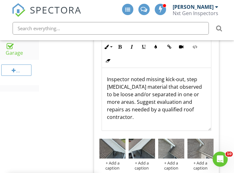
click at [125, 88] on p "Inspector noted missing kick-out, step [MEDICAL_DATA] material that observed to…" at bounding box center [156, 97] width 99 height 45
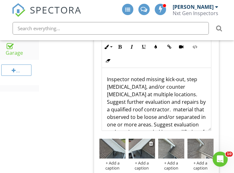
drag, startPoint x: 135, startPoint y: 109, endPoint x: 135, endPoint y: 161, distance: 52.8
click at [135, 154] on div "Category Location edit Inline Style XLarge Large Normal Small Light Small/Light…" at bounding box center [156, 109] width 125 height 192
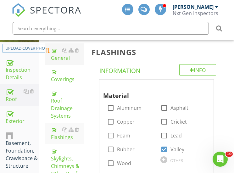
scroll to position [121, 0]
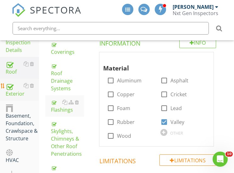
click at [19, 89] on div "Exterior" at bounding box center [22, 90] width 33 height 16
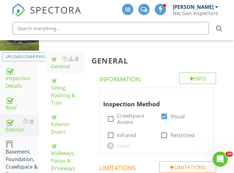
scroll to position [80, 0]
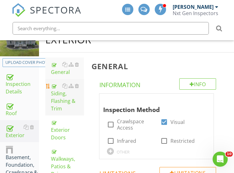
click at [65, 98] on div "Siding, Flashing & Trim" at bounding box center [67, 97] width 33 height 30
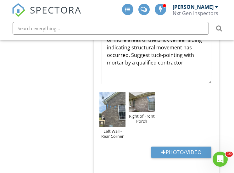
scroll to position [693, 0]
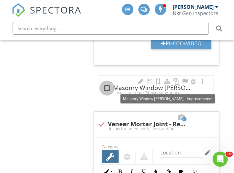
click at [105, 85] on div at bounding box center [107, 88] width 11 height 11
checkbox input "true"
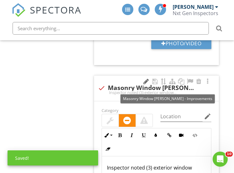
click at [145, 82] on div at bounding box center [146, 81] width 8 height 6
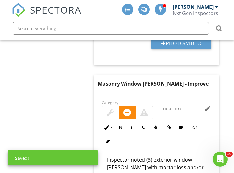
click at [107, 85] on input "Masonry Window [PERSON_NAME] - Improvements" at bounding box center [153, 84] width 111 height 10
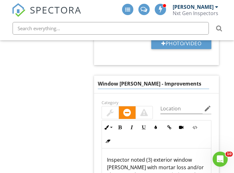
click at [123, 82] on input "Window [PERSON_NAME] - Improvements" at bounding box center [153, 84] width 111 height 10
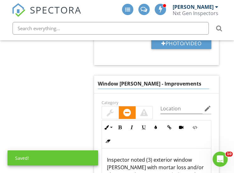
click at [123, 83] on input "Window [PERSON_NAME] - Improvements" at bounding box center [153, 84] width 111 height 10
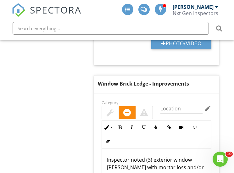
click at [161, 84] on input "Window Brick Ledge - Improvements" at bounding box center [153, 84] width 111 height 10
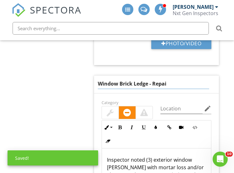
type input "Window Brick Ledge - Repair"
click at [113, 113] on div at bounding box center [110, 112] width 17 height 13
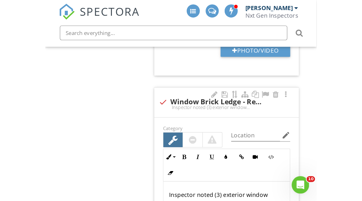
scroll to position [780, 0]
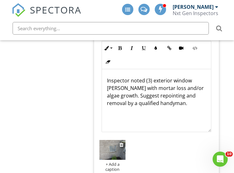
click at [122, 148] on img at bounding box center [112, 149] width 26 height 19
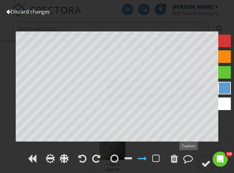
click at [186, 157] on div at bounding box center [187, 158] width 9 height 9
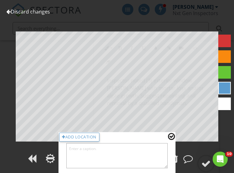
click at [131, 148] on textarea at bounding box center [116, 155] width 101 height 25
type textarea "Right Wall"
click at [170, 135] on div at bounding box center [171, 136] width 7 height 8
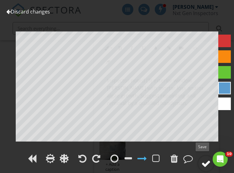
click at [206, 161] on div at bounding box center [205, 163] width 9 height 9
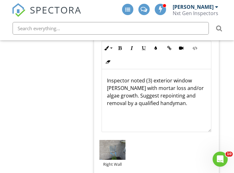
click at [153, 81] on p "Inspector noted (3) exterior window sills with mortar loss and/or algae growth.…" at bounding box center [156, 92] width 99 height 30
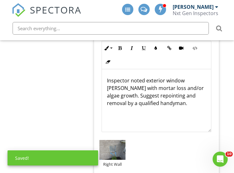
click at [185, 81] on p "Inspector noted exterior window sills with mortar loss and/or algae growth. Sug…" at bounding box center [156, 92] width 99 height 30
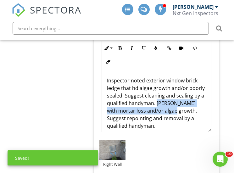
drag, startPoint x: 156, startPoint y: 106, endPoint x: 160, endPoint y: 154, distance: 47.7
click at [160, 148] on div "Category Location edit Ordered List Unordered List Insert Image Insert Table In…" at bounding box center [156, 107] width 125 height 187
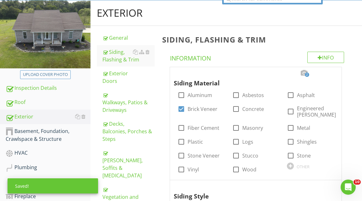
scroll to position [95, 0]
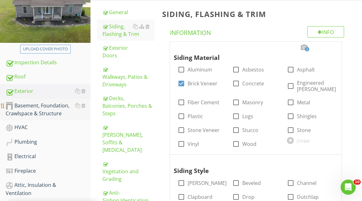
click at [31, 112] on div "Basement, Foundation, Crawlspace & Structure" at bounding box center [48, 110] width 85 height 16
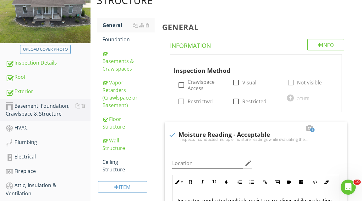
scroll to position [91, 0]
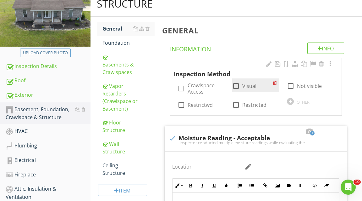
click at [233, 81] on div at bounding box center [236, 86] width 11 height 11
checkbox input "true"
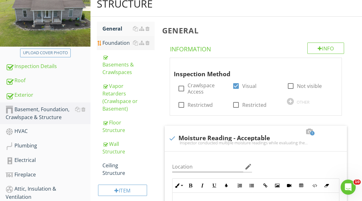
click at [114, 39] on div "Foundation" at bounding box center [129, 43] width 52 height 8
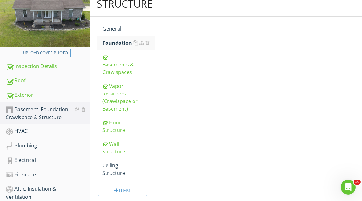
scroll to position [91, 0]
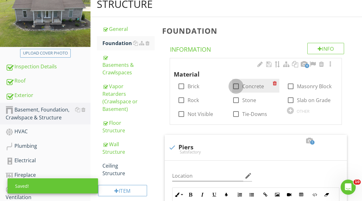
click at [234, 81] on div at bounding box center [236, 86] width 11 height 11
checkbox input "true"
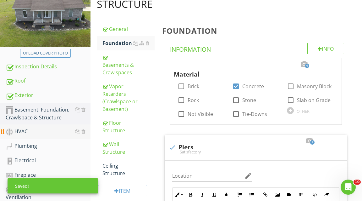
click at [46, 130] on div "HVAC" at bounding box center [48, 131] width 85 height 8
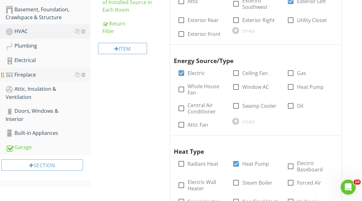
scroll to position [179, 0]
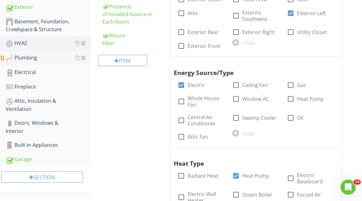
click at [20, 58] on div "Plumbing" at bounding box center [48, 58] width 85 height 8
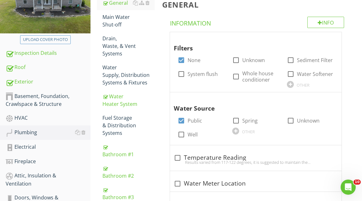
scroll to position [92, 0]
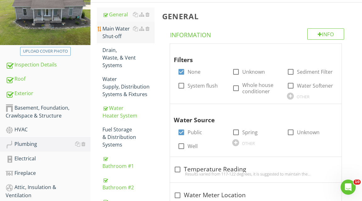
click at [121, 31] on div "Main Water Shut-off" at bounding box center [129, 32] width 52 height 15
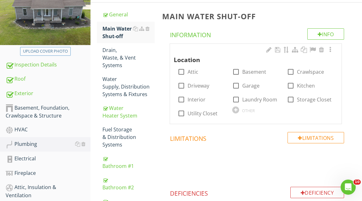
click at [234, 109] on div at bounding box center [235, 109] width 7 height 7
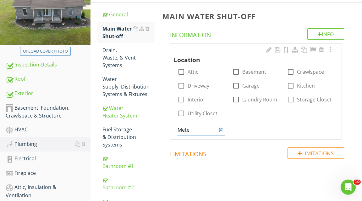
type input "Meter"
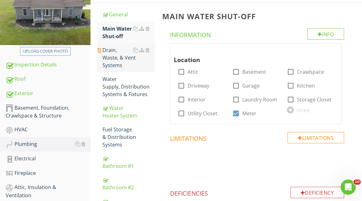
click at [113, 47] on div "Drain, Waste, & Vent Systems" at bounding box center [129, 57] width 52 height 23
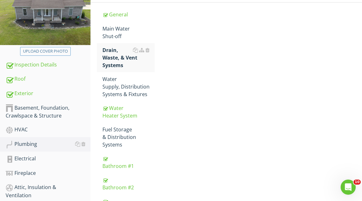
scroll to position [92, 0]
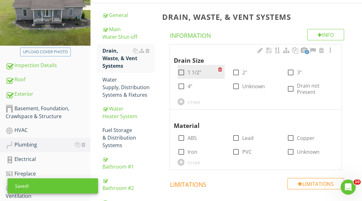
click at [186, 75] on div "check_box_outline_blank 1 1/2"" at bounding box center [190, 73] width 24 height 8
click at [183, 73] on div at bounding box center [181, 72] width 11 height 11
checkbox input "true"
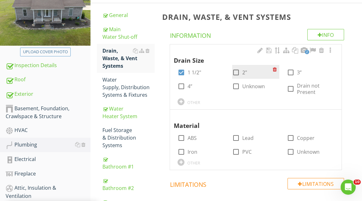
click at [234, 73] on div at bounding box center [236, 72] width 11 height 11
checkbox input "true"
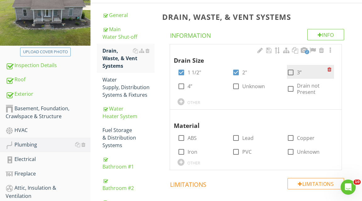
click at [234, 73] on div at bounding box center [291, 72] width 11 height 11
checkbox input "true"
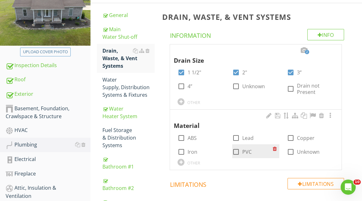
click at [234, 149] on div at bounding box center [236, 151] width 11 height 11
checkbox input "true"
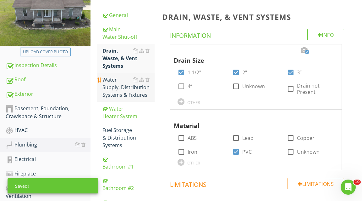
click at [119, 97] on div "Water Supply, Distribution Systems & Fixtures" at bounding box center [129, 87] width 52 height 23
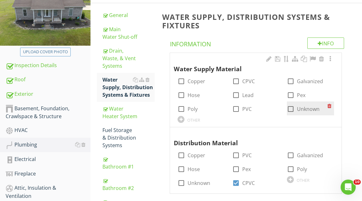
click at [234, 108] on div at bounding box center [291, 108] width 11 height 11
checkbox input "true"
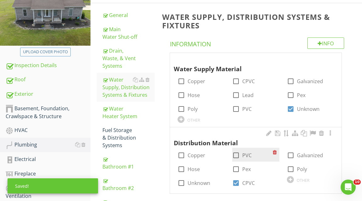
click at [234, 155] on div at bounding box center [236, 155] width 11 height 11
checkbox input "true"
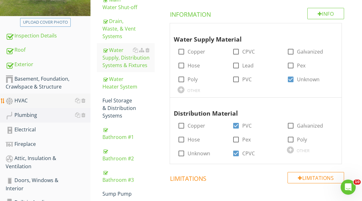
scroll to position [129, 0]
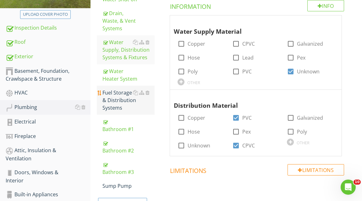
click at [106, 98] on div "Fuel Storage & Distribution Systems" at bounding box center [129, 100] width 52 height 23
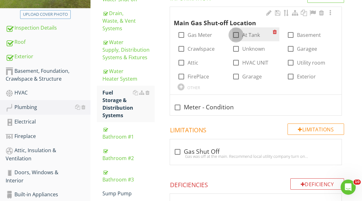
click at [234, 35] on div at bounding box center [236, 35] width 11 height 11
checkbox input "true"
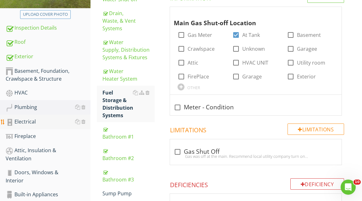
click at [24, 120] on div "Electrical" at bounding box center [48, 122] width 85 height 8
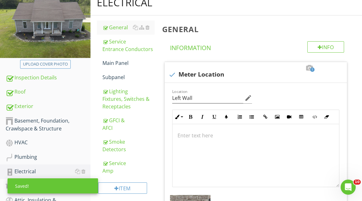
scroll to position [80, 0]
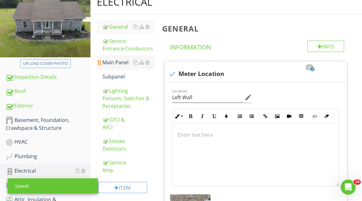
click at [121, 65] on div "Main Panel" at bounding box center [129, 62] width 52 height 8
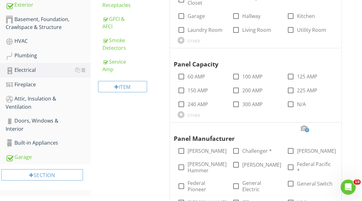
scroll to position [182, 0]
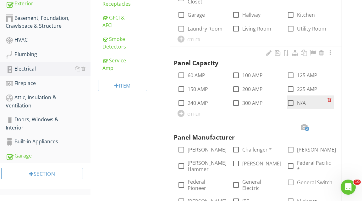
click at [234, 102] on div at bounding box center [291, 102] width 11 height 11
checkbox input "true"
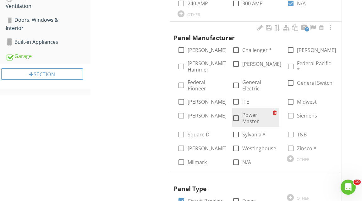
scroll to position [283, 0]
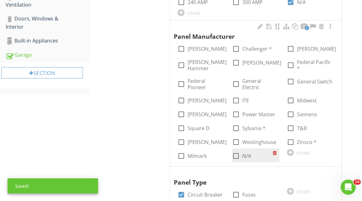
click at [234, 150] on div at bounding box center [236, 155] width 11 height 11
checkbox input "true"
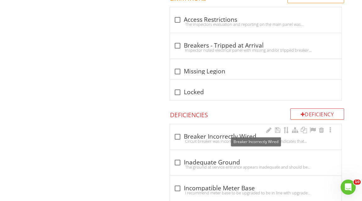
scroll to position [775, 0]
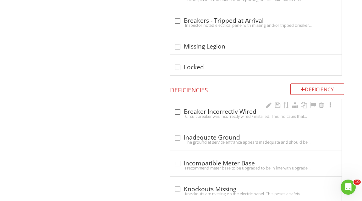
click at [178, 114] on div "Circuit breaker was incorrectly wired / installed. This indicates that work was…" at bounding box center [256, 116] width 164 height 5
checkbox input "true"
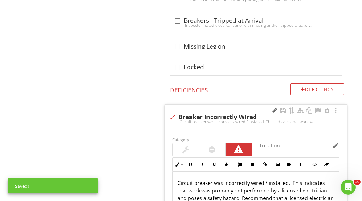
click at [234, 107] on div at bounding box center [274, 110] width 8 height 6
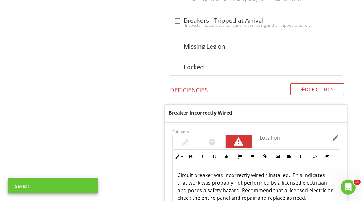
drag, startPoint x: 171, startPoint y: 108, endPoint x: 172, endPoint y: 132, distance: 24.2
click at [171, 119] on div "Breaker Incorrectly Wired Category Location edit Inline Style XLarge Large Norm…" at bounding box center [256, 185] width 182 height 162
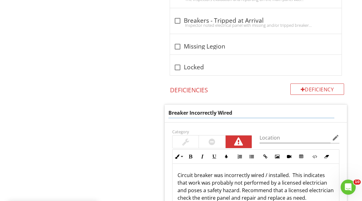
type input "B"
type input "Panel - Missing Labeling"
click at [212, 133] on div "Category" at bounding box center [212, 137] width 87 height 21
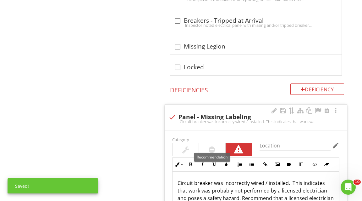
click at [209, 143] on div at bounding box center [212, 149] width 26 height 13
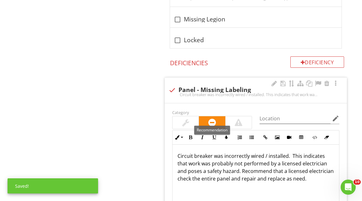
scroll to position [804, 0]
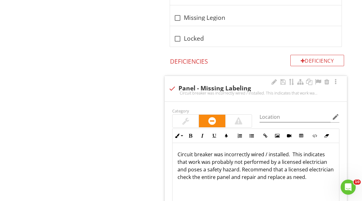
drag, startPoint x: 177, startPoint y: 146, endPoint x: 177, endPoint y: 190, distance: 44.0
click at [177, 168] on div "Circuit breaker was incorrectly wired / installed. This indicates that work was…" at bounding box center [256, 174] width 167 height 63
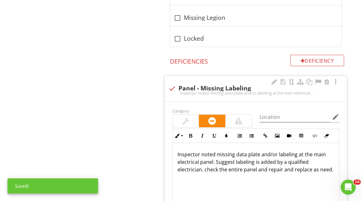
drag, startPoint x: 177, startPoint y: 164, endPoint x: 180, endPoint y: 200, distance: 35.7
click at [178, 173] on div "Category Location edit Inline Style XLarge Large Normal Small Light Small/Light…" at bounding box center [256, 174] width 182 height 144
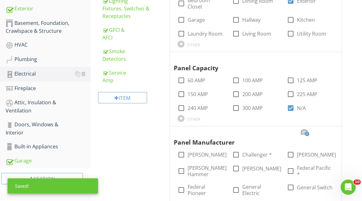
scroll to position [158, 0]
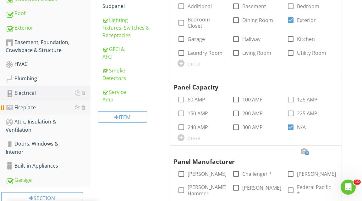
click at [39, 109] on div "Fireplace" at bounding box center [48, 107] width 85 height 8
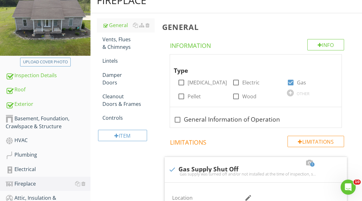
scroll to position [79, 0]
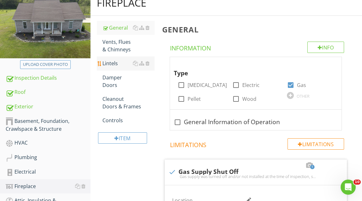
click at [114, 60] on div "Lintels" at bounding box center [129, 63] width 52 height 8
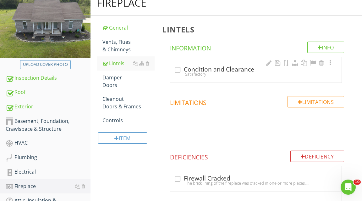
click at [177, 69] on div at bounding box center [177, 69] width 11 height 11
checkbox input "true"
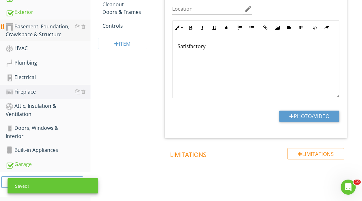
scroll to position [188, 0]
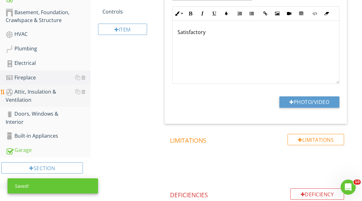
click at [39, 100] on div "Attic, Insulation & Ventilation" at bounding box center [48, 96] width 85 height 16
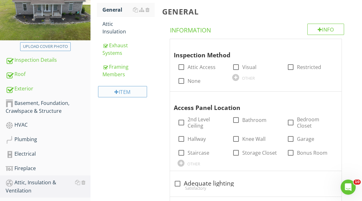
scroll to position [112, 0]
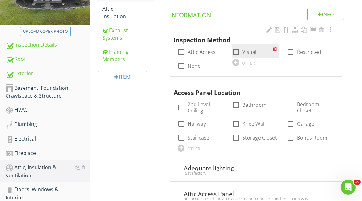
click at [234, 54] on div at bounding box center [236, 52] width 11 height 11
checkbox input "true"
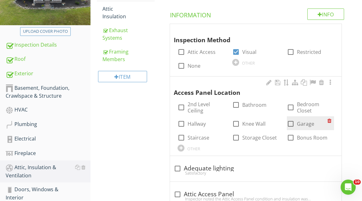
click at [234, 123] on div at bounding box center [291, 123] width 11 height 11
checkbox input "true"
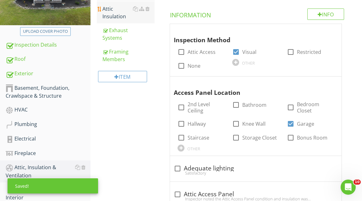
click at [117, 20] on link "Attic Insulation" at bounding box center [129, 12] width 52 height 21
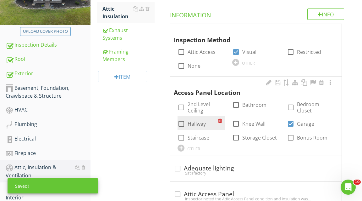
scroll to position [112, 0]
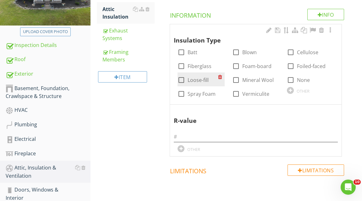
click at [184, 80] on div at bounding box center [181, 80] width 11 height 11
checkbox input "true"
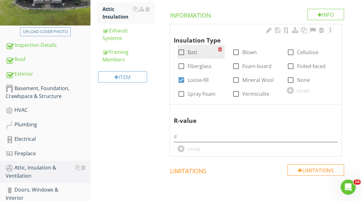
click at [181, 51] on div at bounding box center [181, 52] width 11 height 11
checkbox input "true"
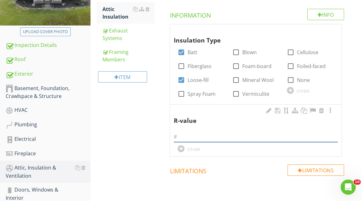
click at [187, 135] on input "text" at bounding box center [256, 136] width 164 height 10
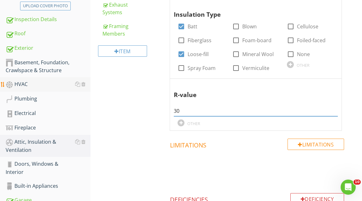
scroll to position [160, 0]
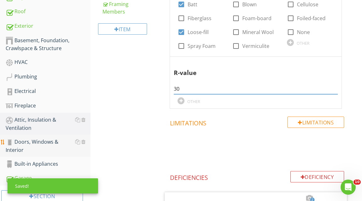
type input "30"
click at [44, 138] on div "Doors, Windows & Interior" at bounding box center [48, 146] width 85 height 16
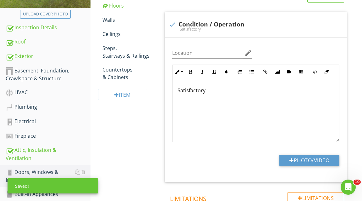
scroll to position [65, 0]
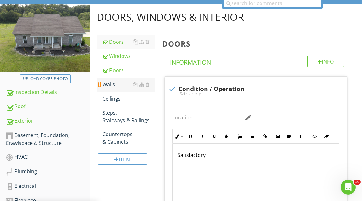
click at [113, 88] on link "Walls" at bounding box center [129, 84] width 52 height 14
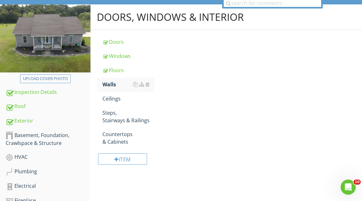
scroll to position [65, 0]
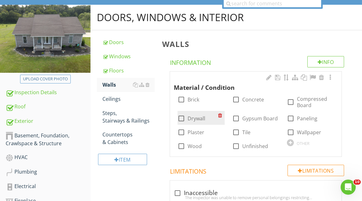
click at [182, 119] on div at bounding box center [181, 118] width 11 height 11
checkbox input "true"
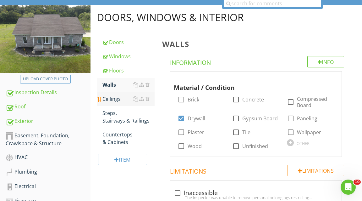
click at [121, 103] on link "Ceilings" at bounding box center [129, 99] width 52 height 14
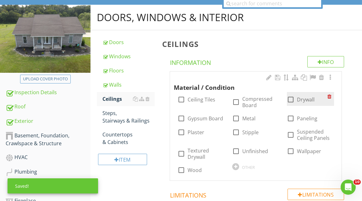
click at [234, 99] on div at bounding box center [291, 99] width 11 height 11
checkbox input "true"
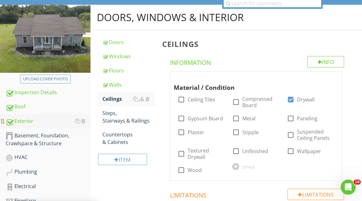
scroll to position [198, 0]
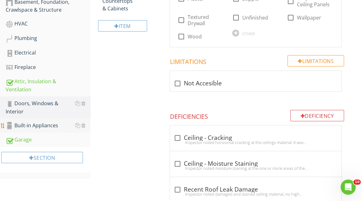
click at [47, 125] on div "Built-in Appliances" at bounding box center [48, 125] width 85 height 8
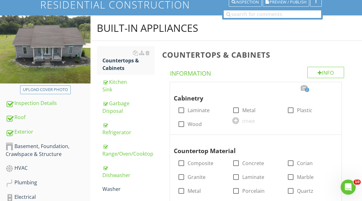
scroll to position [54, 0]
click at [183, 119] on div at bounding box center [181, 124] width 11 height 11
checkbox input "true"
click at [234, 173] on div at bounding box center [236, 176] width 11 height 11
checkbox input "true"
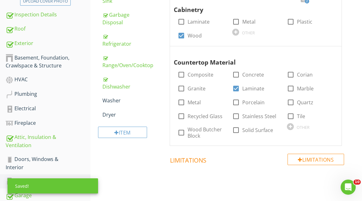
scroll to position [203, 0]
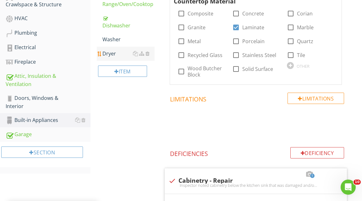
click at [113, 54] on div "Dryer" at bounding box center [129, 54] width 52 height 8
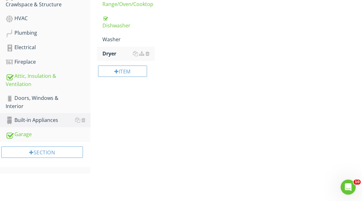
scroll to position [110, 0]
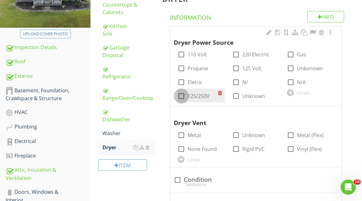
click at [181, 96] on div at bounding box center [181, 96] width 11 height 11
checkbox input "true"
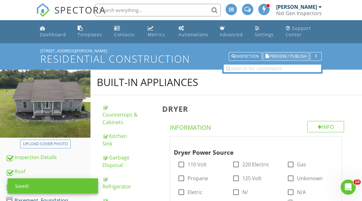
scroll to position [0, 0]
click at [234, 57] on span "Preview / Publish" at bounding box center [288, 56] width 37 height 4
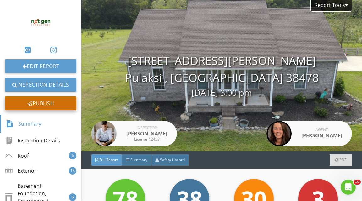
click at [54, 102] on div "Publish" at bounding box center [40, 103] width 71 height 14
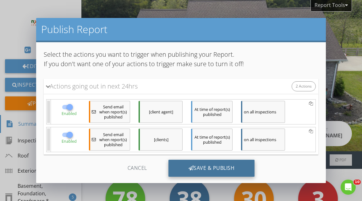
click at [213, 170] on div "Save & Publish" at bounding box center [212, 167] width 86 height 17
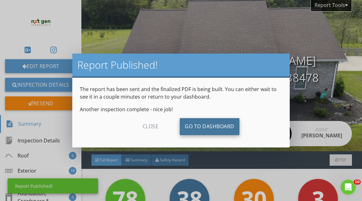
click at [209, 130] on link "Go To Dashboard" at bounding box center [210, 126] width 60 height 17
